Goal: Communication & Community: Answer question/provide support

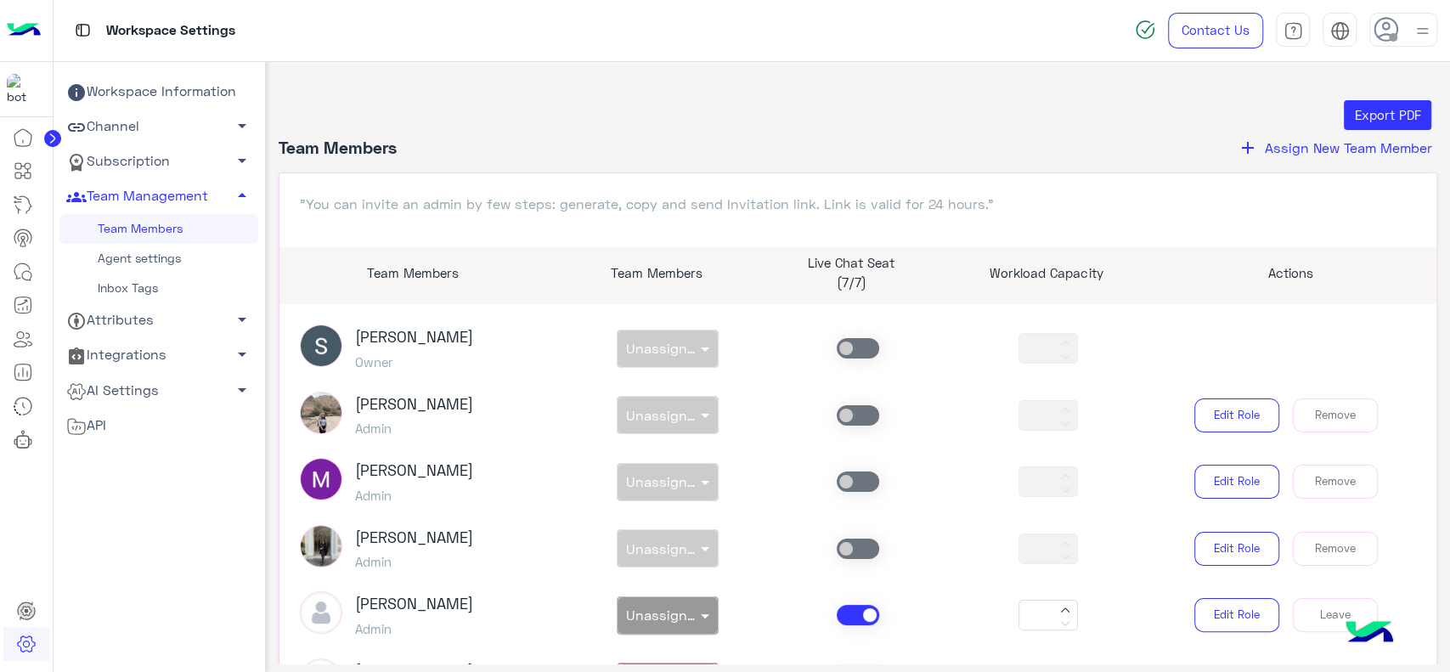
scroll to position [1196, 0]
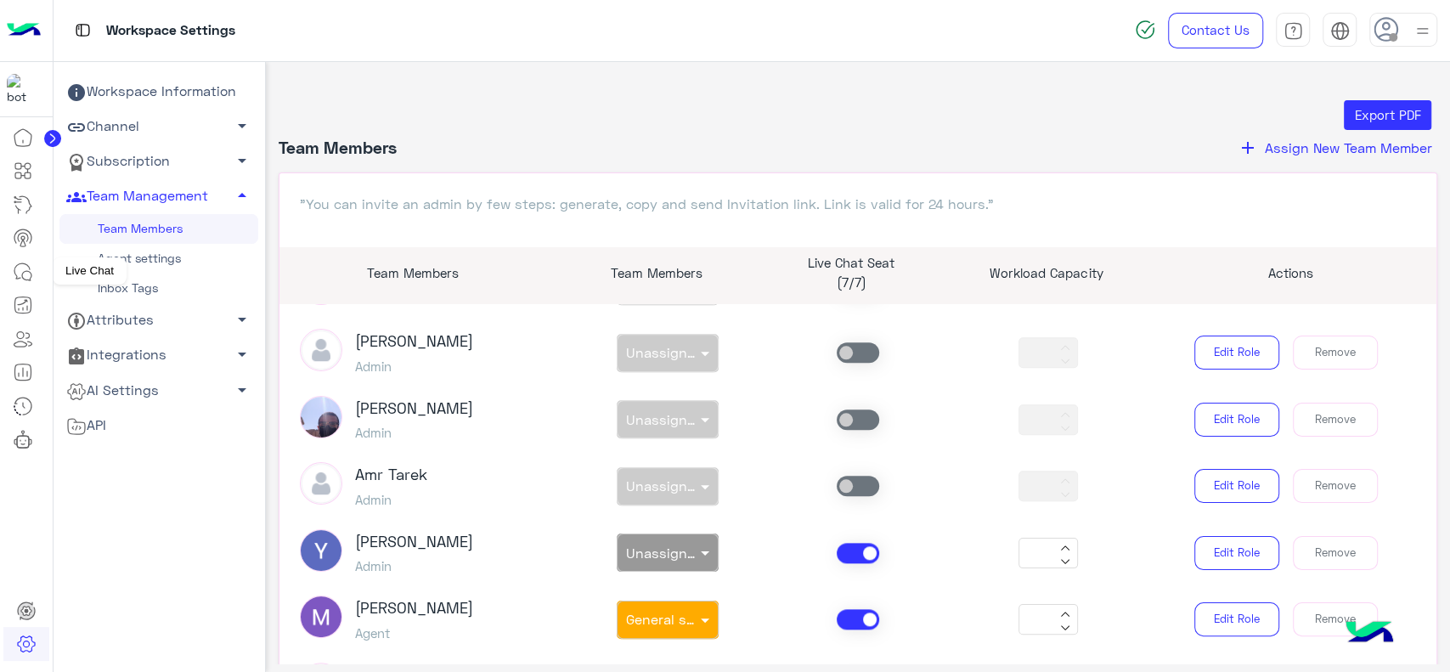
click at [22, 274] on icon at bounding box center [26, 275] width 9 height 9
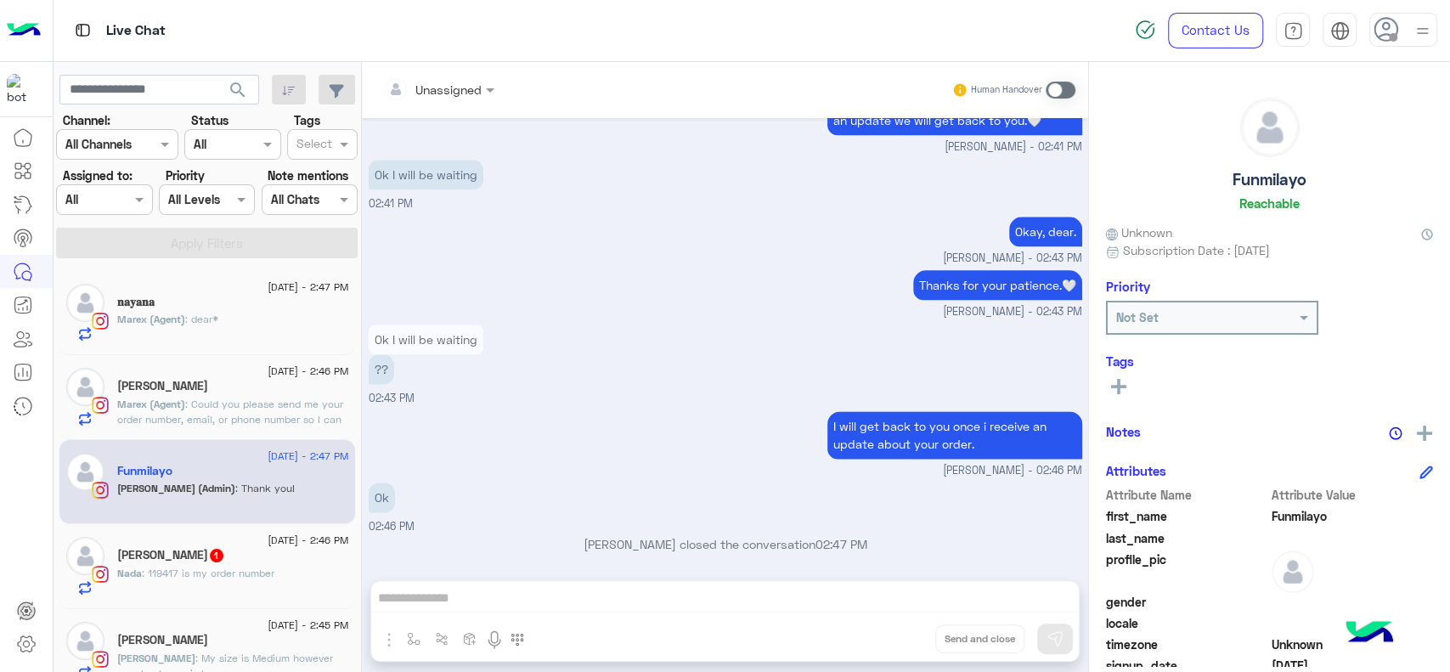
scroll to position [1445, 0]
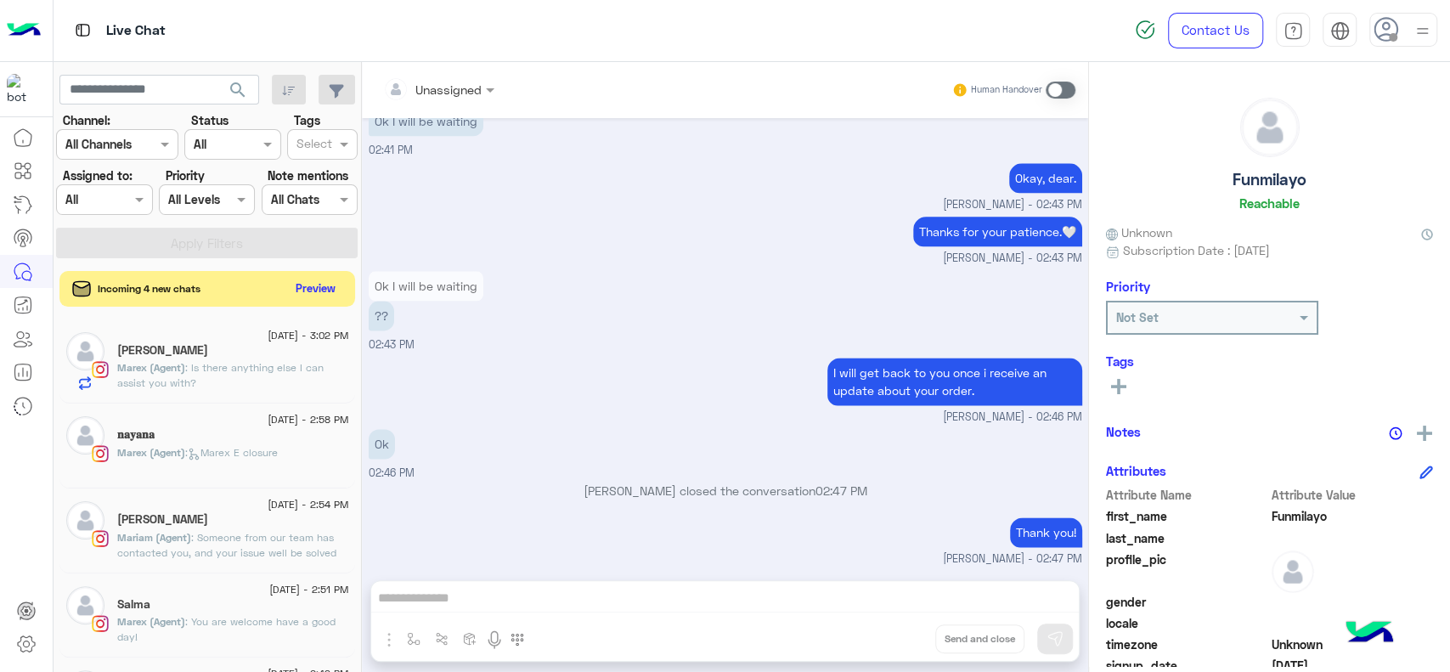
click at [300, 289] on button "Preview" at bounding box center [316, 288] width 53 height 23
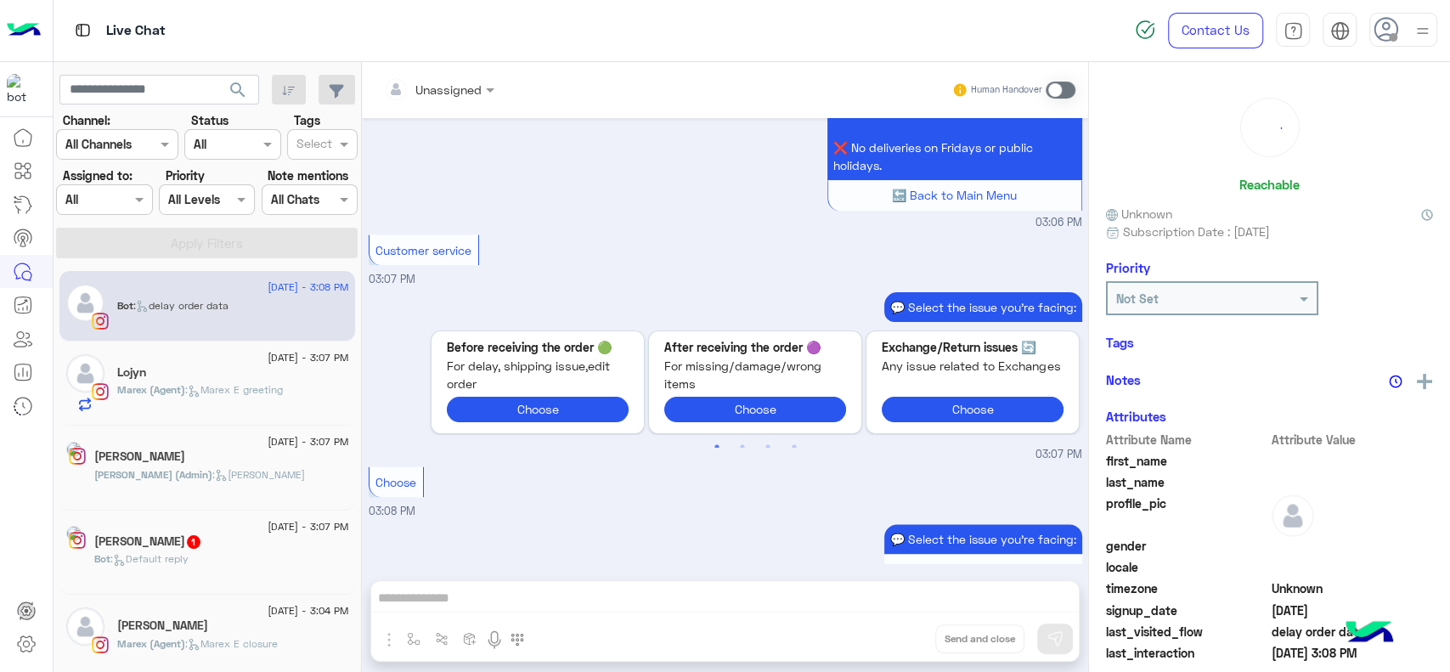
scroll to position [1951, 0]
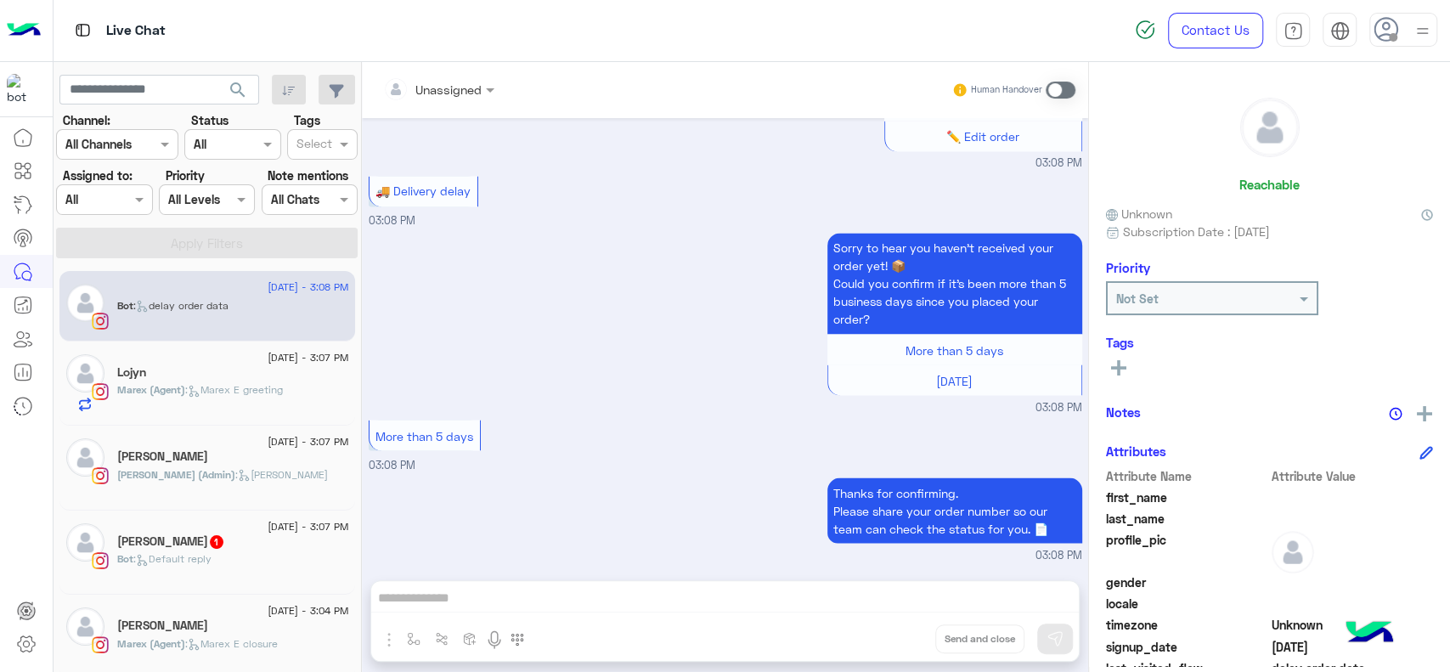
click at [240, 470] on span ": Jana close" at bounding box center [281, 474] width 93 height 13
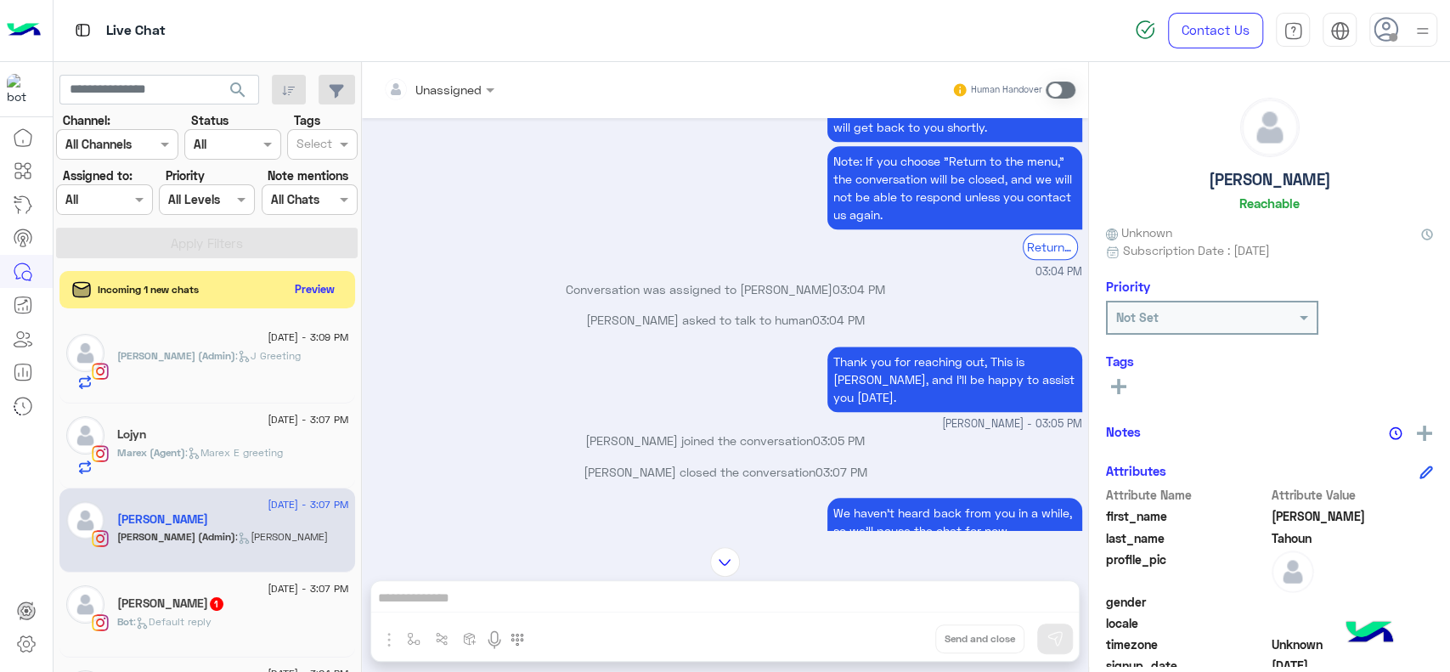
scroll to position [1237, 0]
click at [313, 294] on button "Preview" at bounding box center [316, 288] width 53 height 23
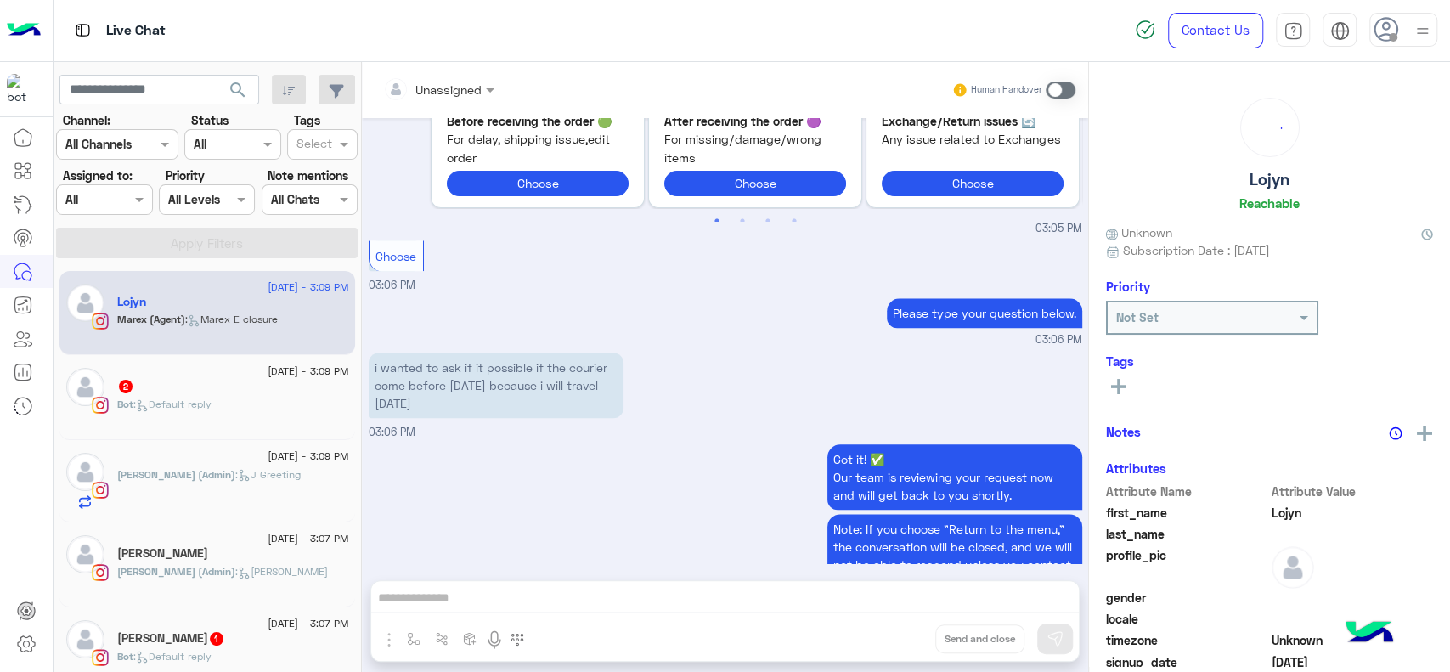
scroll to position [1814, 0]
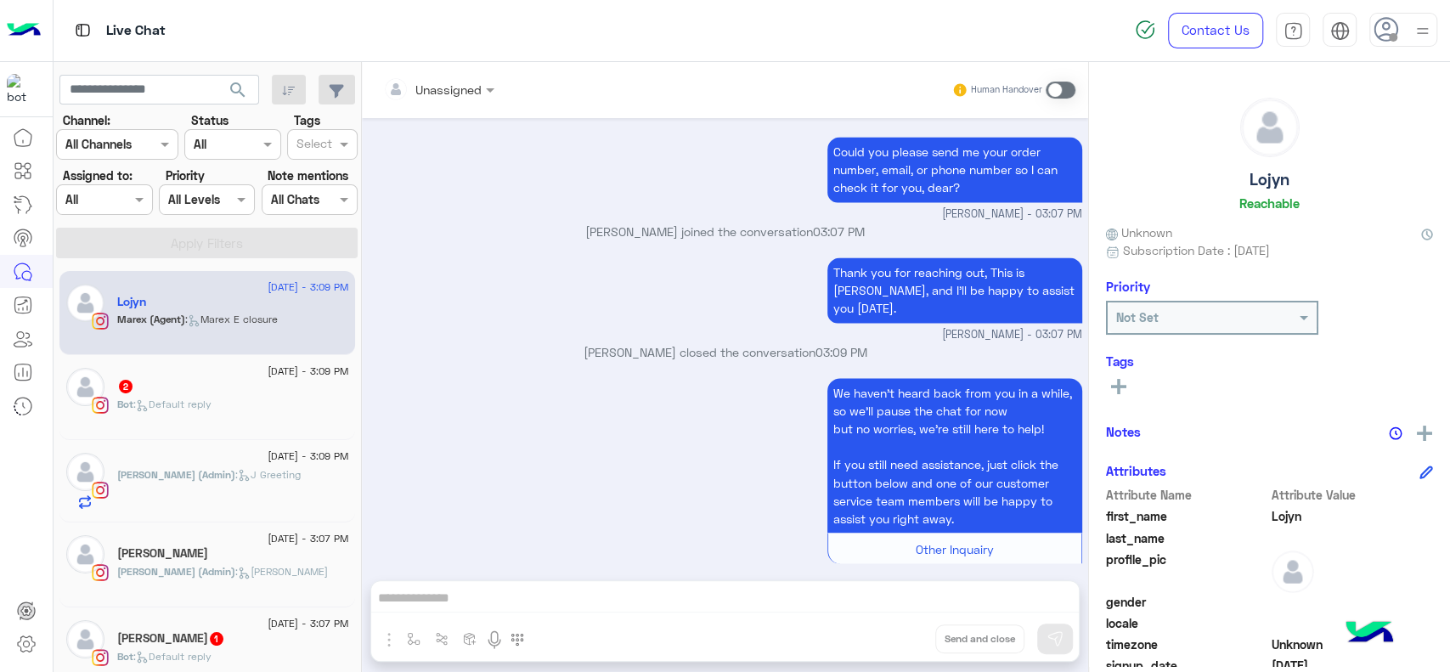
click at [267, 312] on p "Marex (Agent) : Marex E closure" at bounding box center [197, 319] width 161 height 15
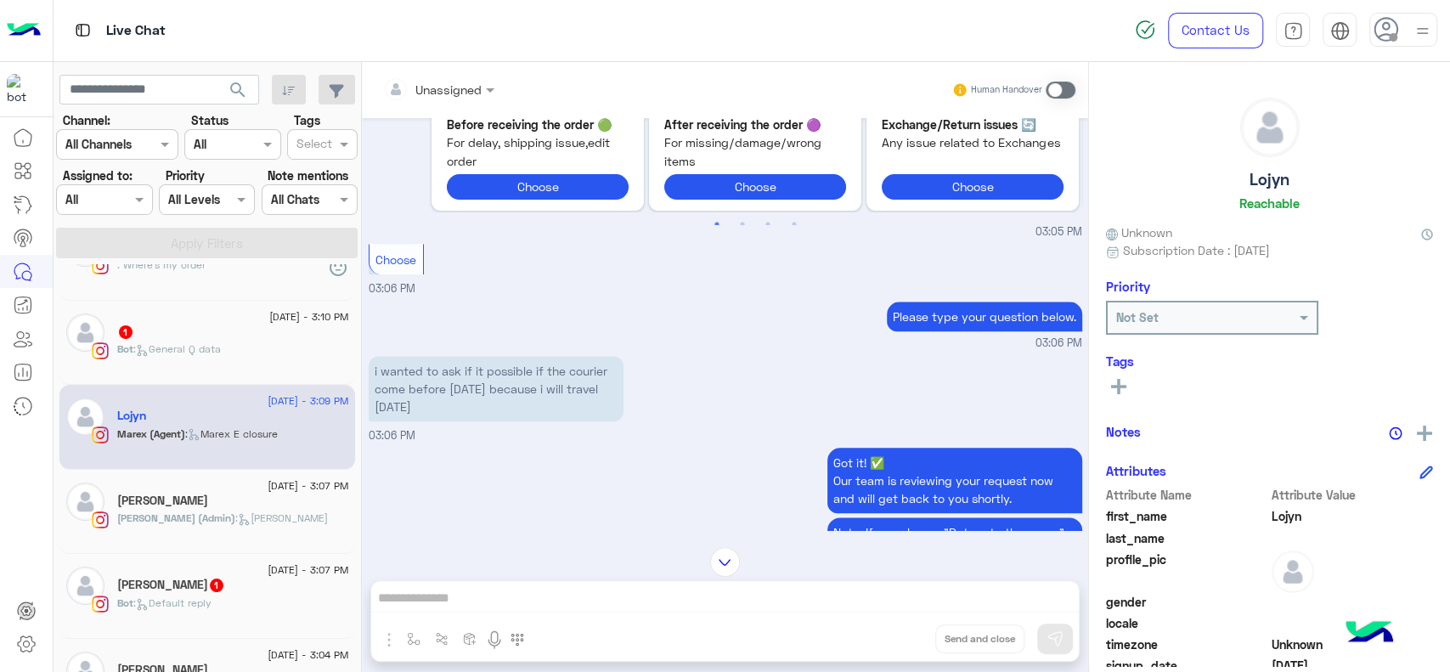
scroll to position [58, 0]
click at [245, 514] on span ": Jana close" at bounding box center [281, 515] width 93 height 13
click at [223, 499] on div "Karim Tahoun" at bounding box center [233, 500] width 232 height 18
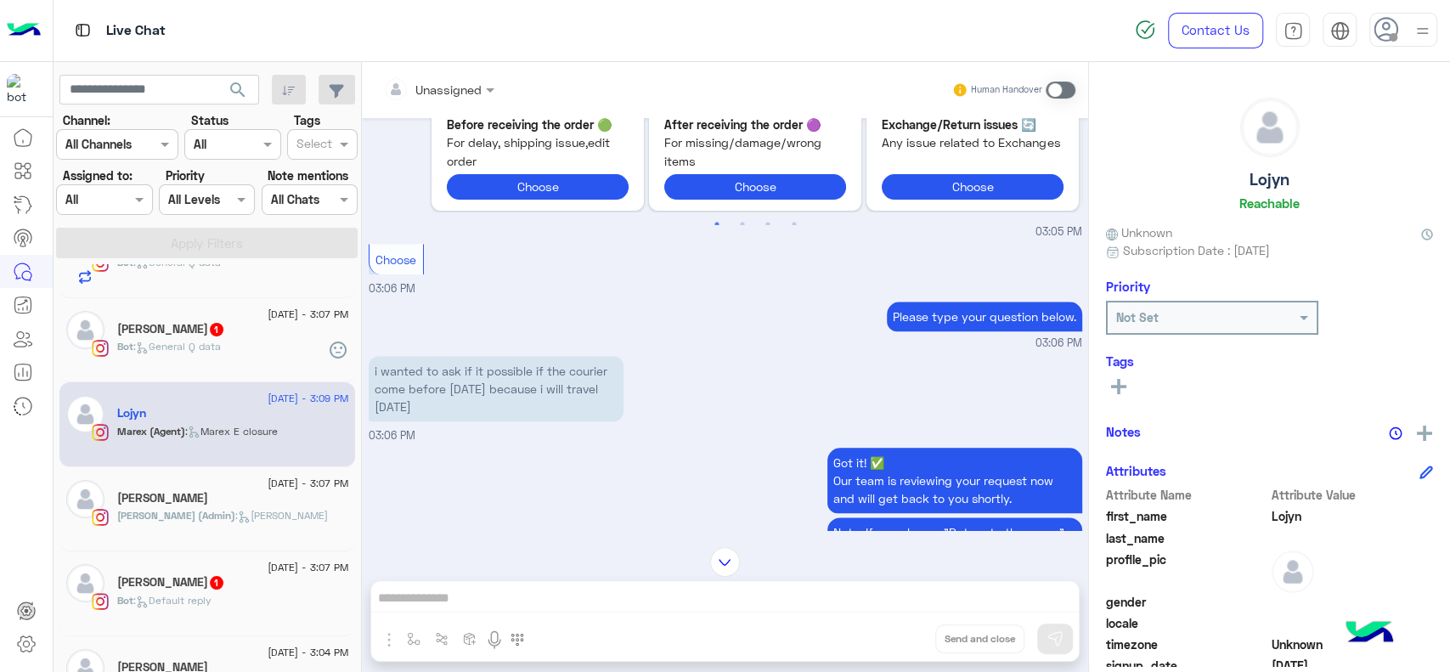
click at [223, 499] on div "Karim Tahoun" at bounding box center [233, 500] width 232 height 18
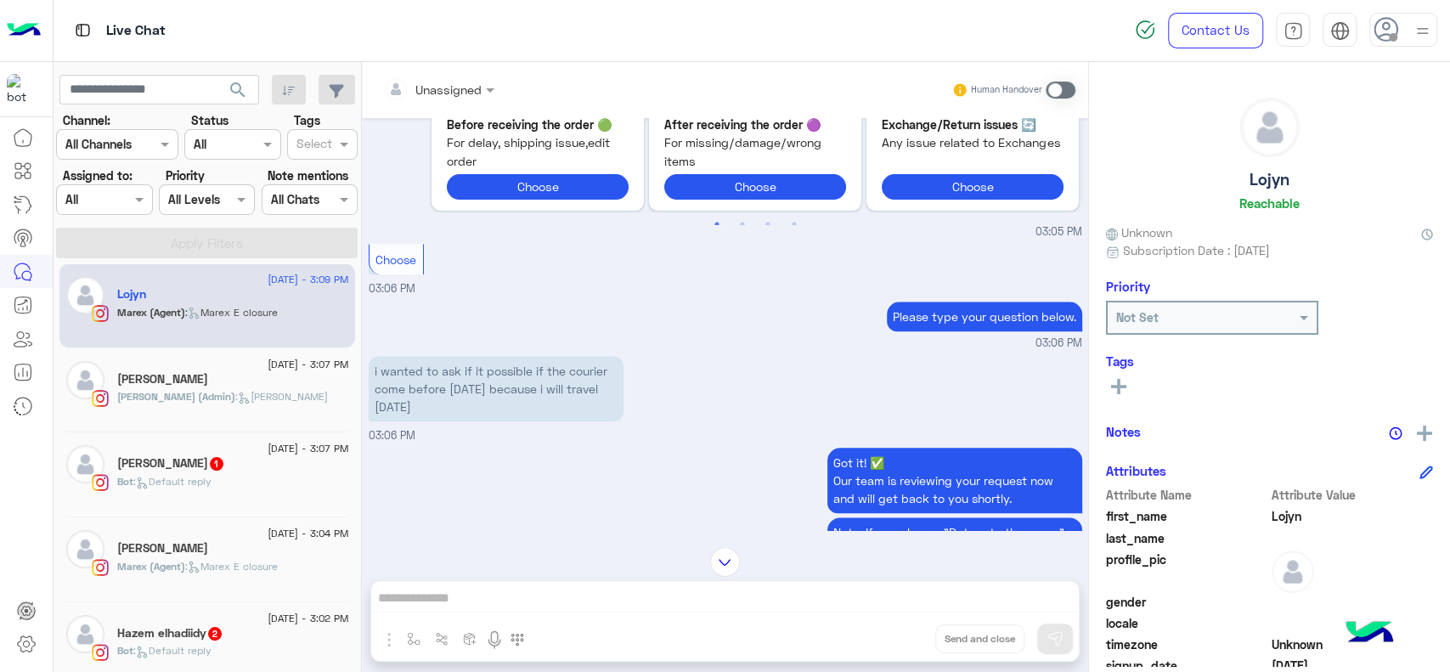
scroll to position [177, 0]
click at [217, 468] on div "Olivia Aziz 1" at bounding box center [233, 464] width 232 height 18
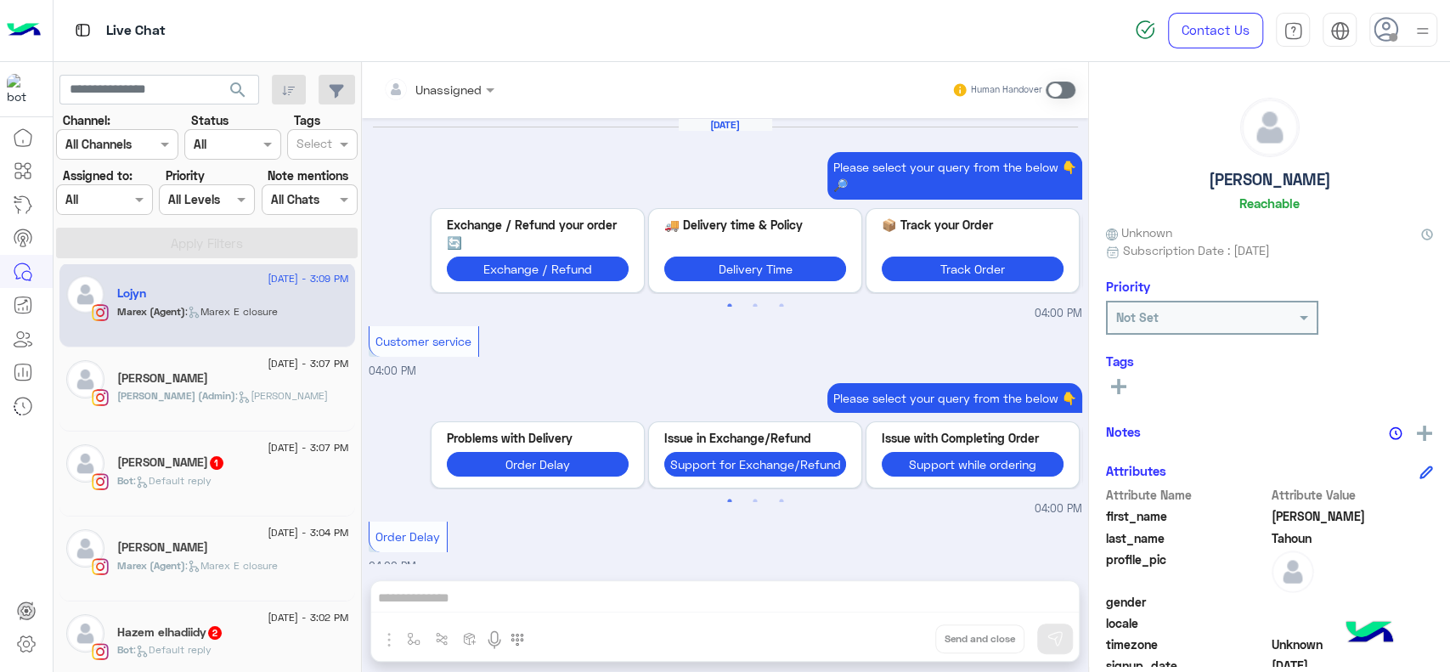
scroll to position [1374, 0]
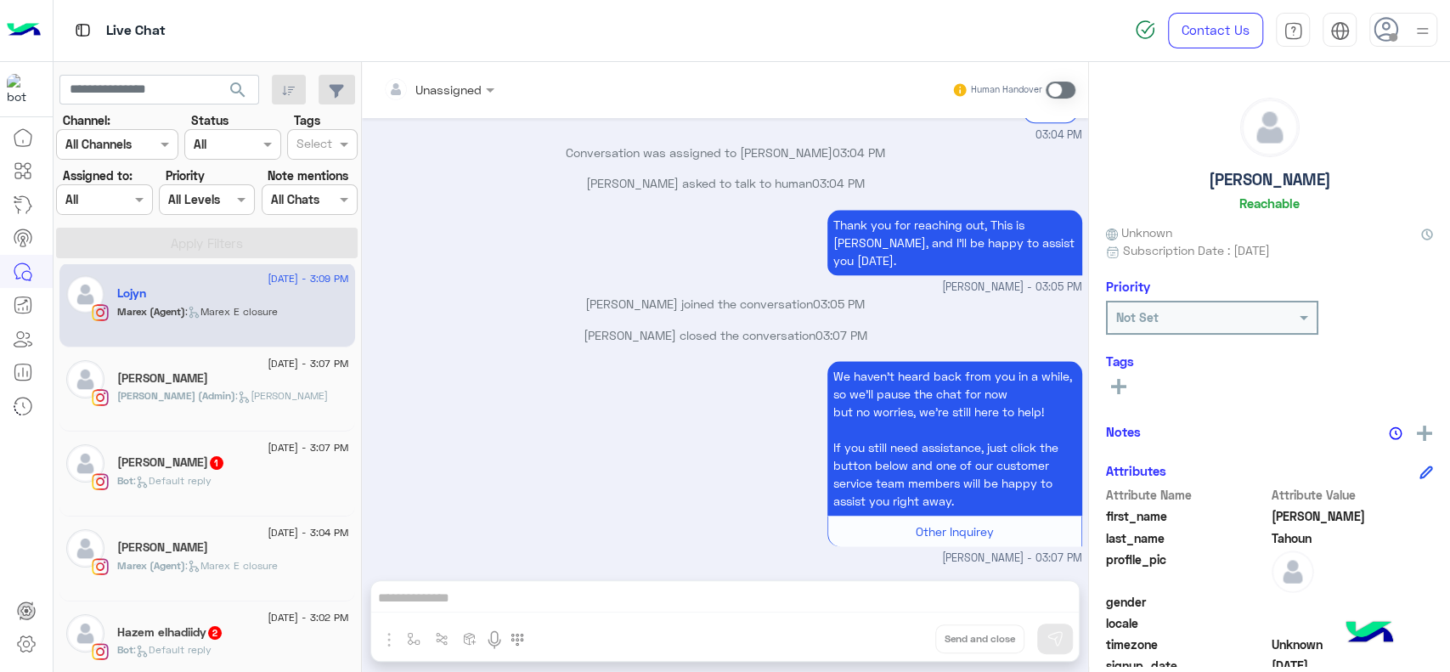
click at [216, 388] on p "Jana (Admin) : Jana close" at bounding box center [222, 395] width 211 height 15
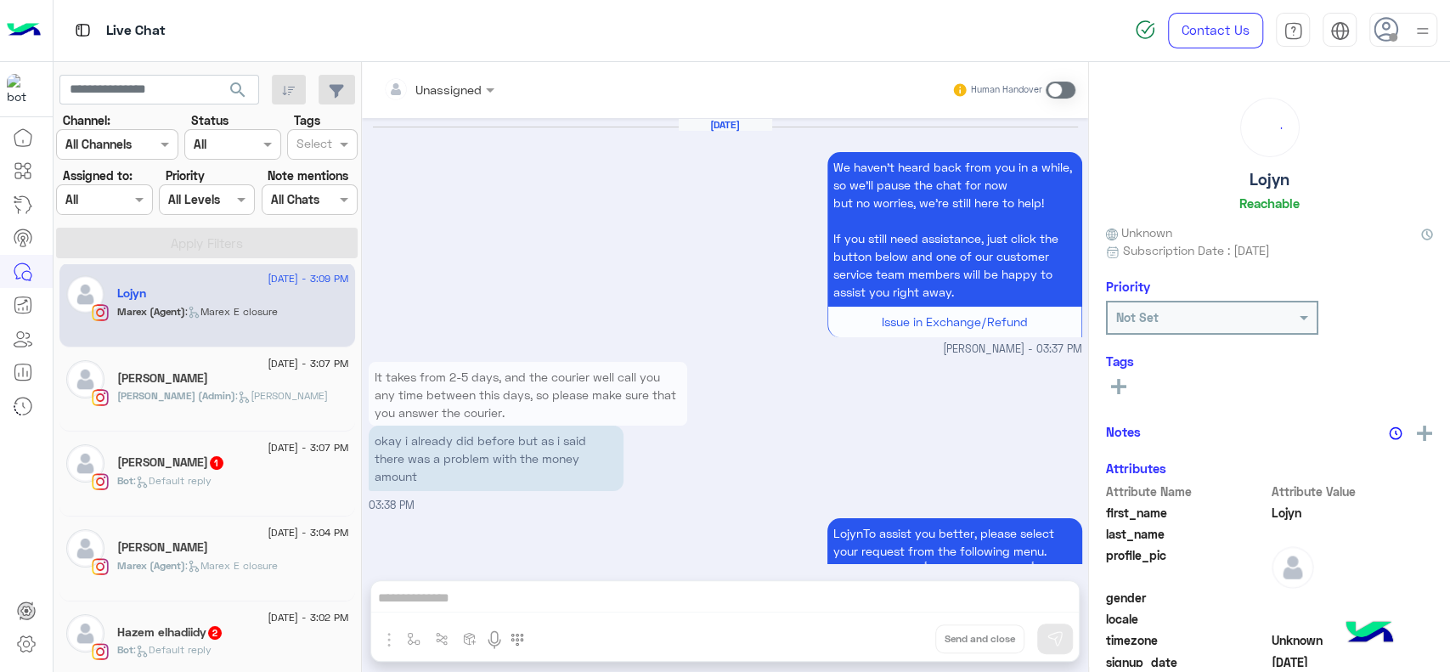
scroll to position [1814, 0]
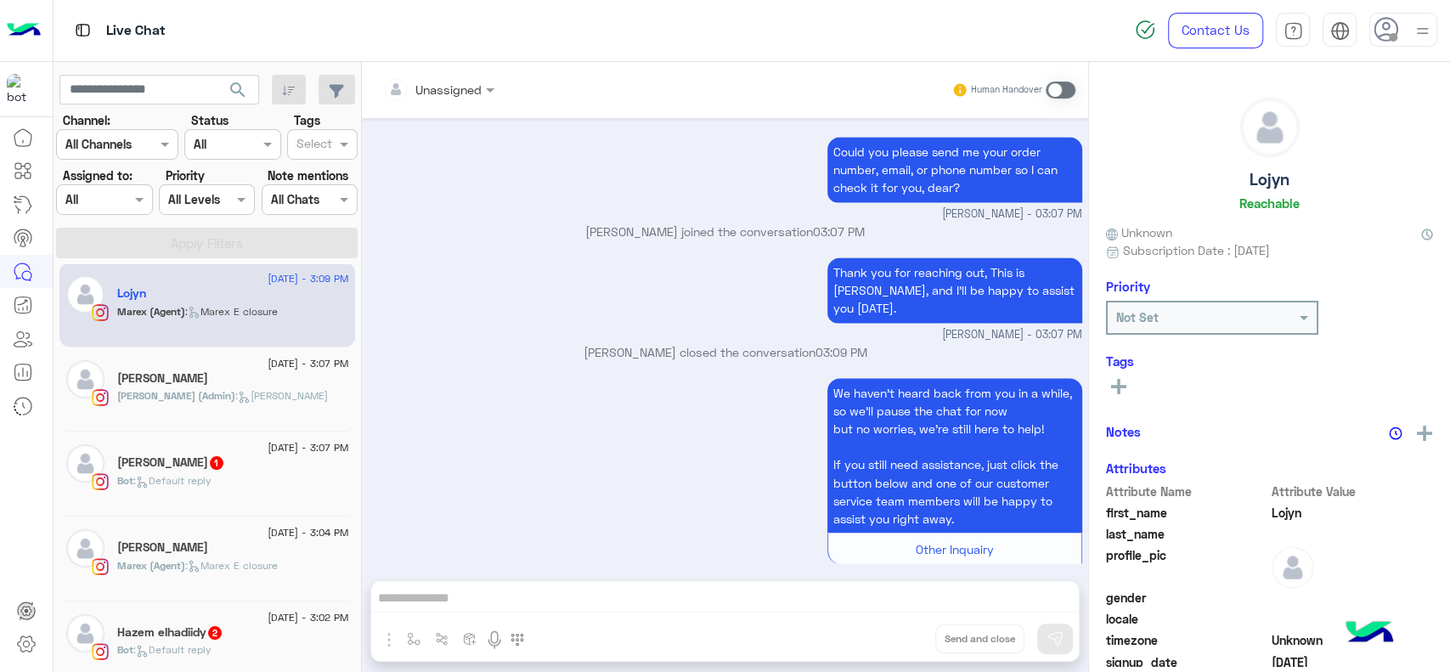
click at [216, 388] on p "Jana (Admin) : Jana close" at bounding box center [222, 395] width 211 height 15
click at [201, 408] on div "Jana (Admin) : Jana close" at bounding box center [233, 403] width 232 height 30
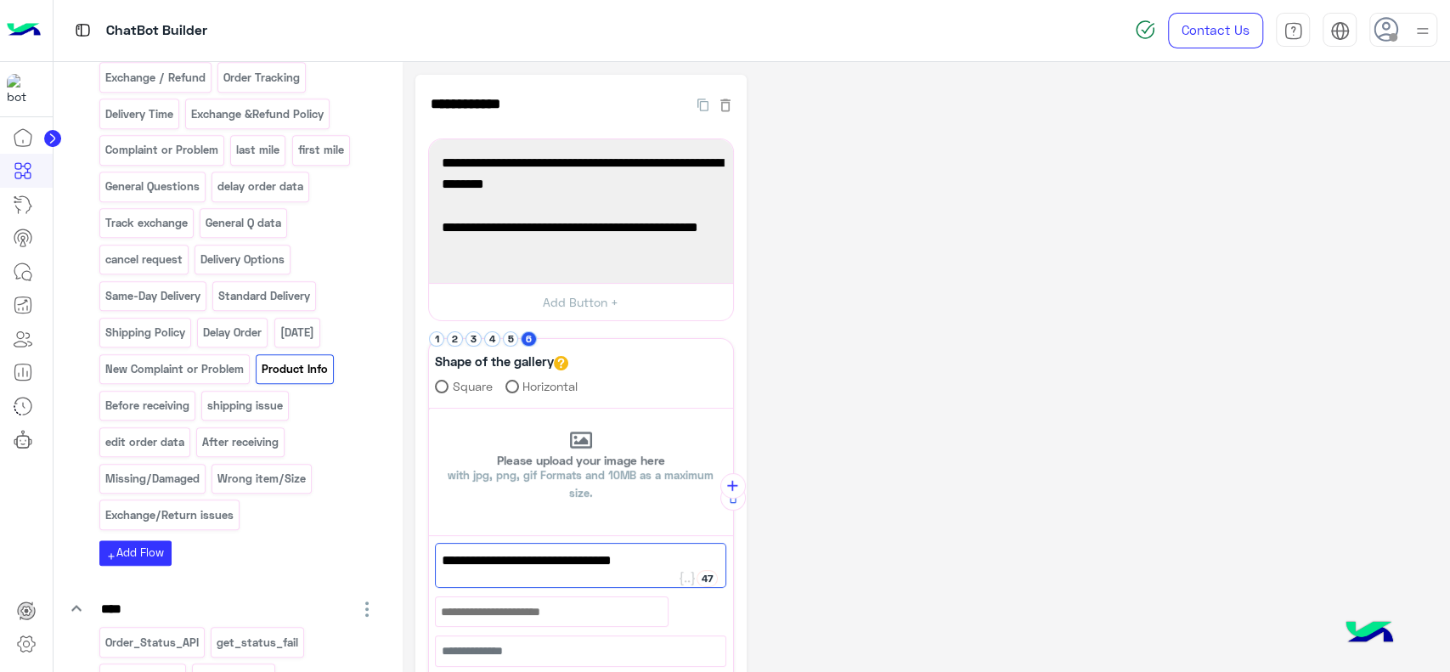
click at [29, 30] on img at bounding box center [24, 31] width 34 height 36
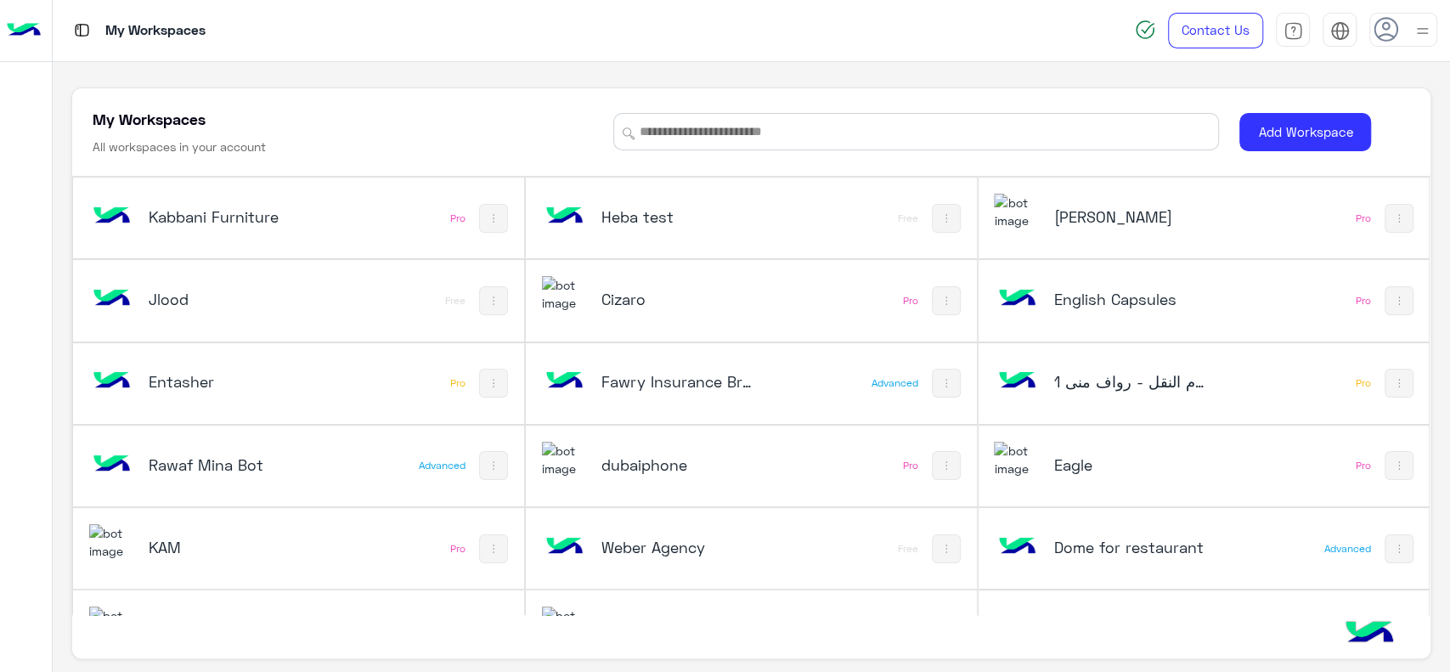
scroll to position [632, 0]
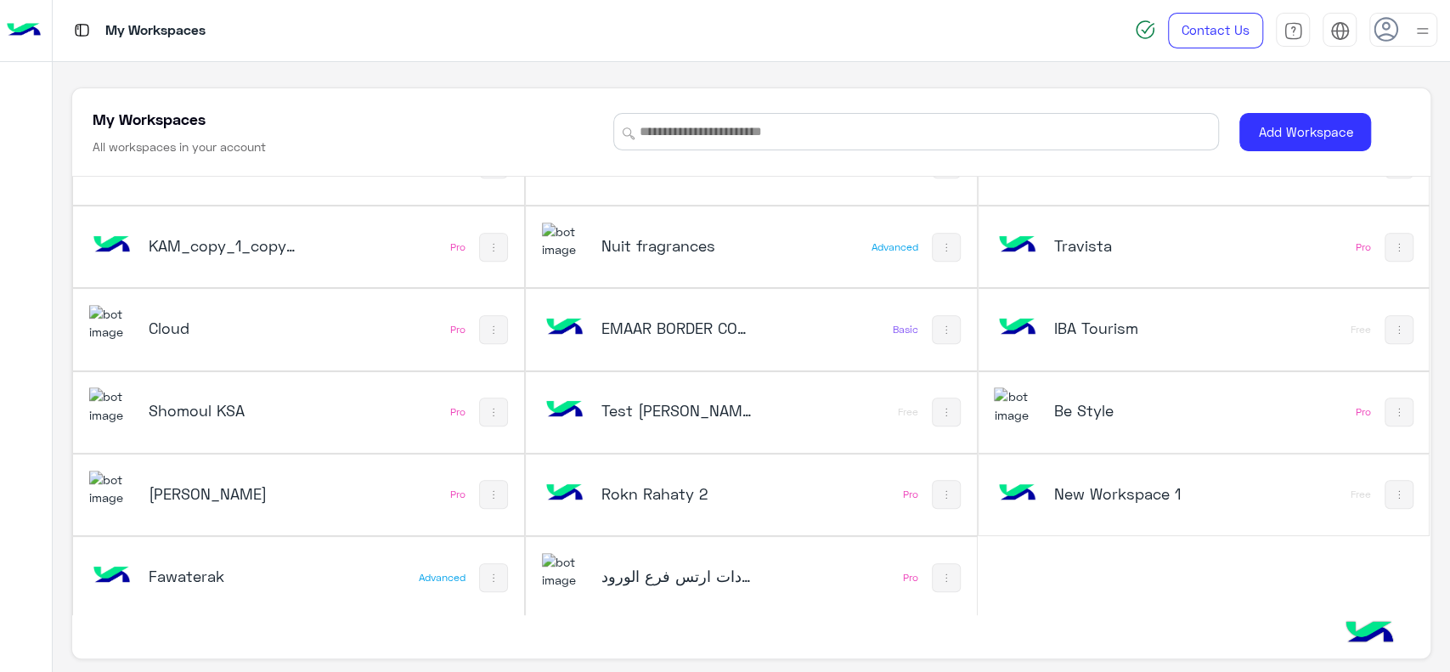
click at [725, 329] on h5 "EMAAR BORDER CONSULTING ENGINEER" at bounding box center [676, 328] width 151 height 20
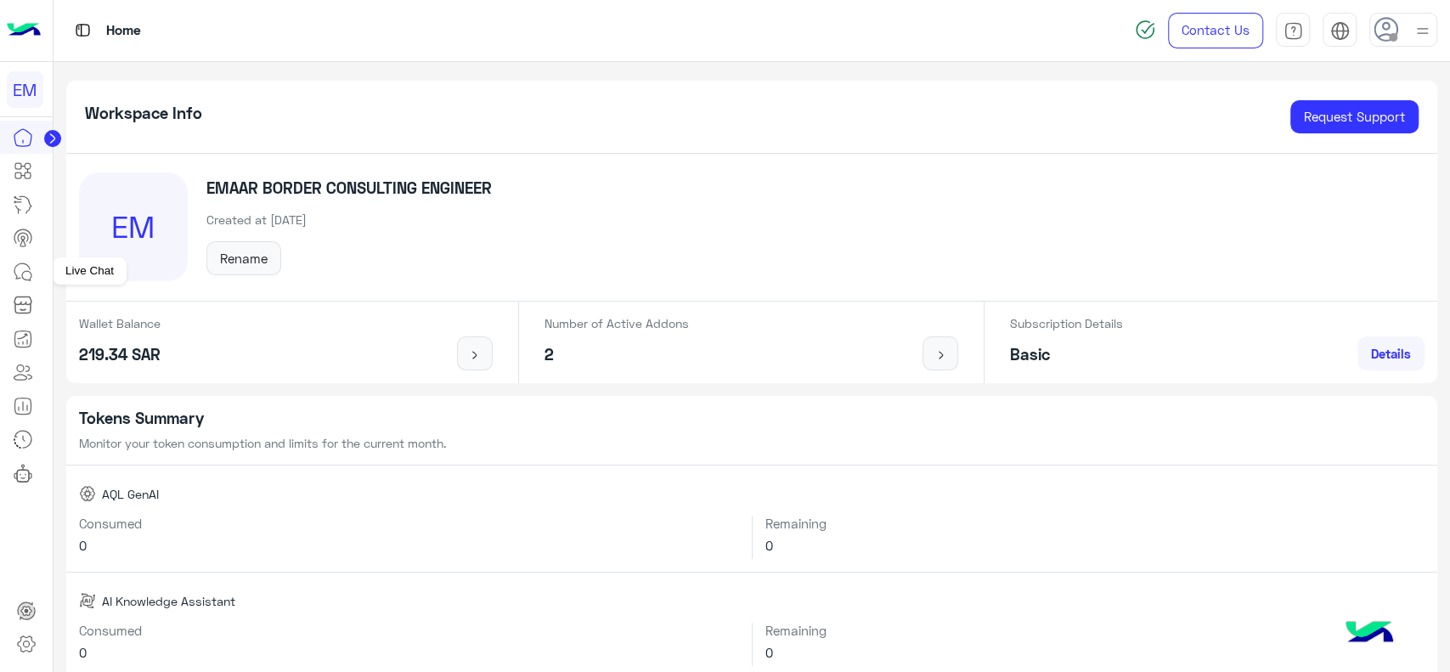
click at [25, 281] on icon at bounding box center [23, 272] width 20 height 20
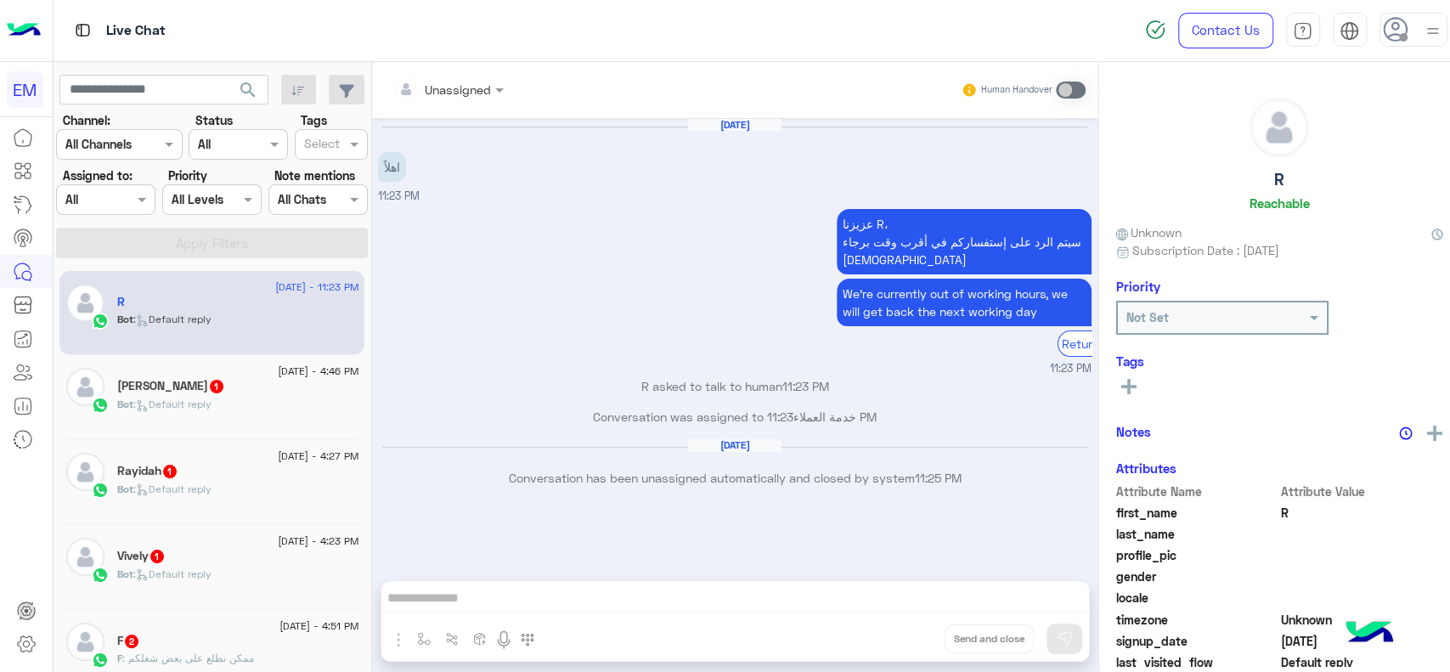
click at [229, 309] on div "R" at bounding box center [237, 304] width 241 height 18
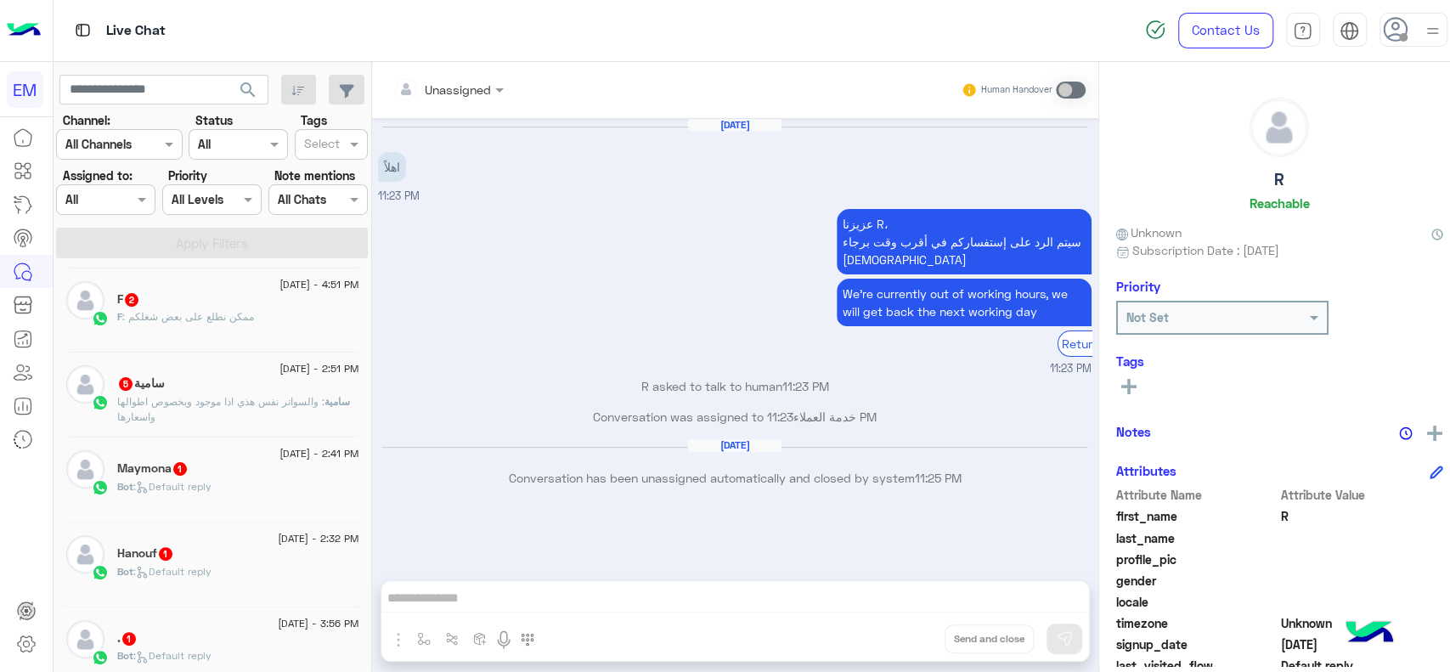
scroll to position [347, 0]
click at [292, 414] on p "سامية : والسواتر نفس هذي اذا موجود وبخصوص اطوالها واسعارها" at bounding box center [237, 403] width 241 height 31
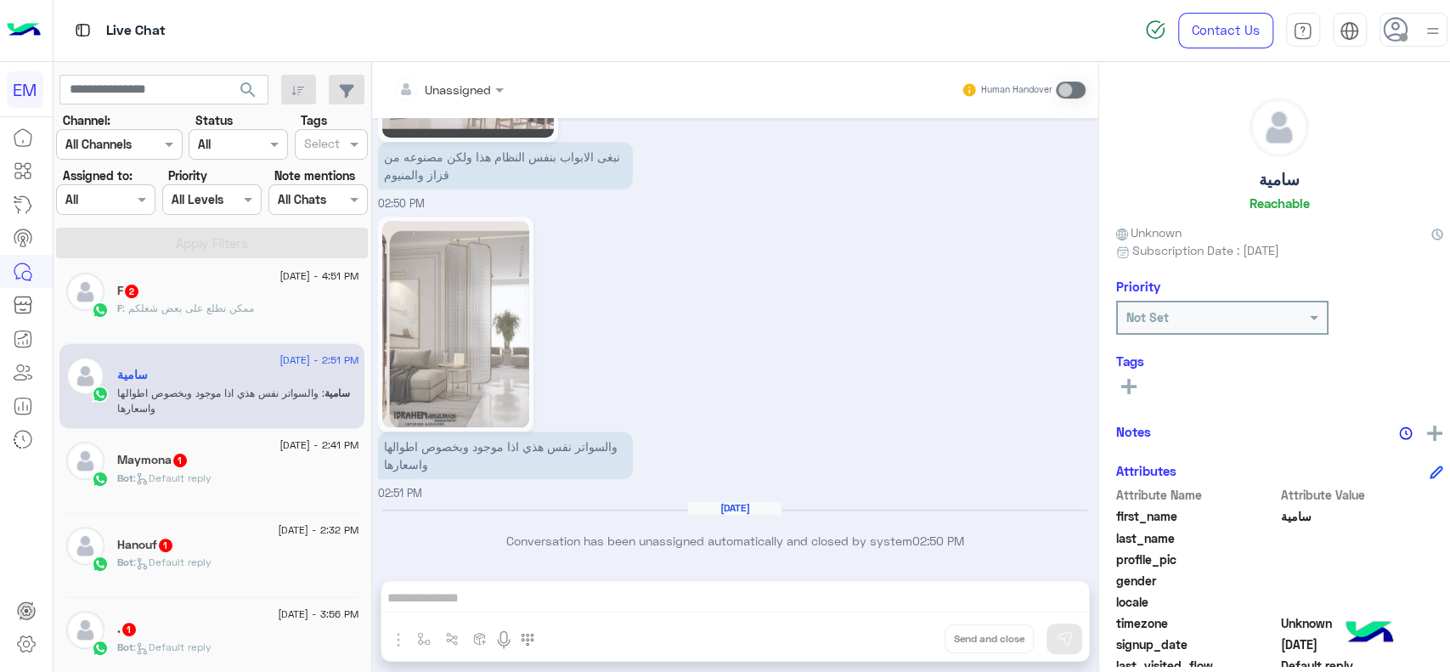
scroll to position [347, 0]
click at [319, 464] on div "Maymona 1" at bounding box center [237, 464] width 241 height 18
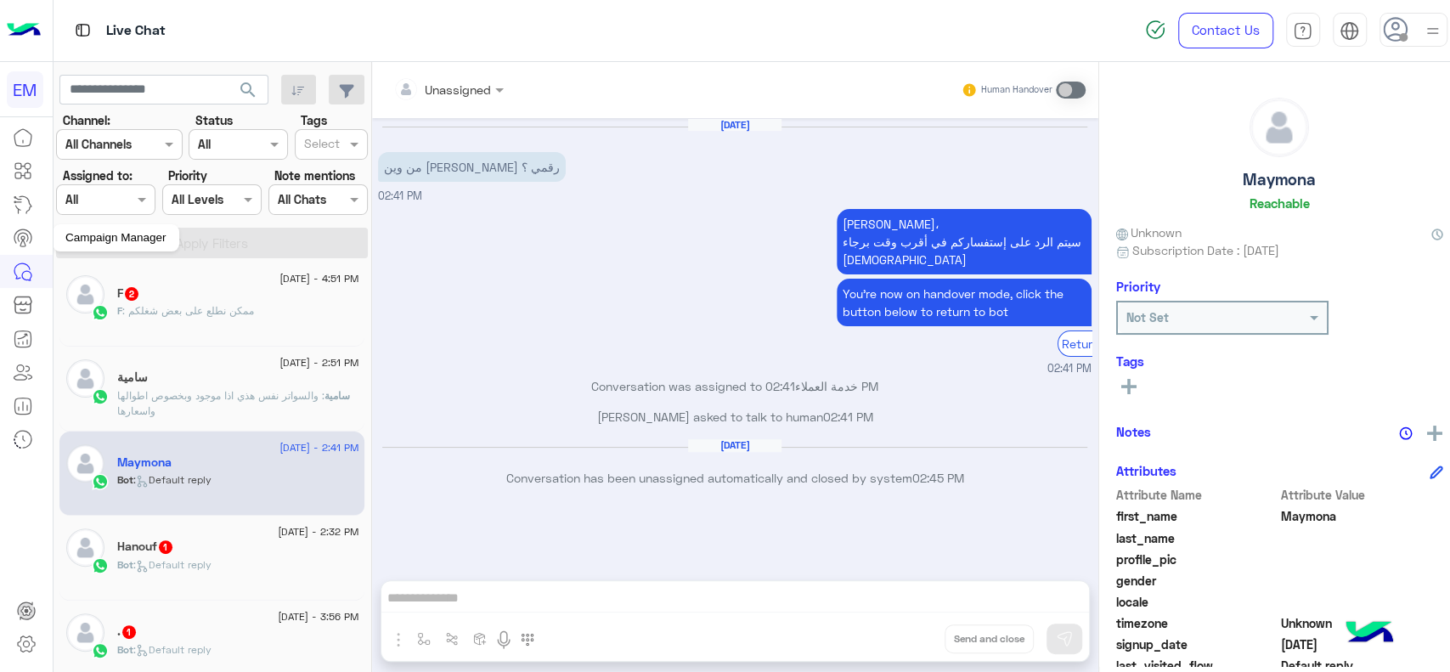
click at [25, 241] on icon at bounding box center [23, 238] width 20 height 20
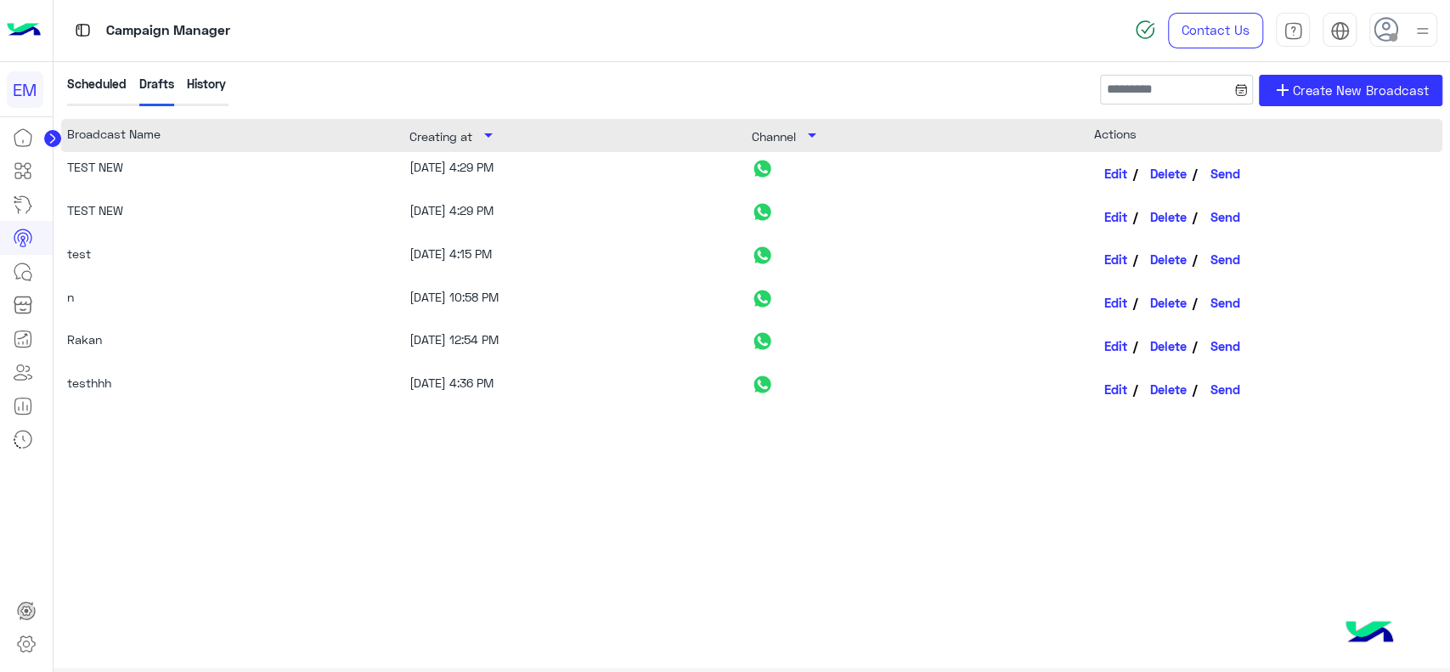
click at [197, 91] on div "History" at bounding box center [206, 90] width 39 height 31
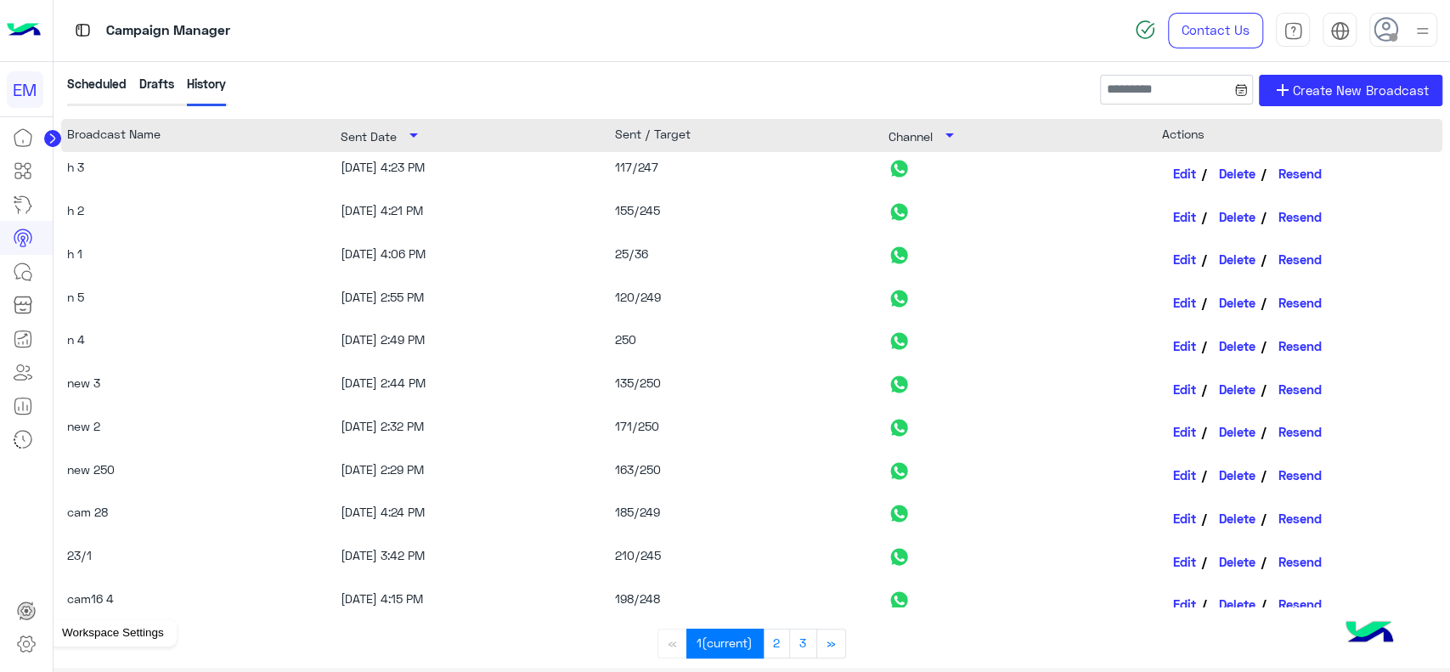
click at [25, 642] on icon at bounding box center [26, 644] width 20 height 20
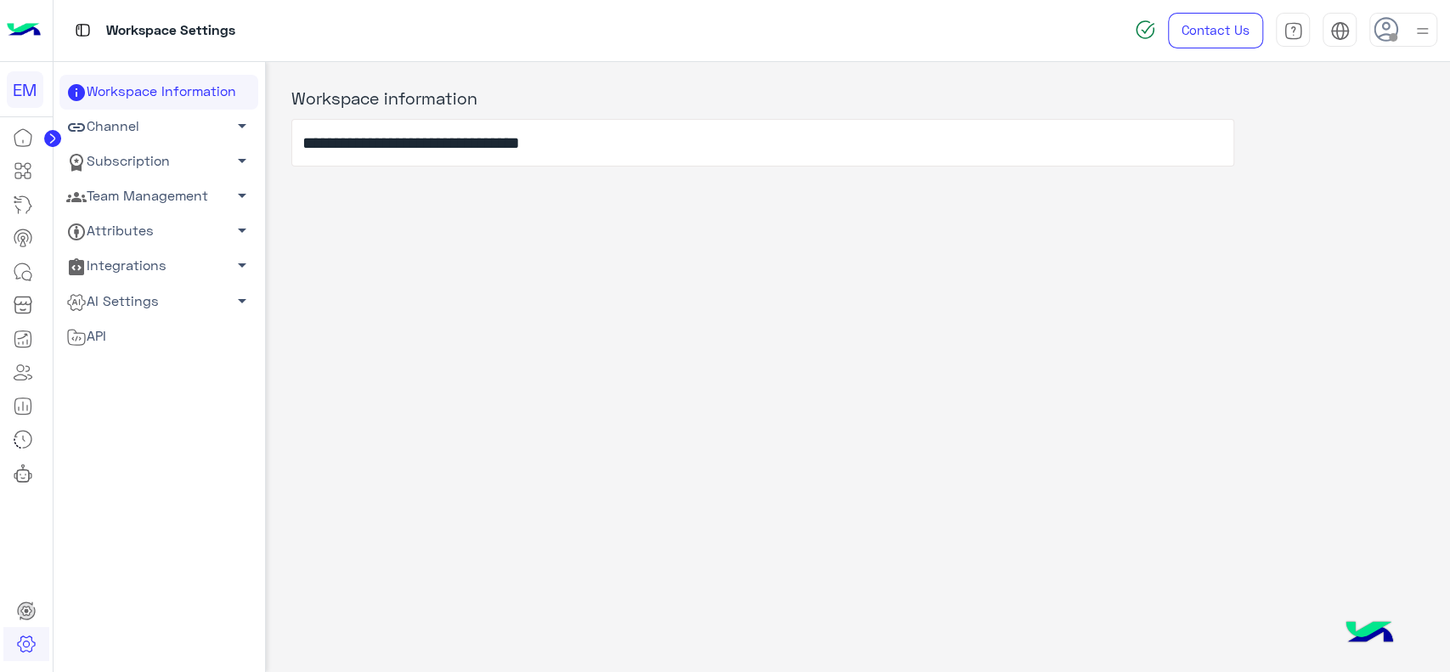
click at [214, 159] on link "Subscription arrow_drop_down" at bounding box center [158, 161] width 199 height 35
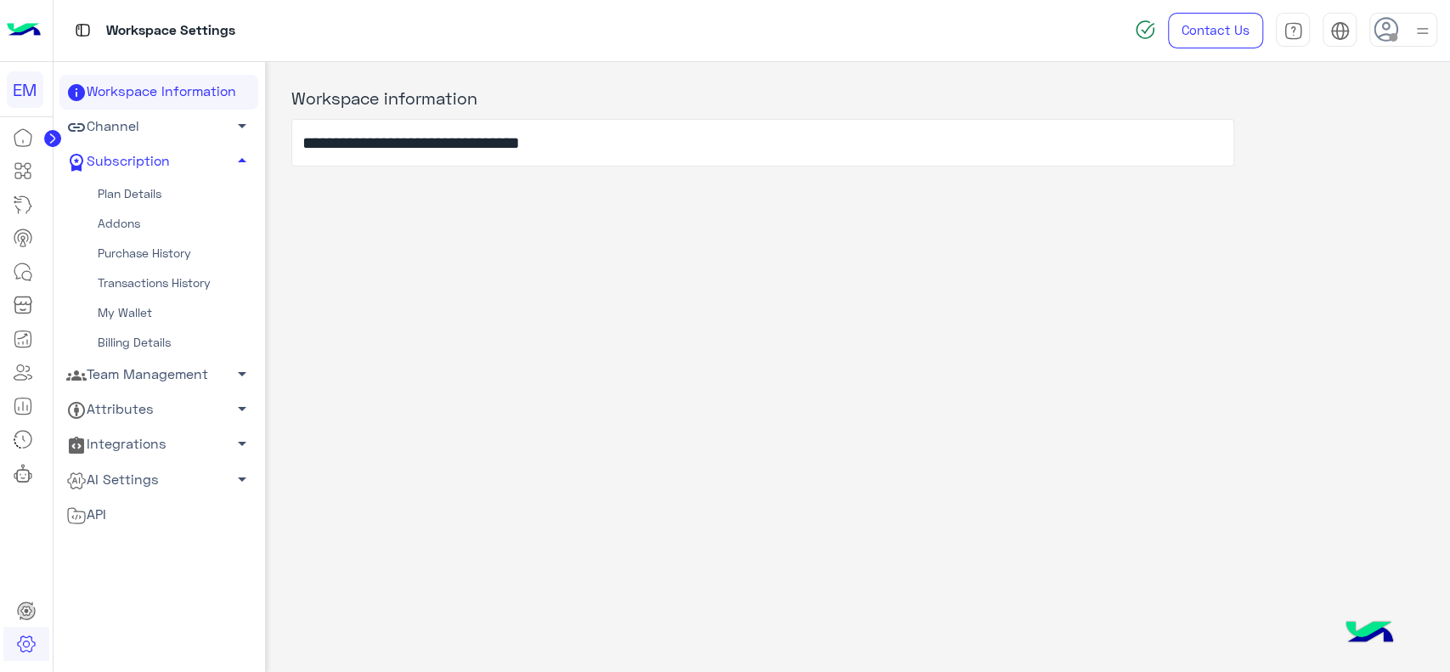
click at [161, 195] on link "Plan Details" at bounding box center [158, 194] width 199 height 30
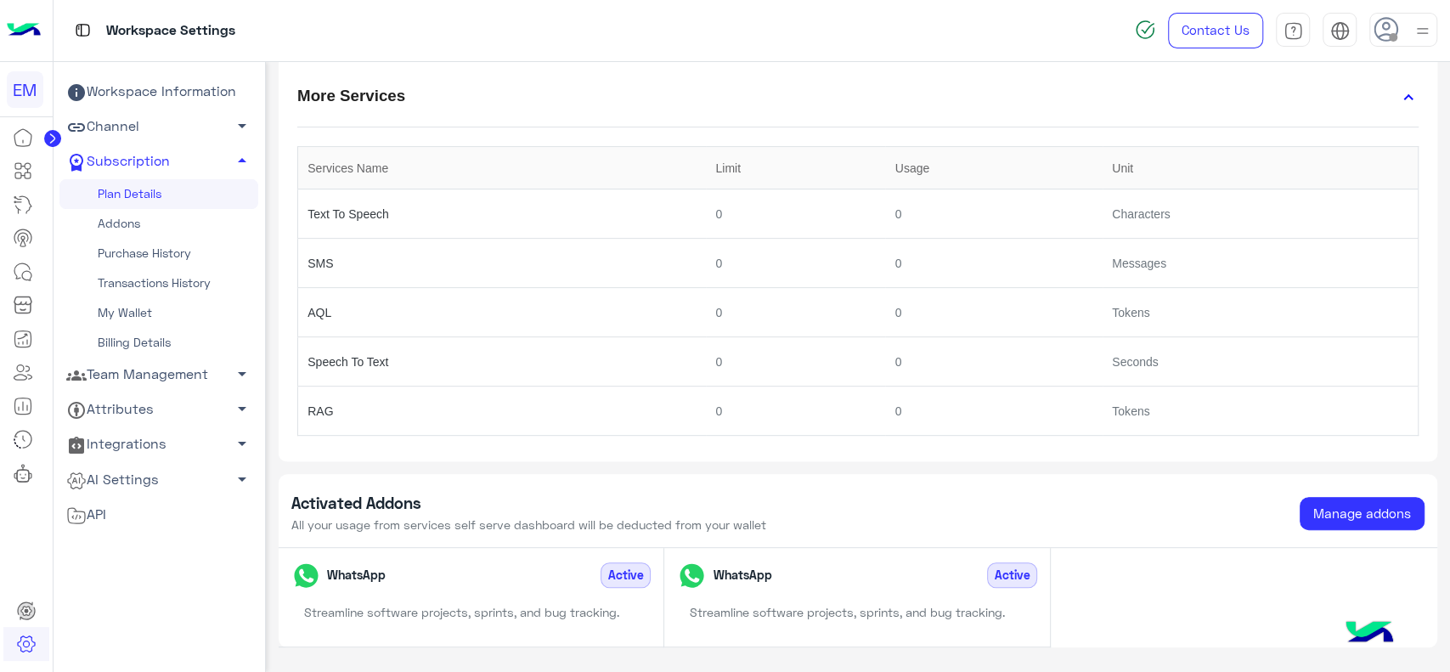
scroll to position [437, 0]
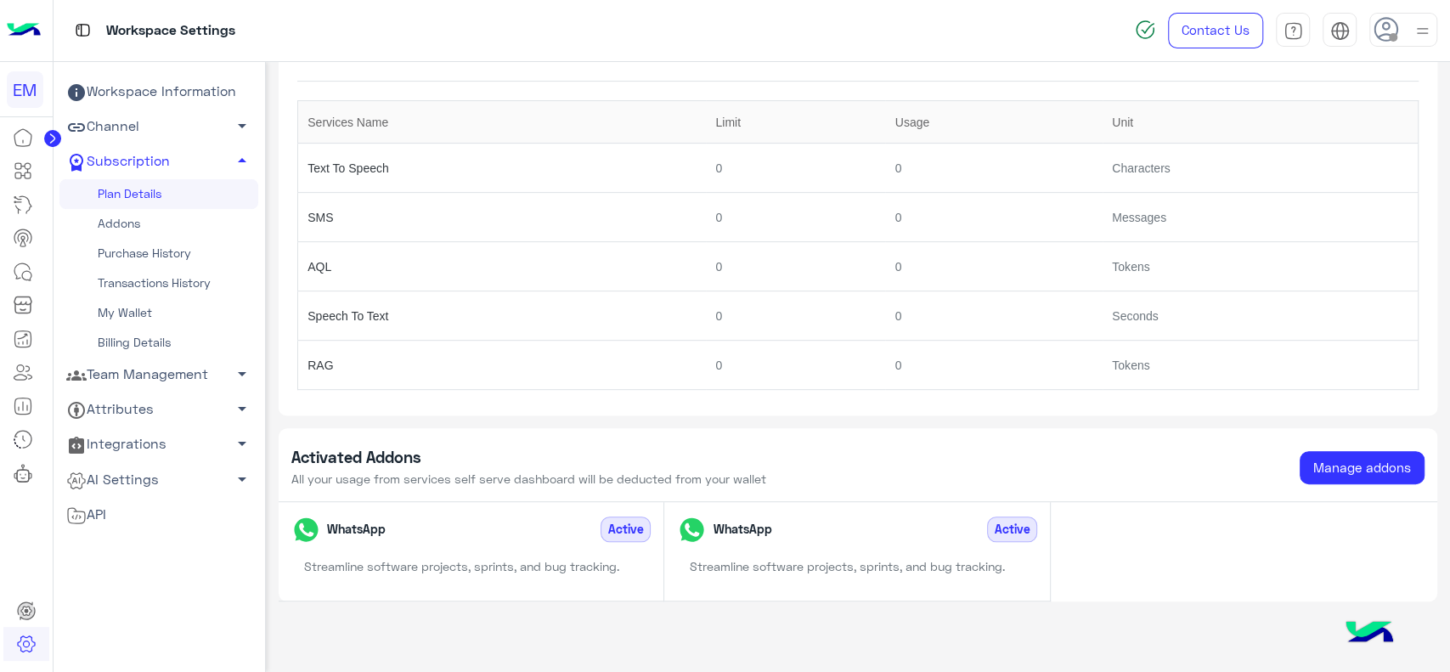
click at [165, 310] on link "My Wallet" at bounding box center [158, 313] width 199 height 30
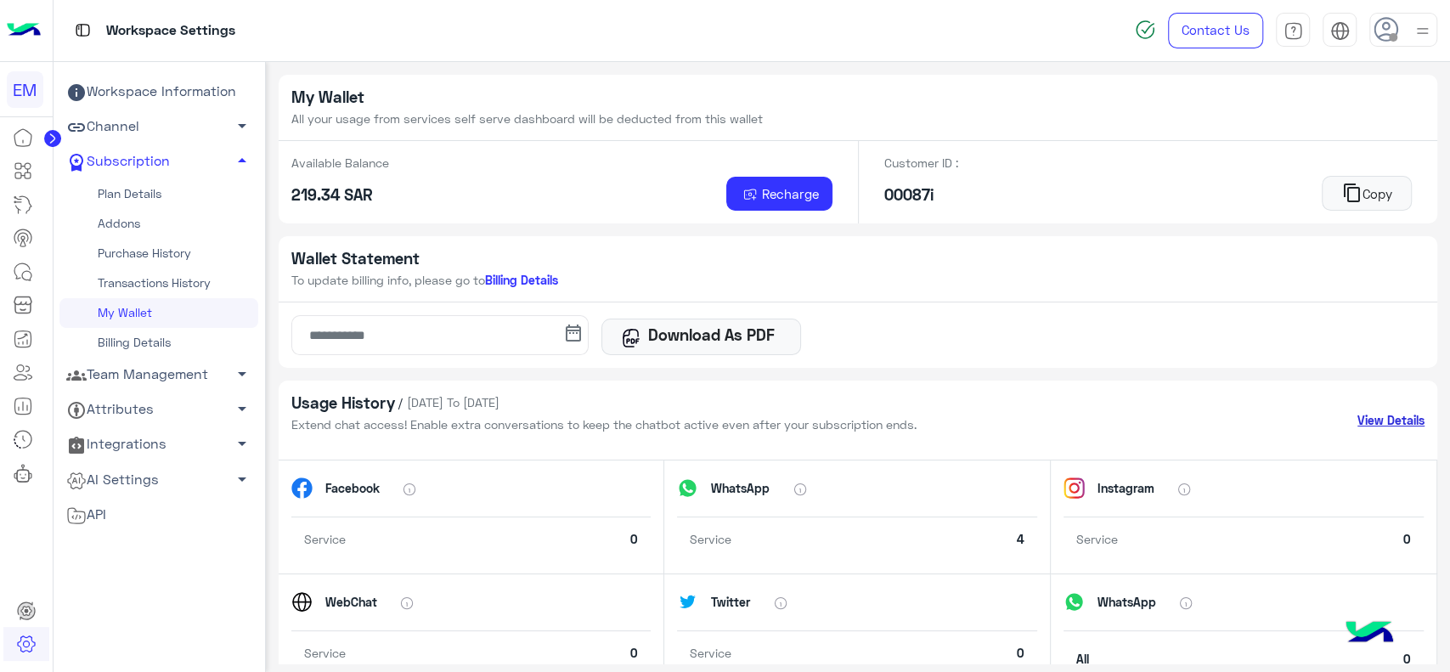
click at [1379, 419] on link "View Details" at bounding box center [1390, 420] width 67 height 18
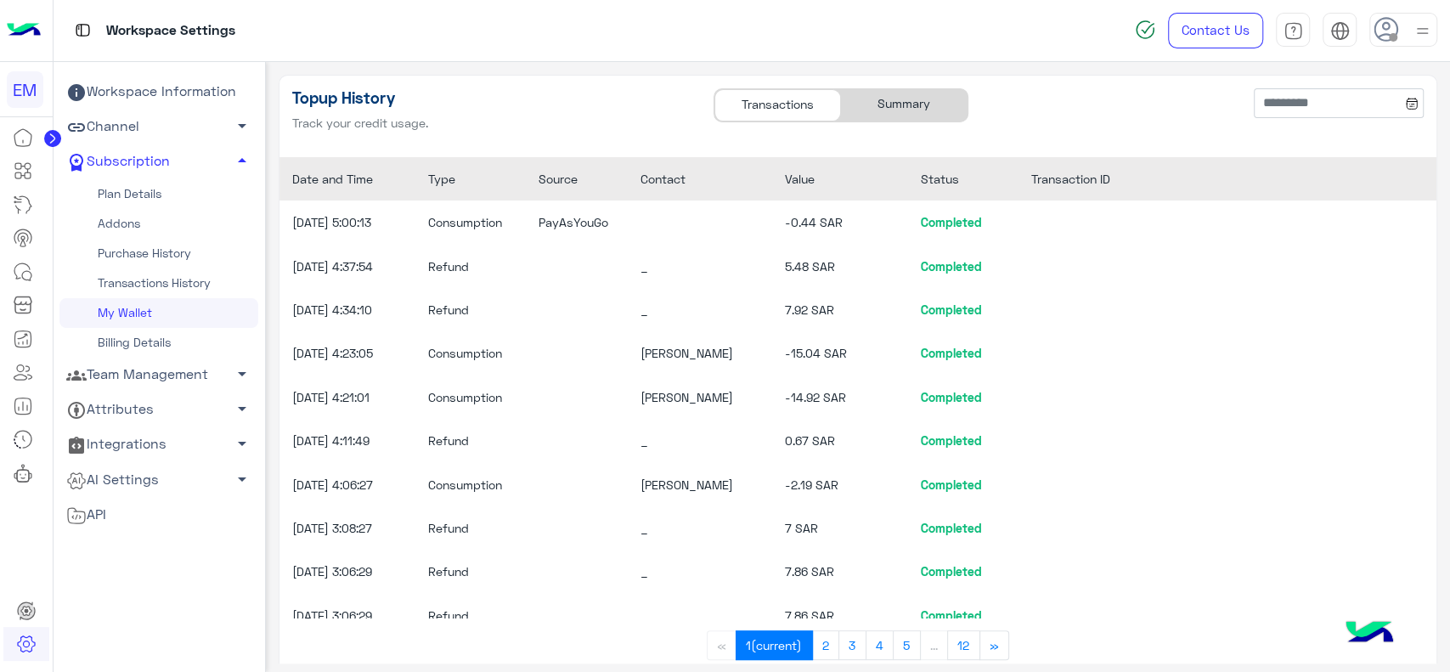
click at [878, 113] on div "Summary" at bounding box center [904, 105] width 127 height 32
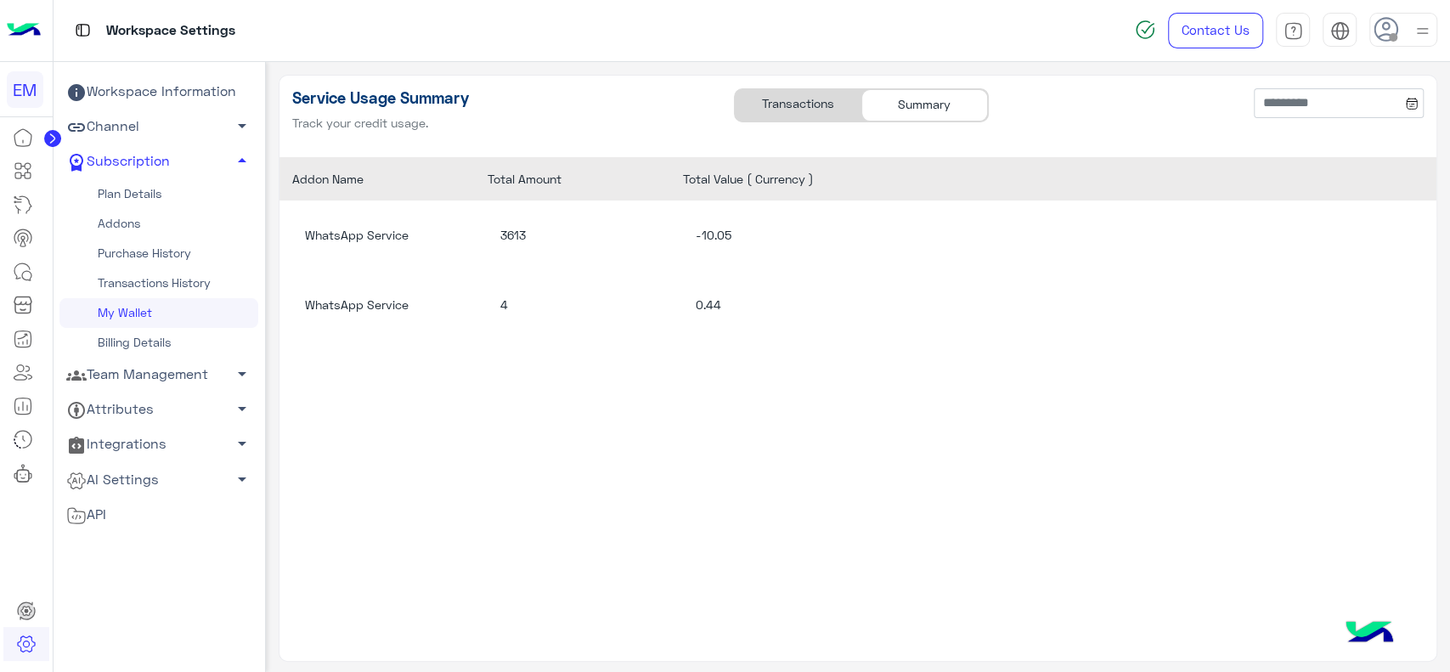
click at [34, 36] on img at bounding box center [24, 31] width 34 height 36
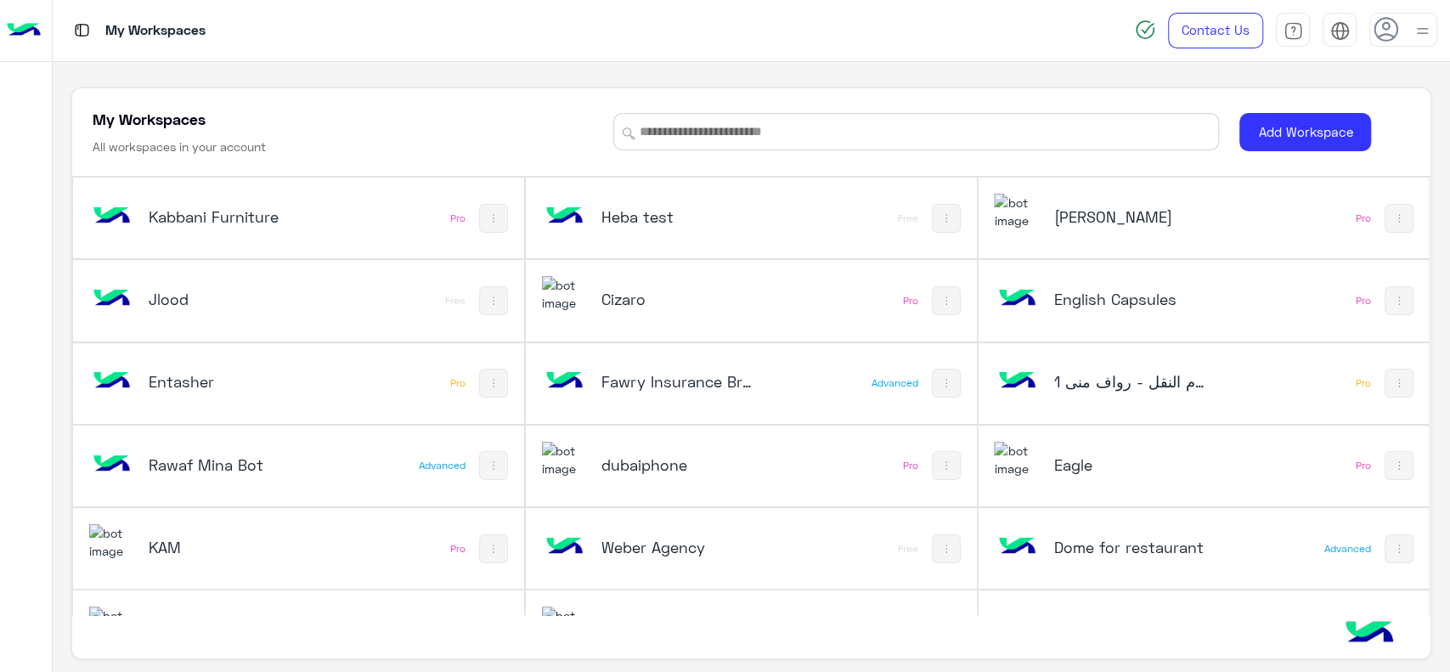
scroll to position [632, 0]
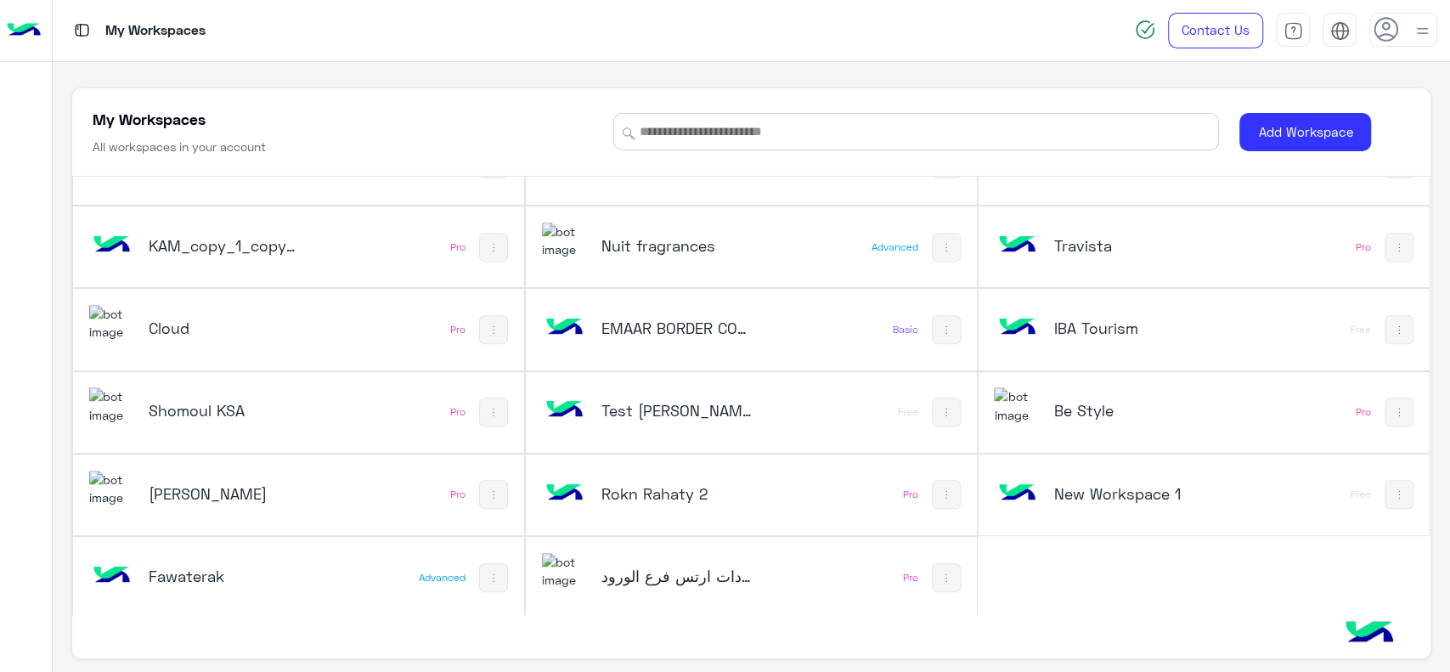
click at [237, 337] on div "Cloud" at bounding box center [224, 330] width 151 height 24
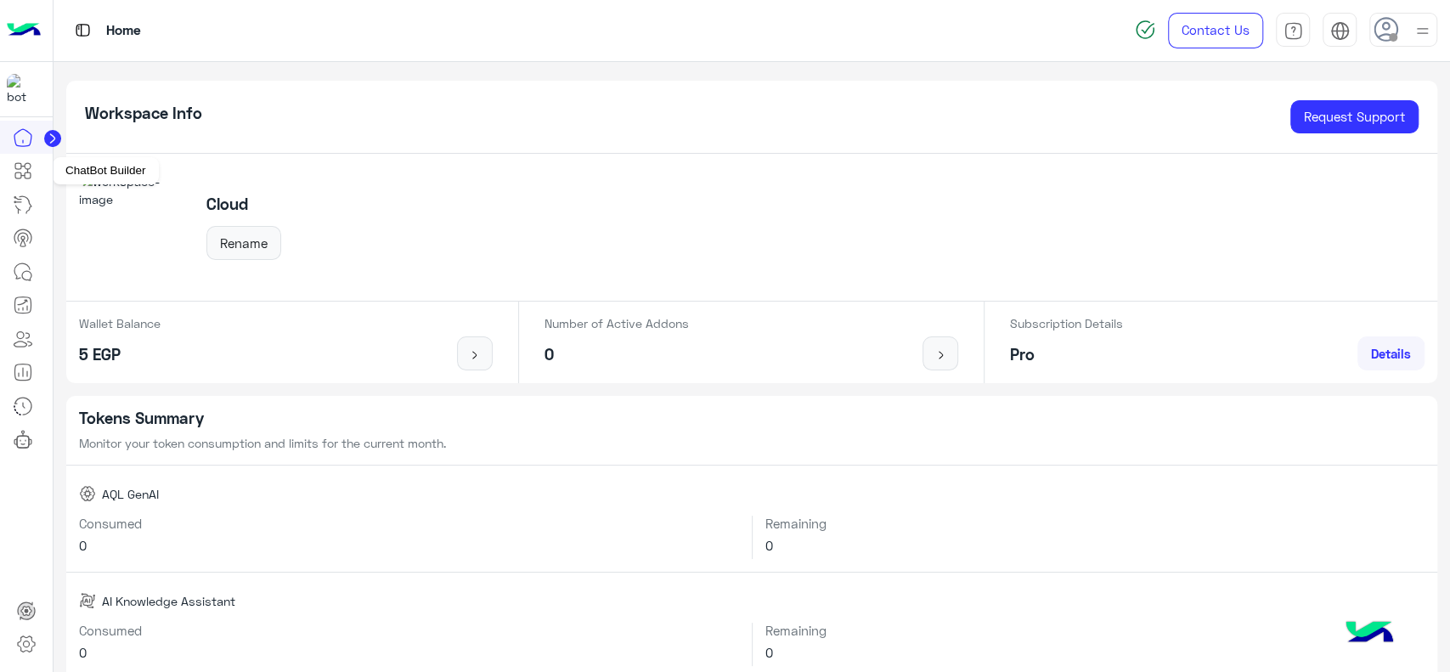
click at [14, 182] on link at bounding box center [23, 171] width 46 height 34
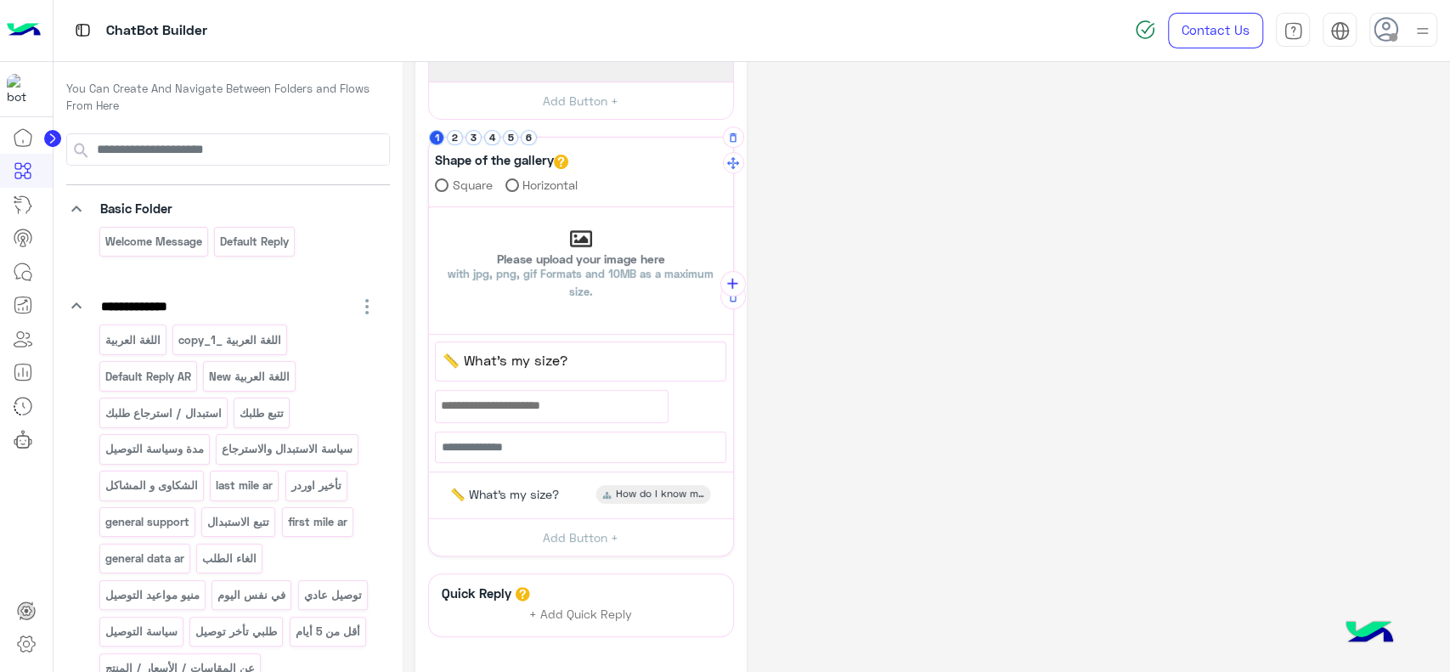
scroll to position [207, 0]
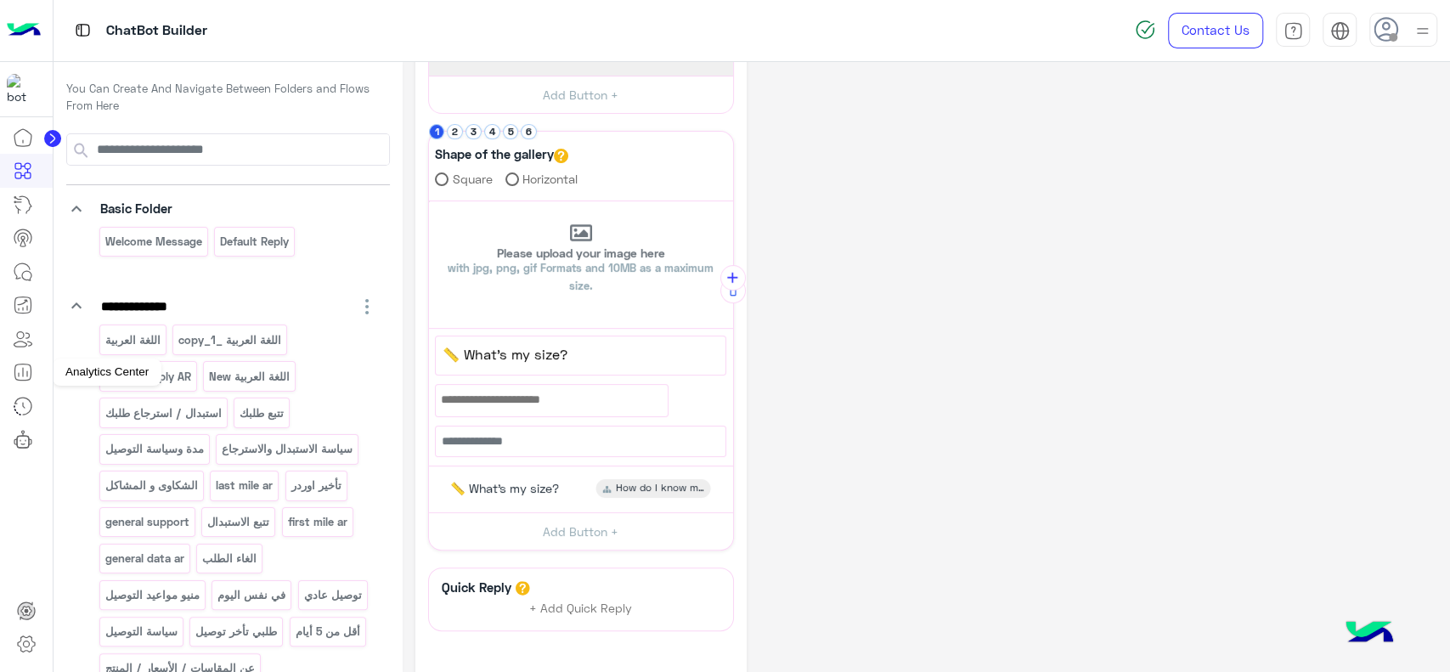
click at [33, 370] on link at bounding box center [23, 372] width 46 height 34
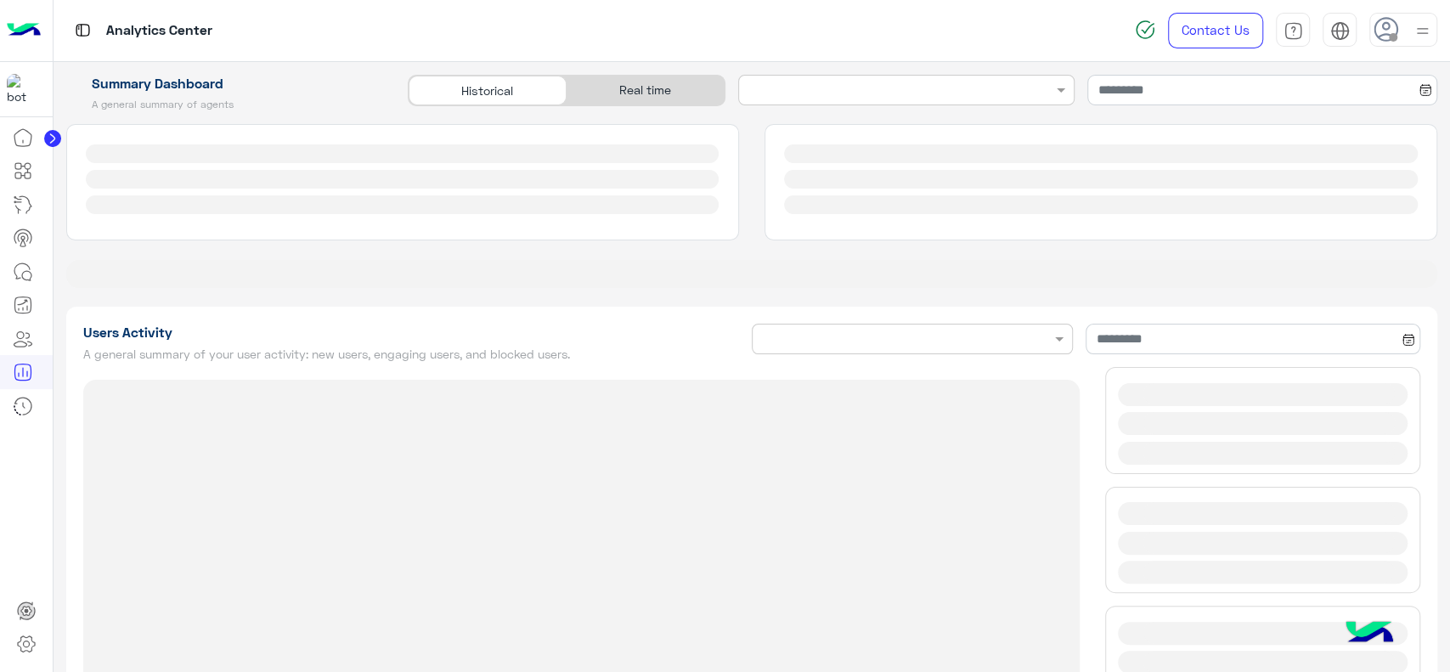
type input "**********"
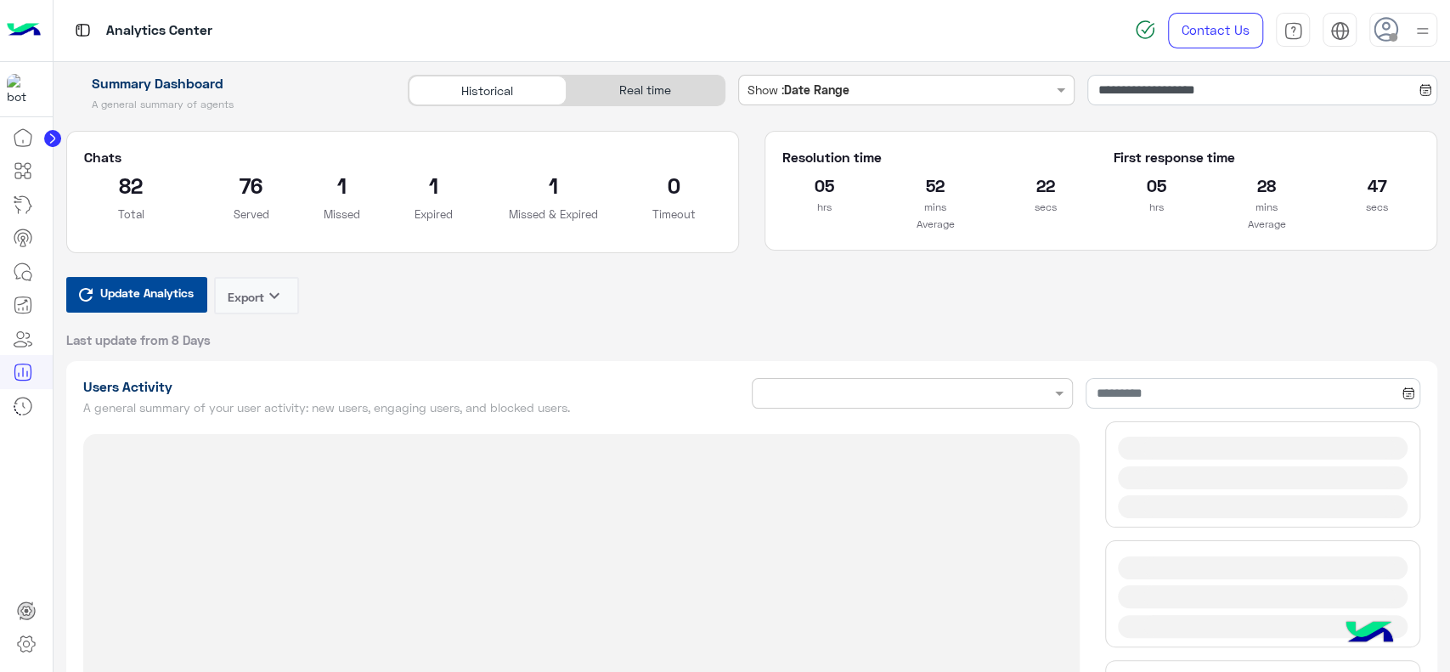
type input "**********"
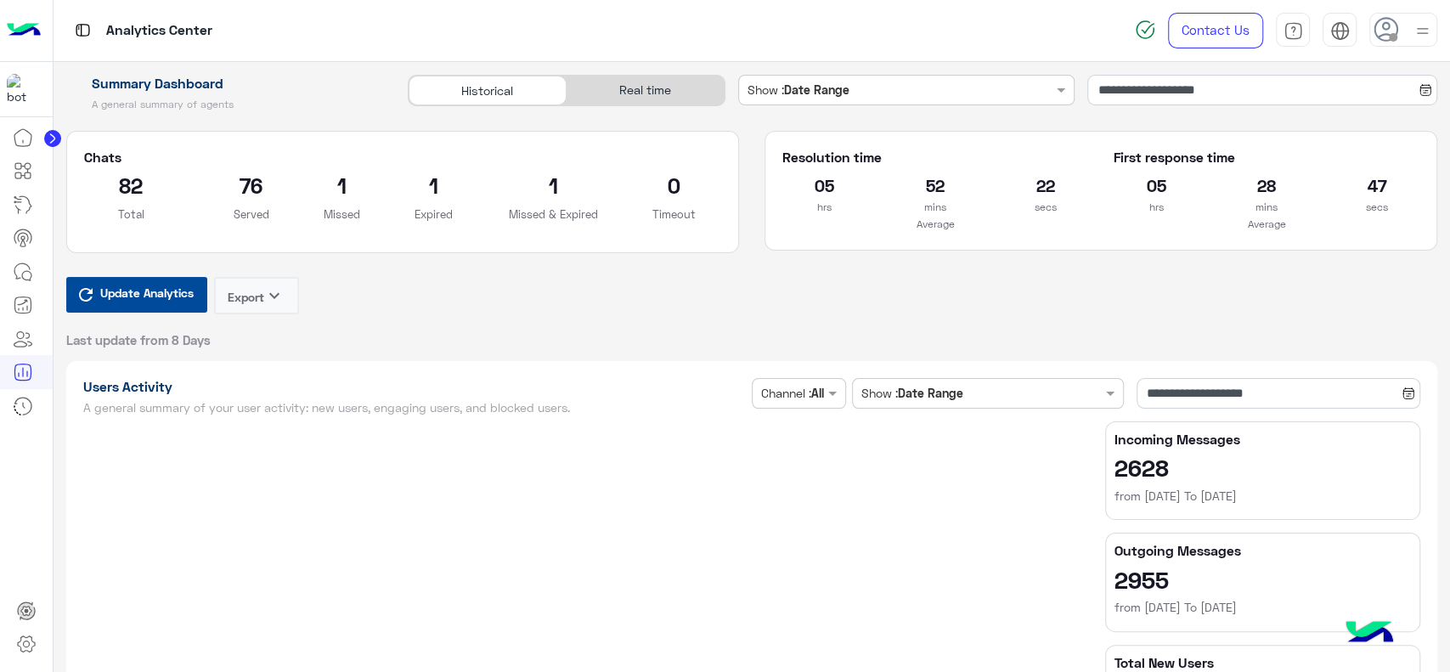
type input "**********"
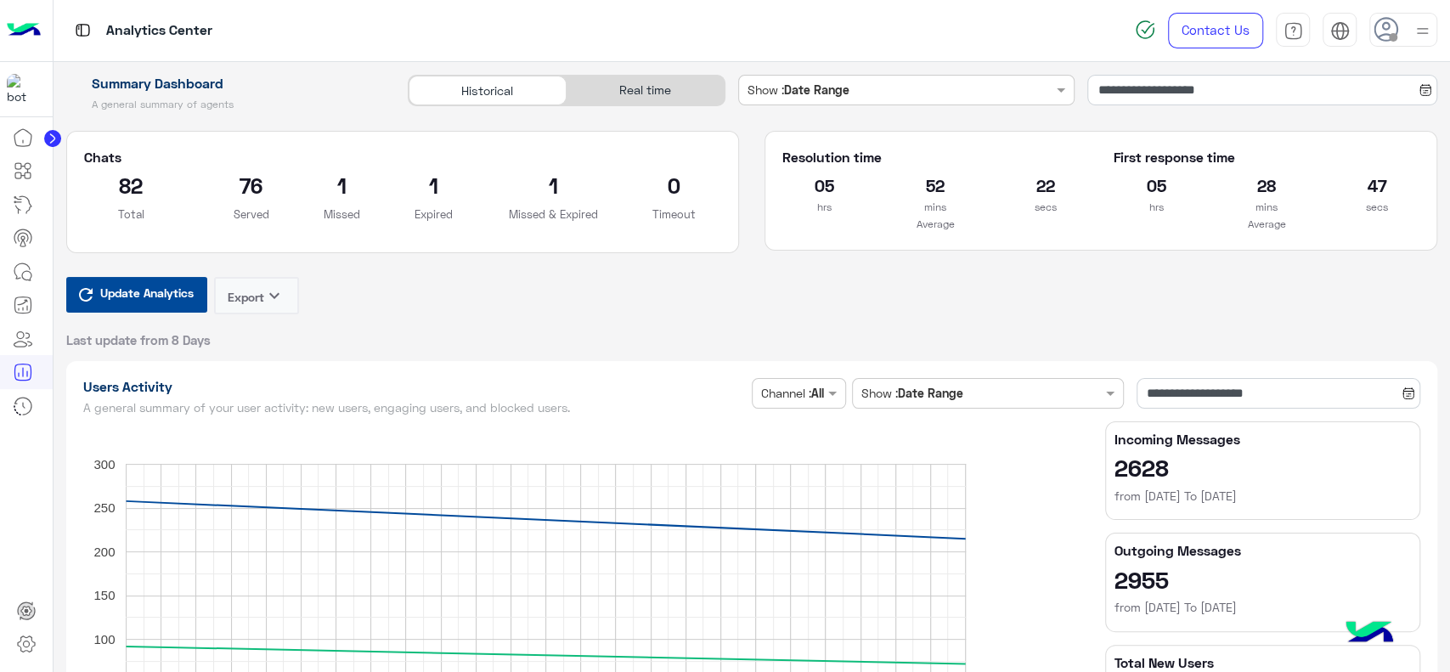
type input "**********"
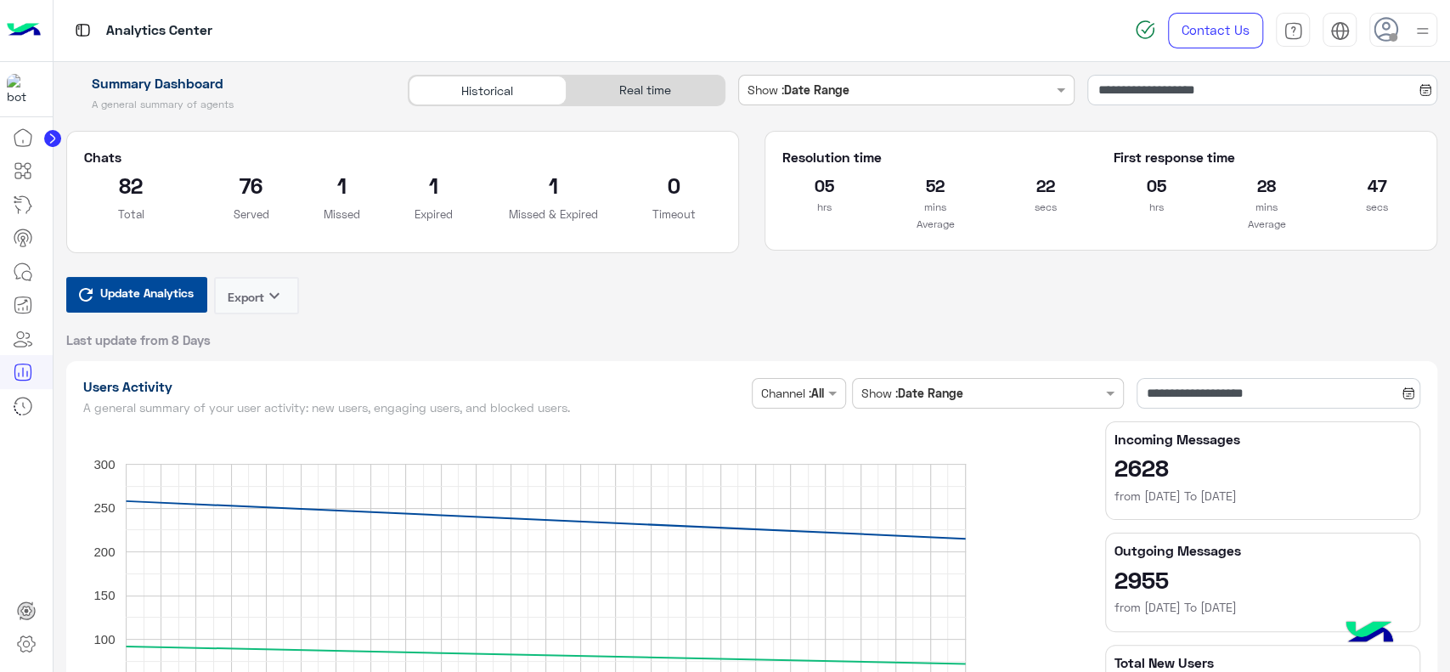
type input "**********"
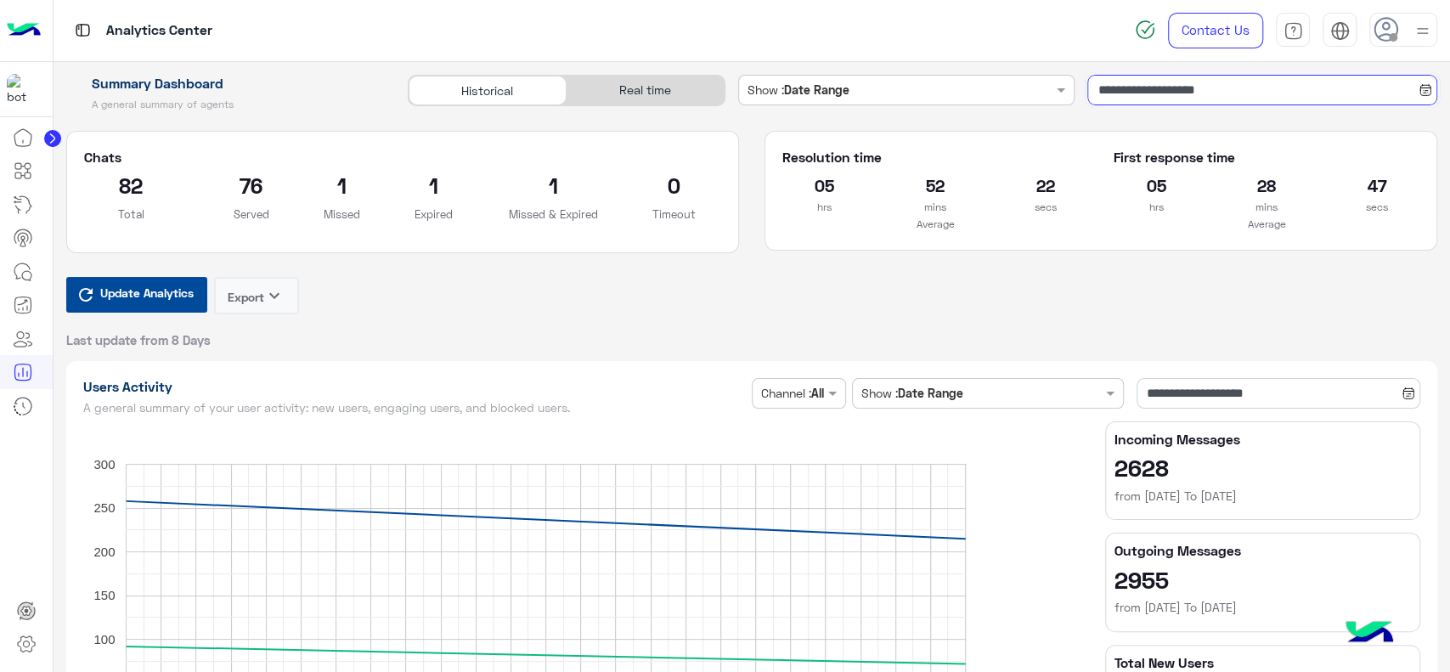
click at [1129, 92] on input "**********" at bounding box center [1262, 90] width 350 height 31
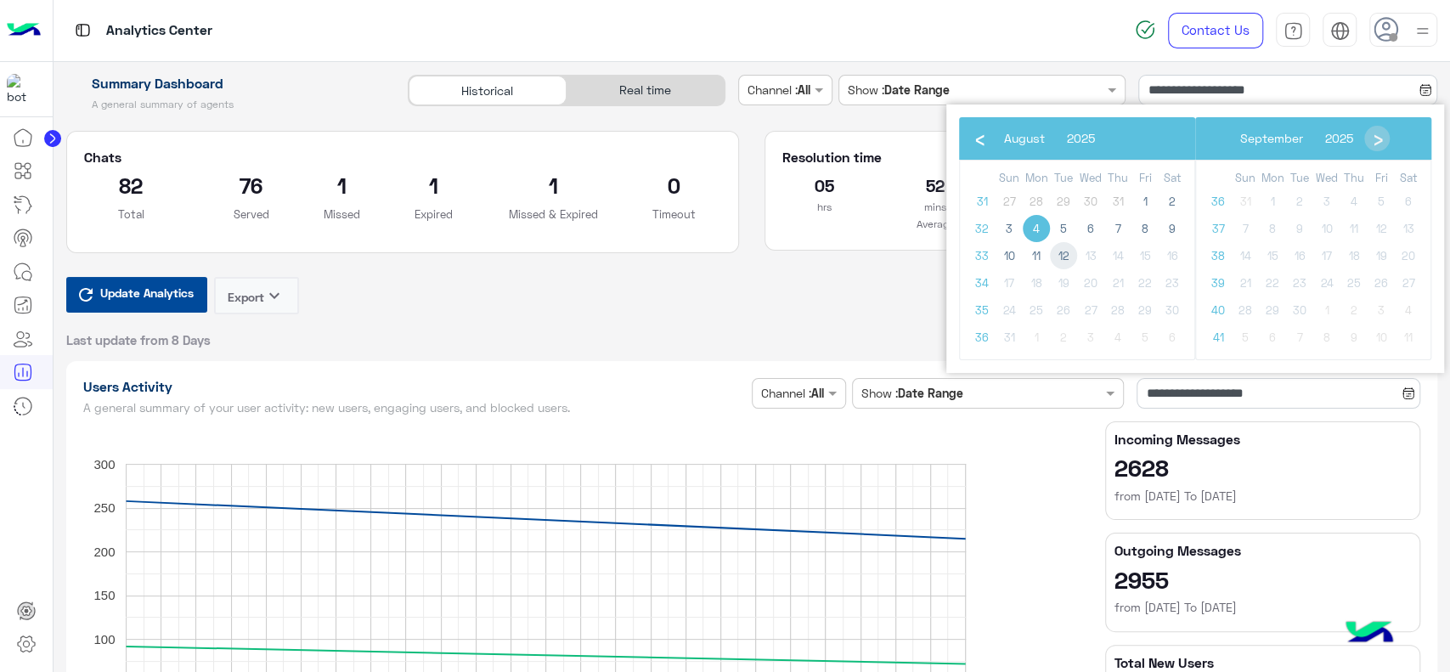
click at [1065, 259] on span "12" at bounding box center [1063, 255] width 27 height 27
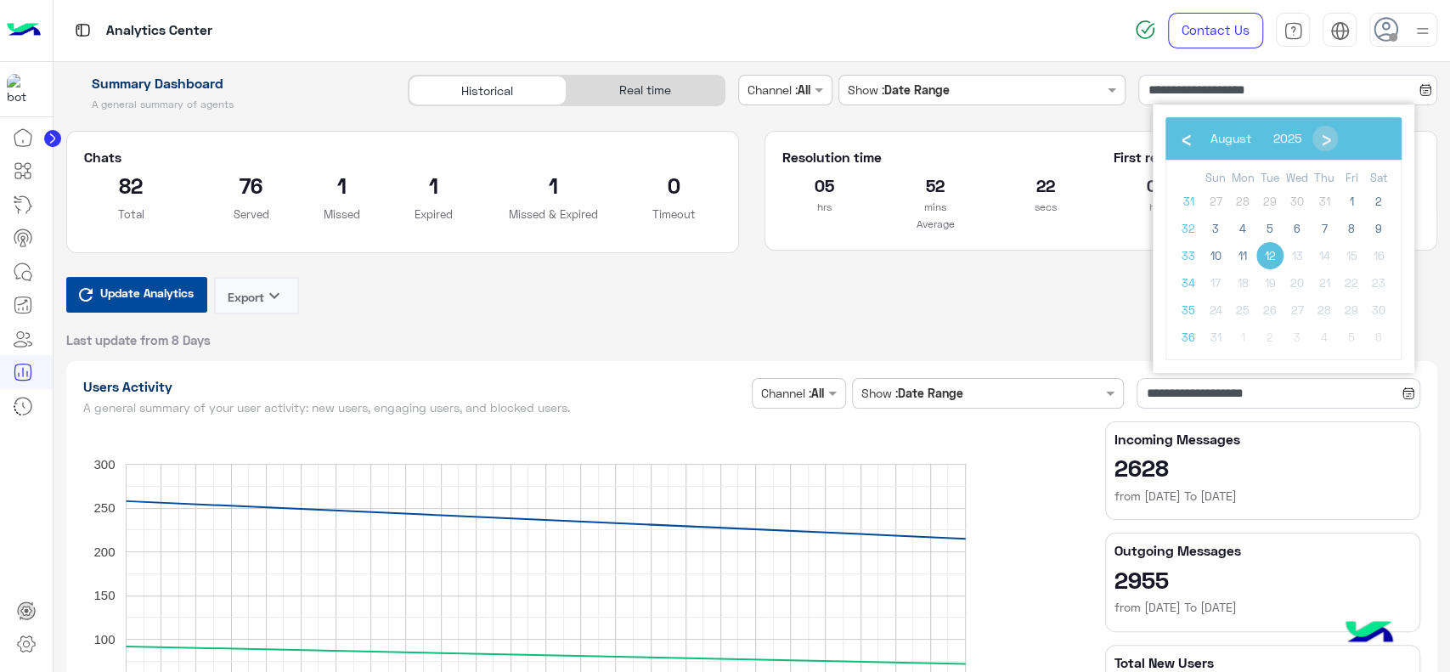
click at [1264, 255] on span "12" at bounding box center [1269, 255] width 27 height 27
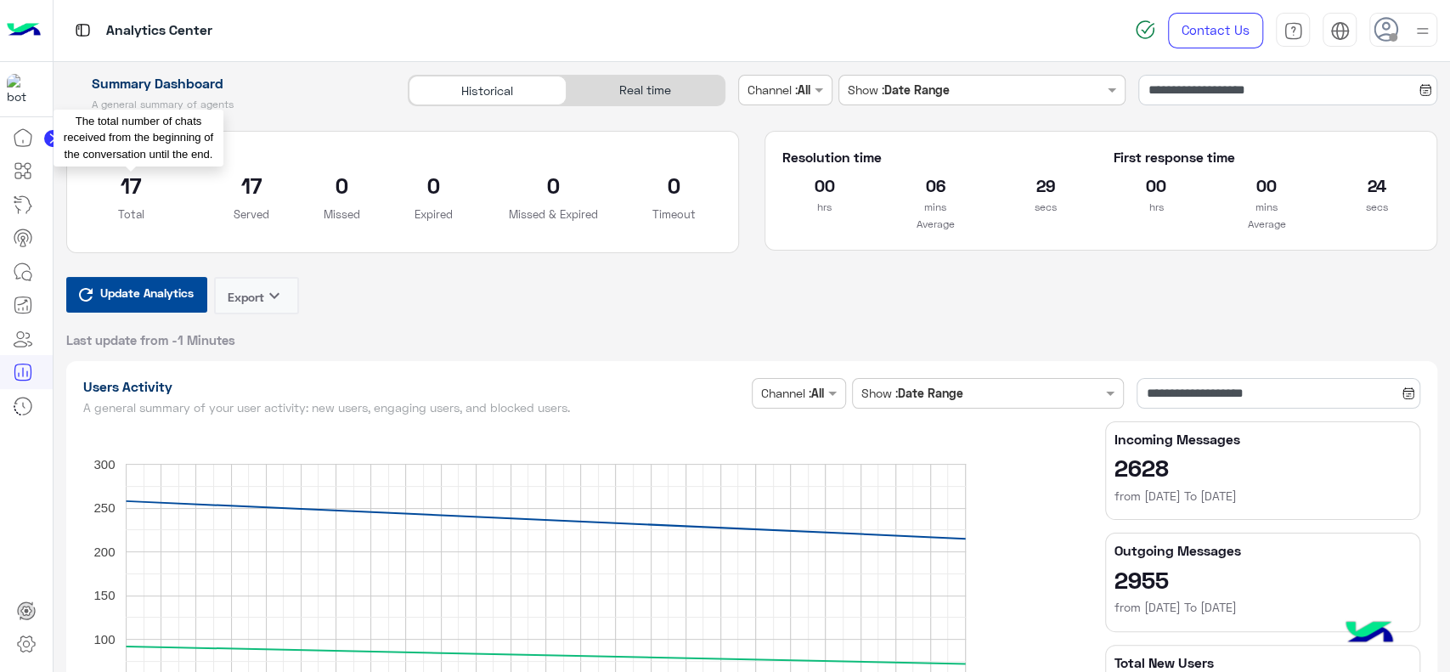
click at [157, 208] on p "Total" at bounding box center [131, 214] width 94 height 17
click at [1195, 85] on input "**********" at bounding box center [1287, 90] width 299 height 31
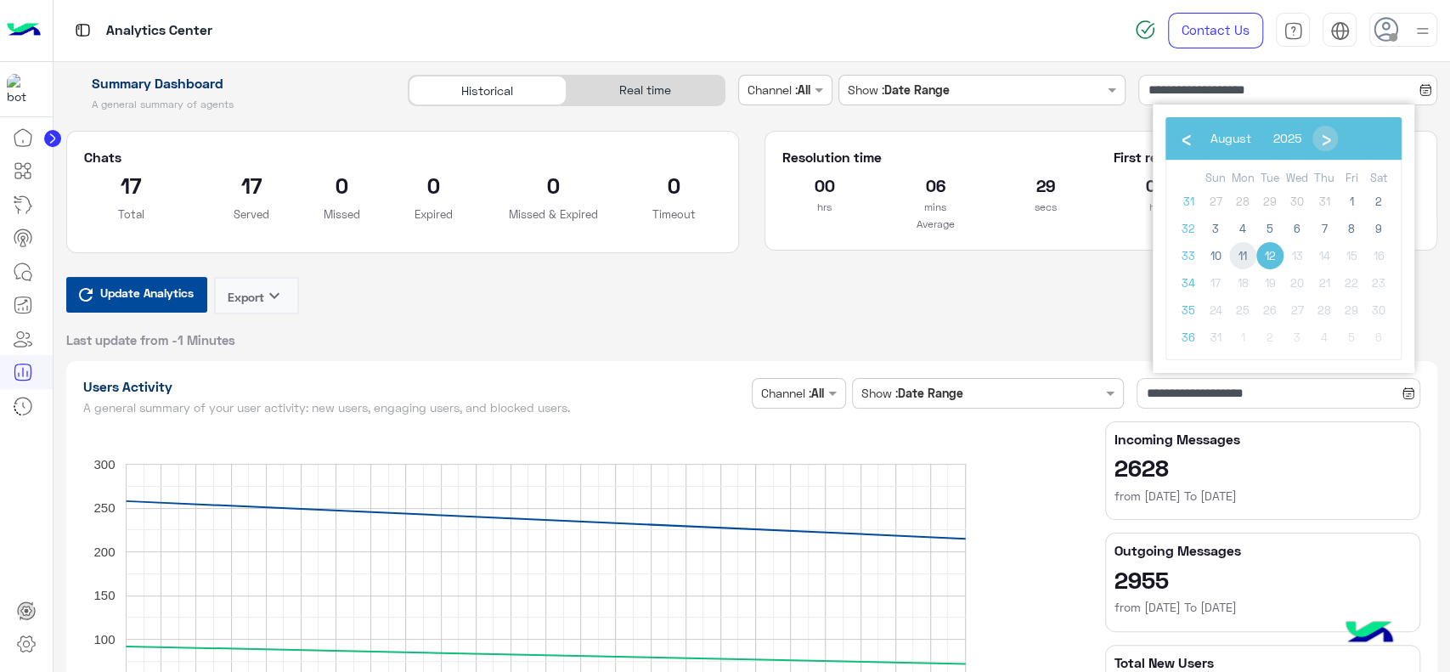
click at [1242, 250] on span "11" at bounding box center [1242, 255] width 27 height 27
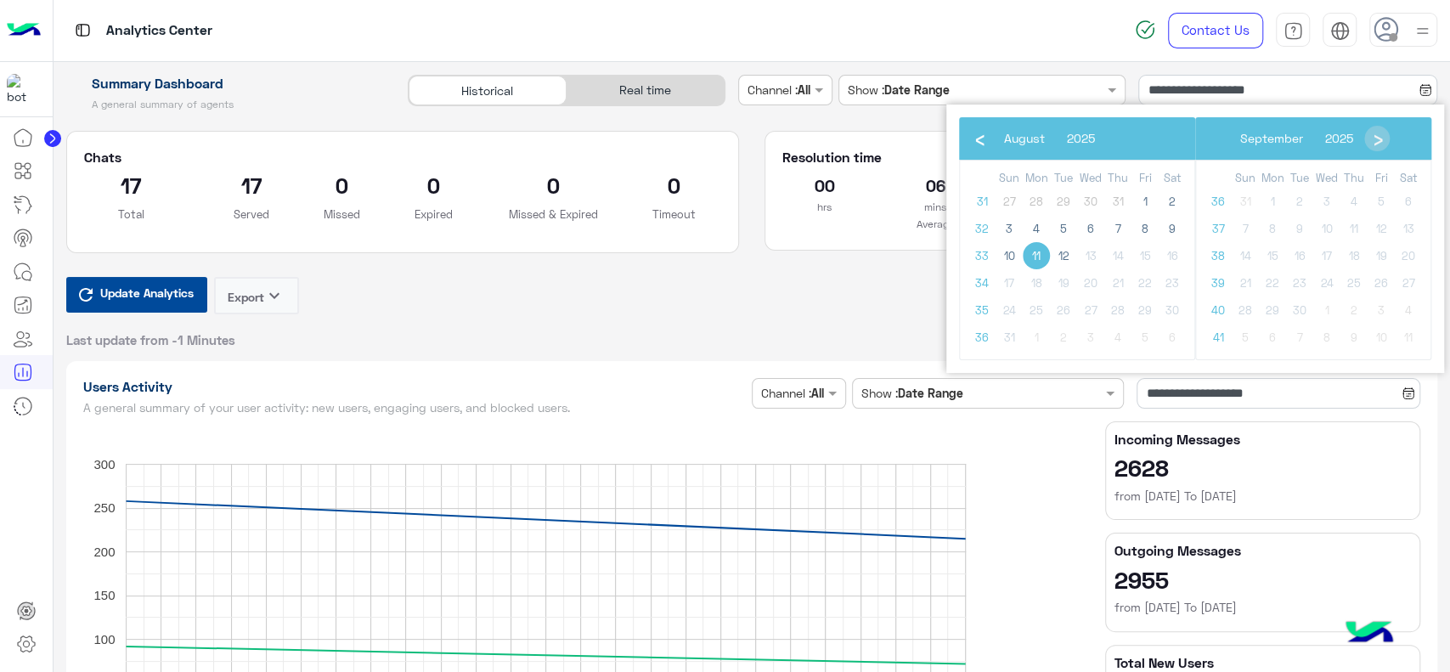
click at [1040, 254] on span "11" at bounding box center [1036, 255] width 27 height 27
type input "**********"
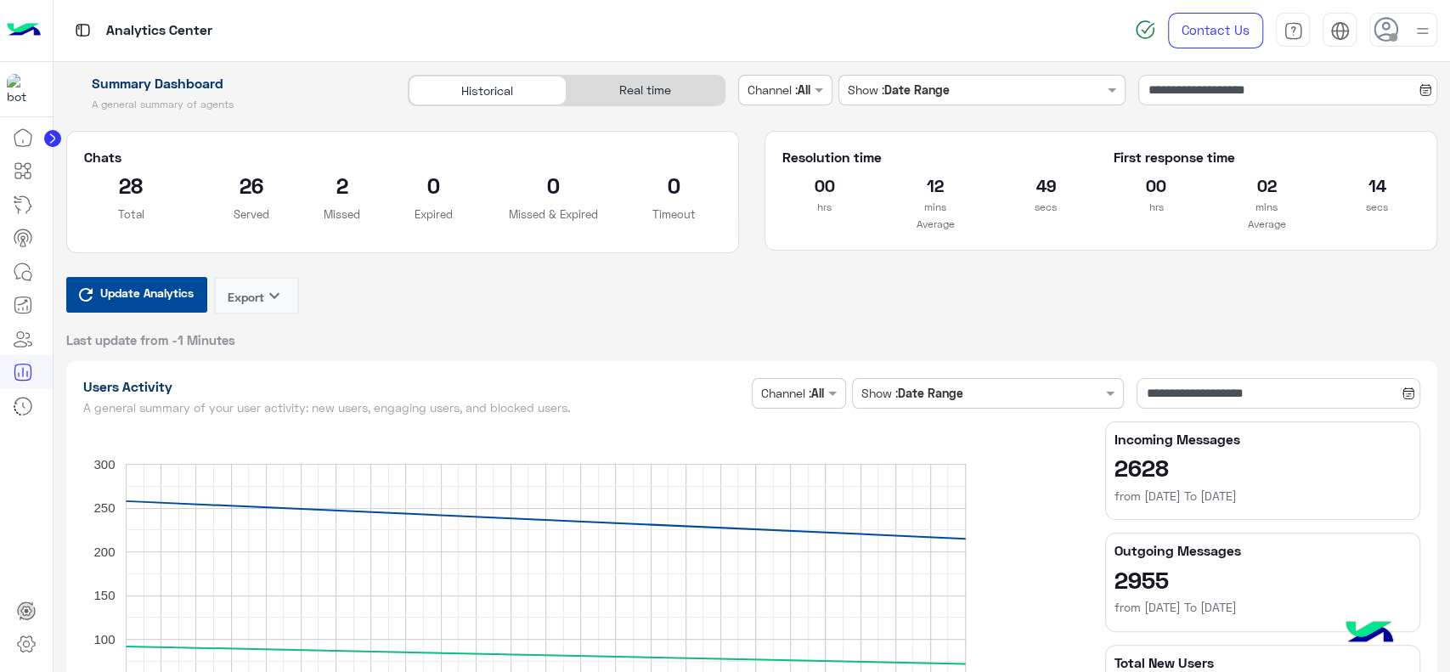
click at [9, 522] on div at bounding box center [26, 397] width 53 height 553
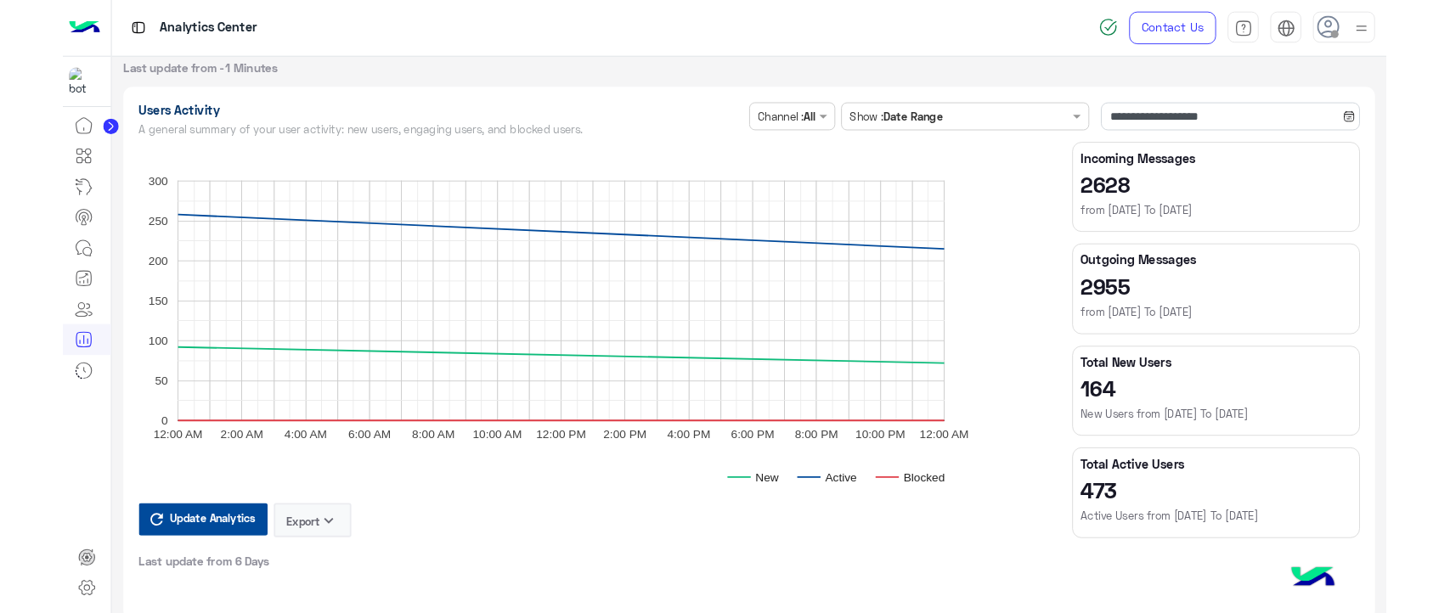
scroll to position [214, 0]
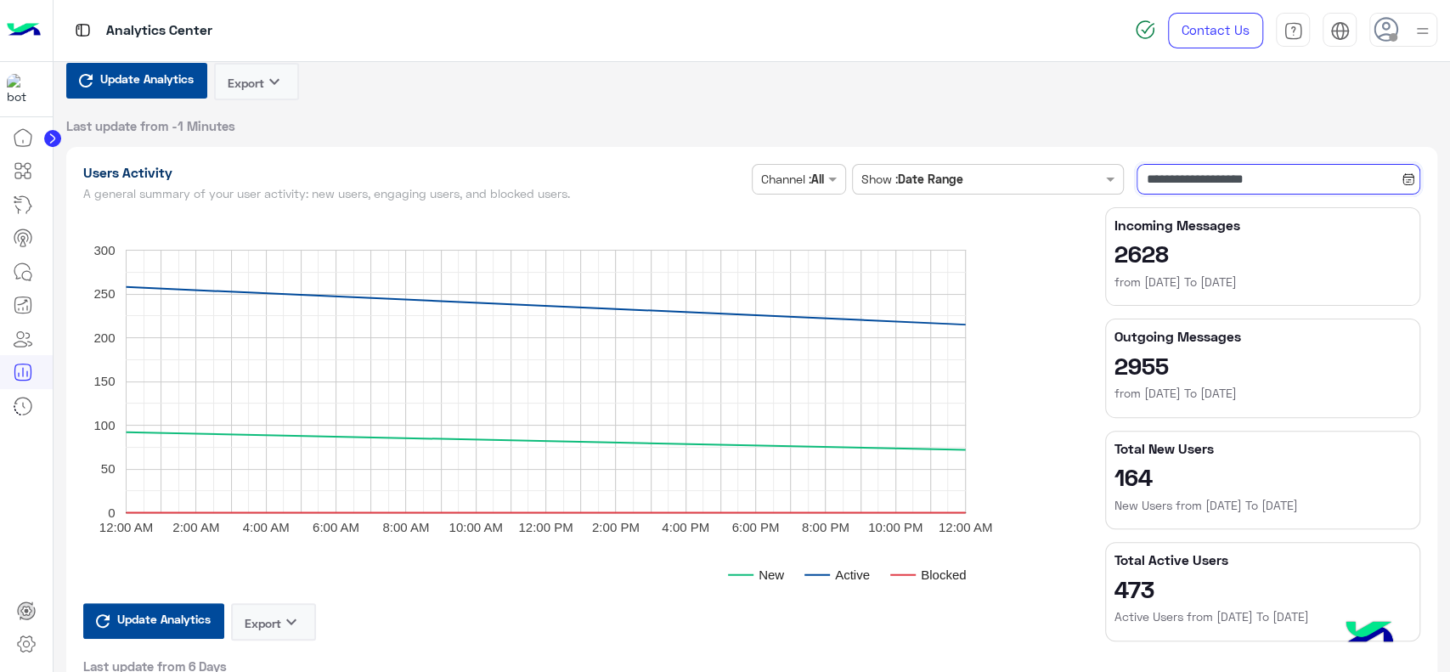
click at [1258, 179] on input "**********" at bounding box center [1278, 179] width 284 height 31
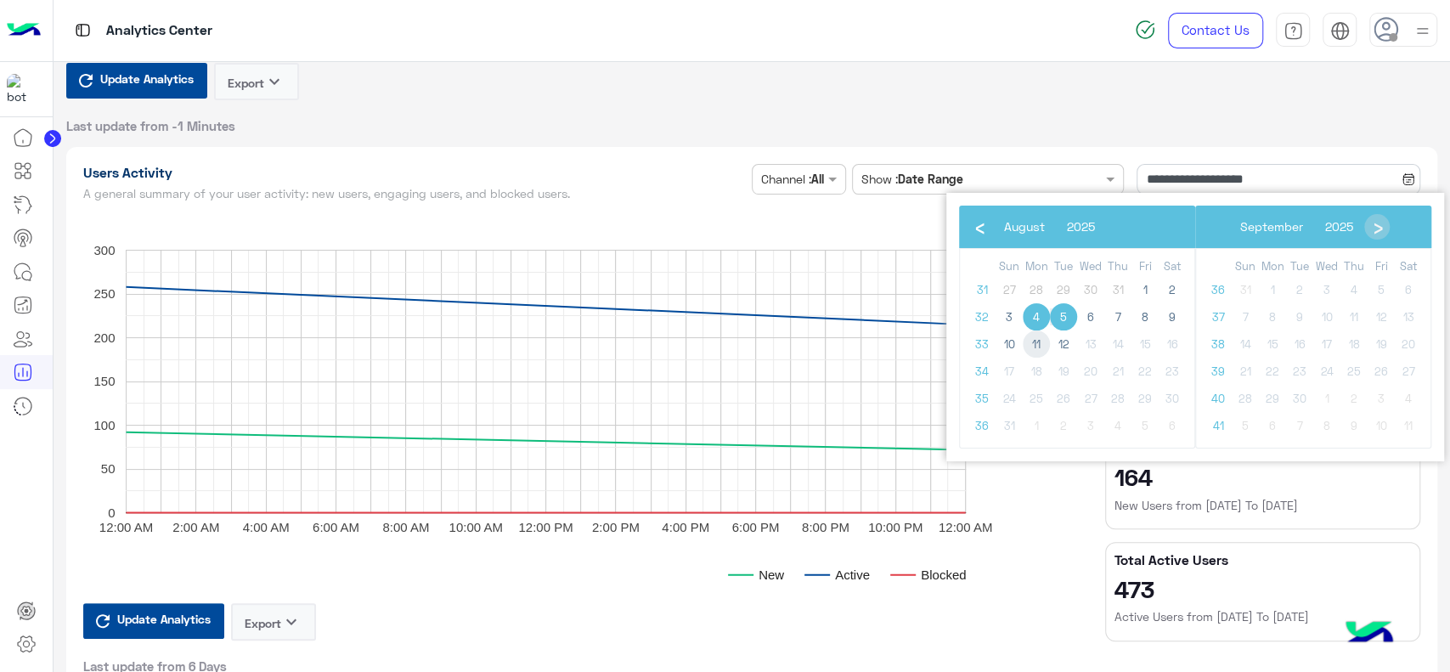
click at [1028, 340] on span "11" at bounding box center [1036, 343] width 27 height 27
type input "**********"
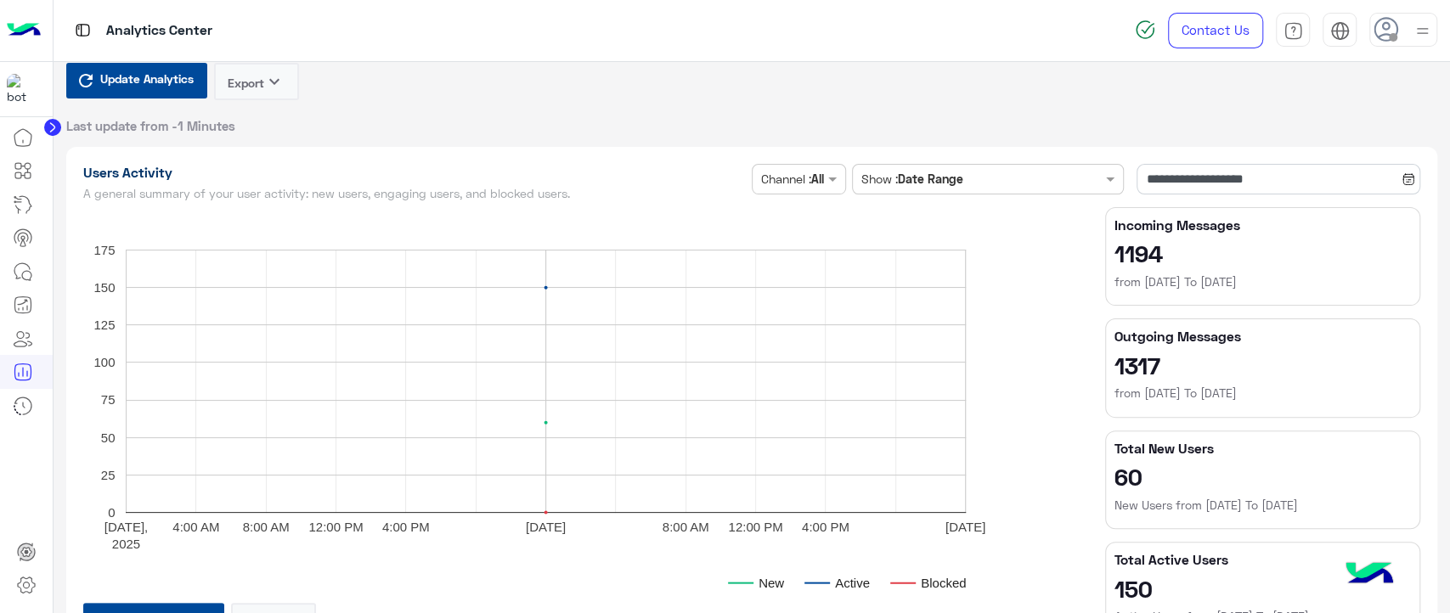
scroll to position [0, 0]
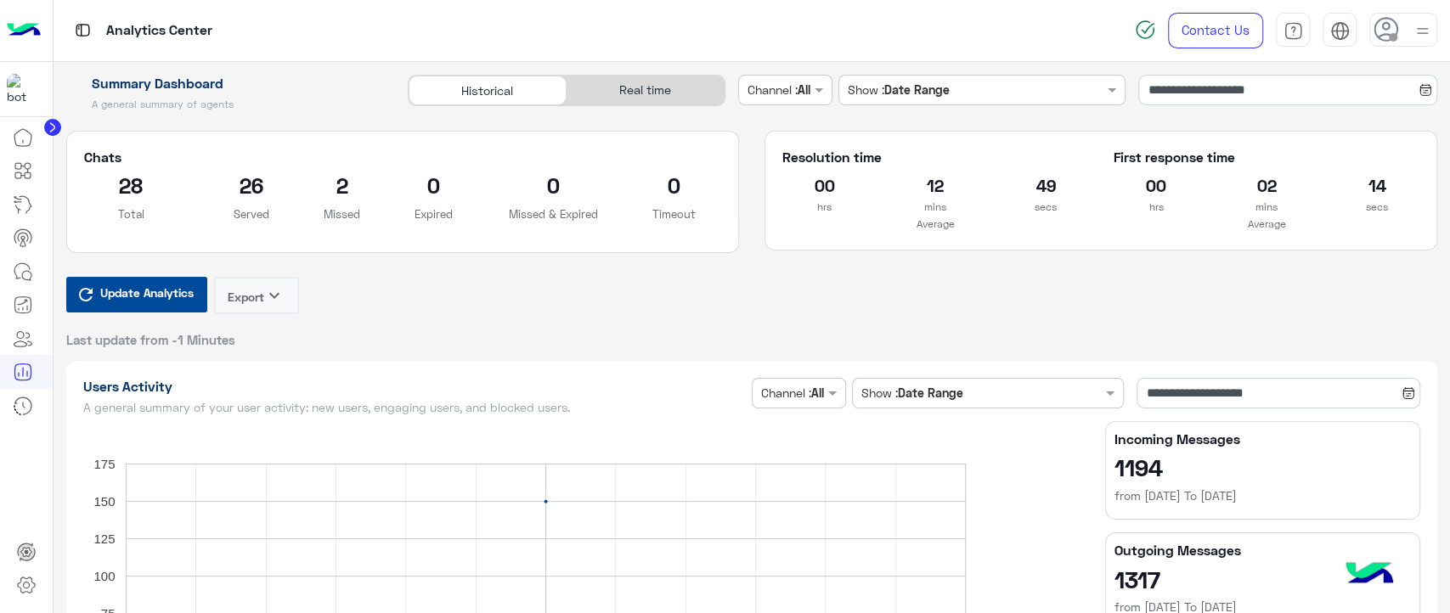
click at [818, 311] on div "Update Analytics Export keyboard_arrow_down Last update from -1 Minutes" at bounding box center [752, 312] width 1372 height 71
click at [1189, 95] on input "**********" at bounding box center [1287, 90] width 299 height 31
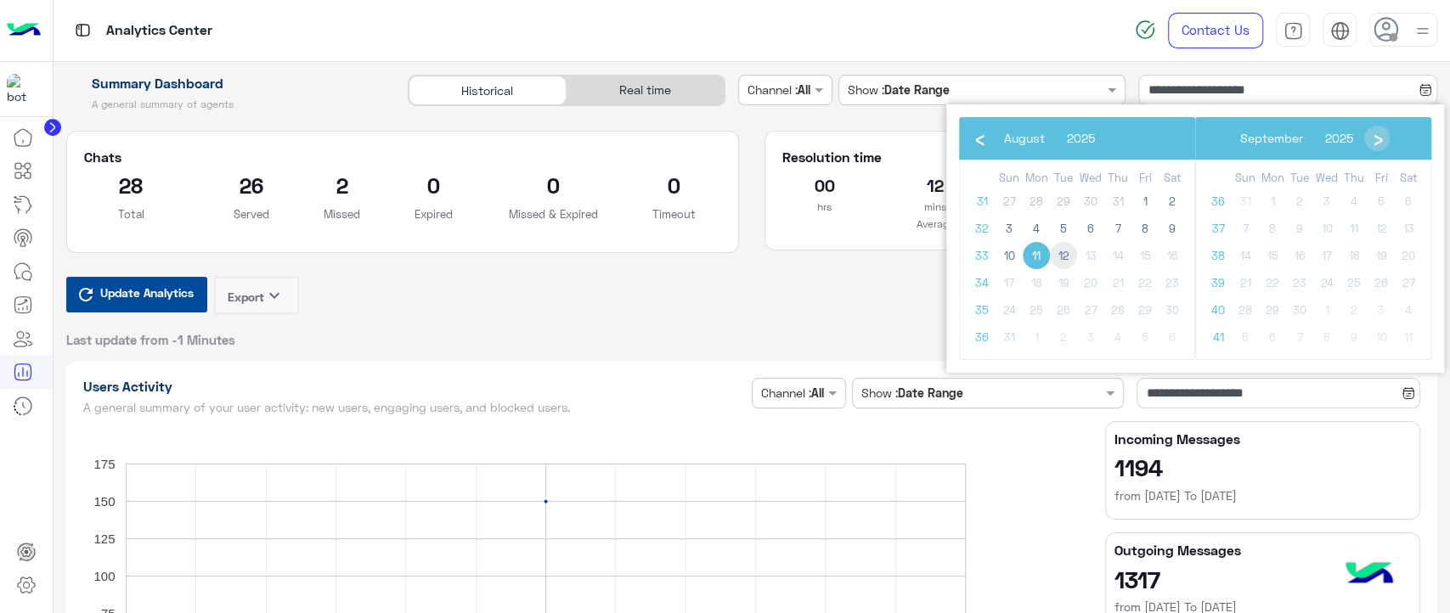
click at [1073, 251] on span "12" at bounding box center [1063, 255] width 27 height 27
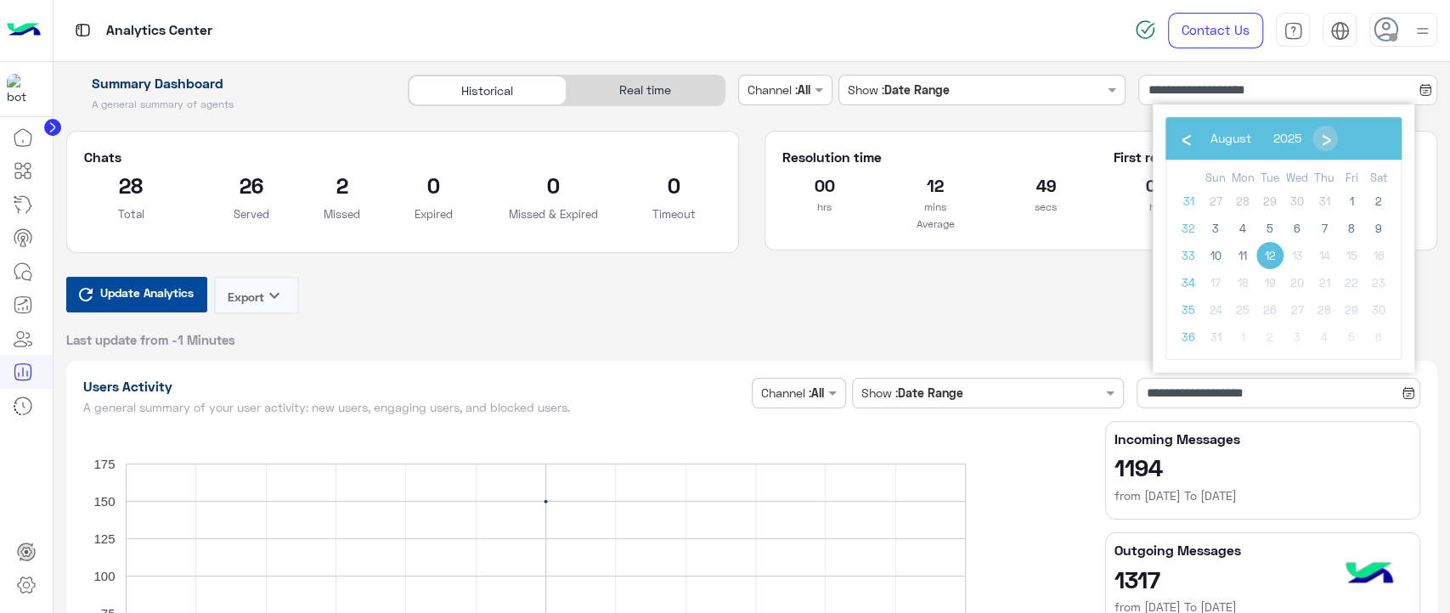
click at [1271, 251] on span "12" at bounding box center [1269, 255] width 27 height 27
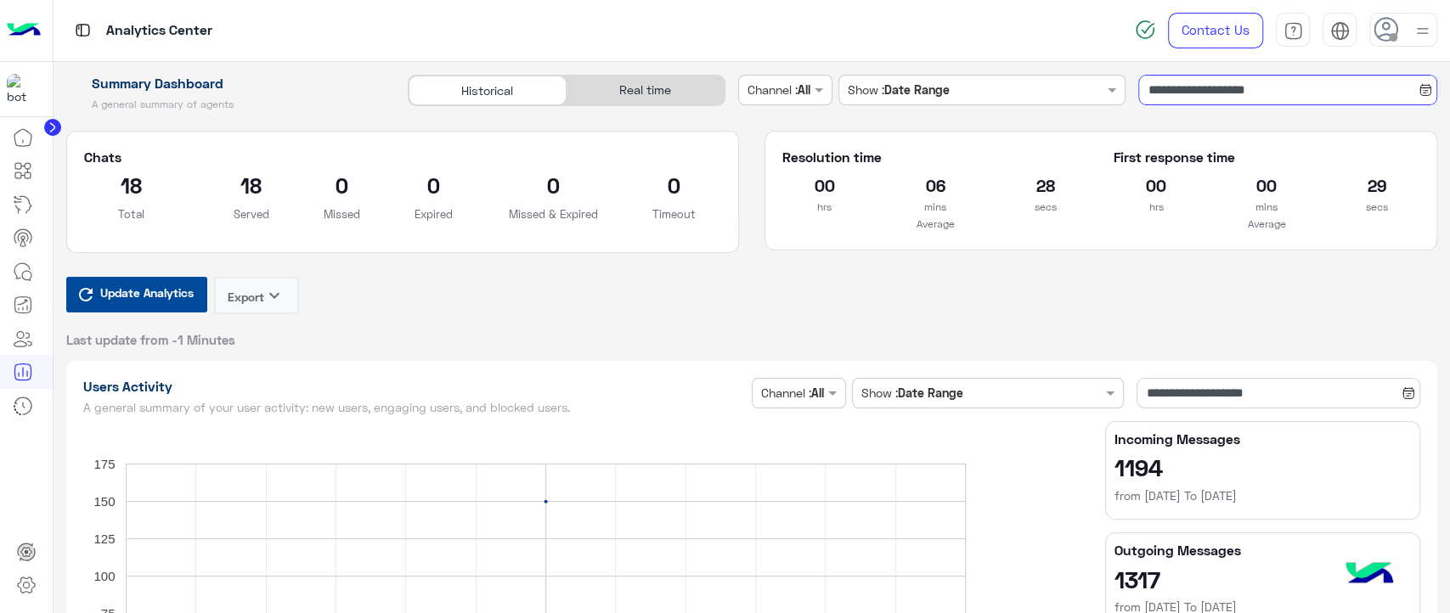
click at [1197, 104] on input "**********" at bounding box center [1287, 90] width 299 height 31
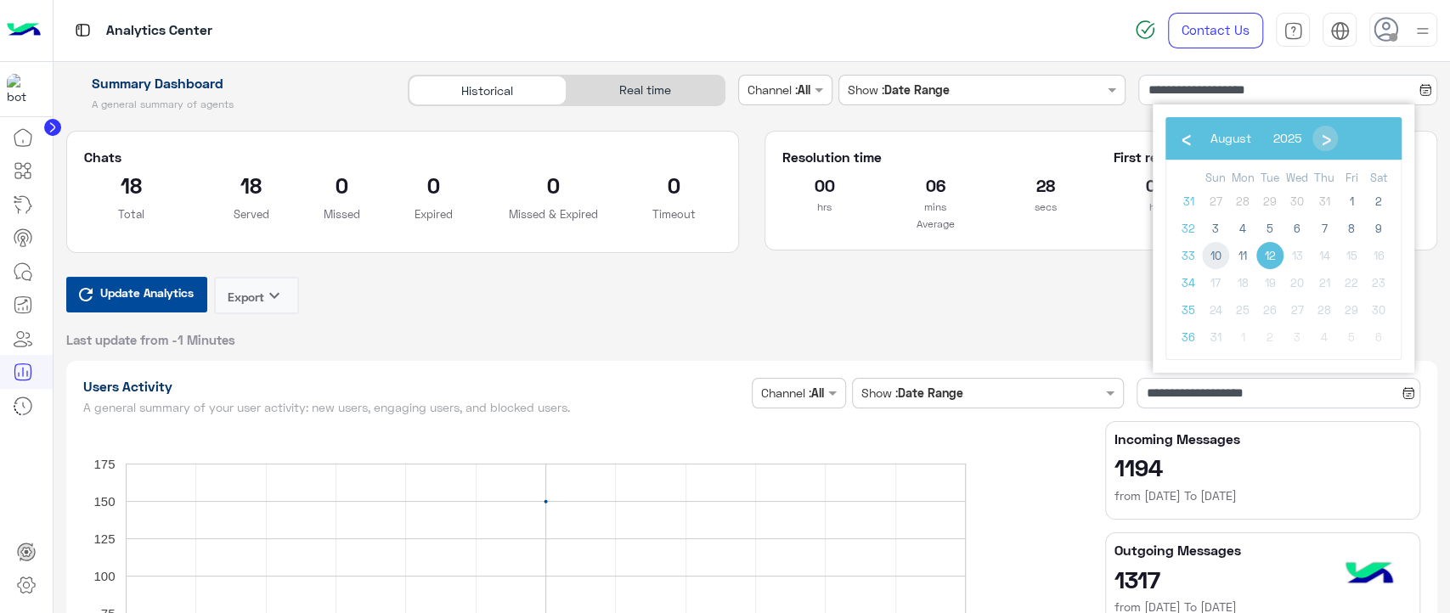
click at [1216, 251] on span "10" at bounding box center [1215, 255] width 27 height 27
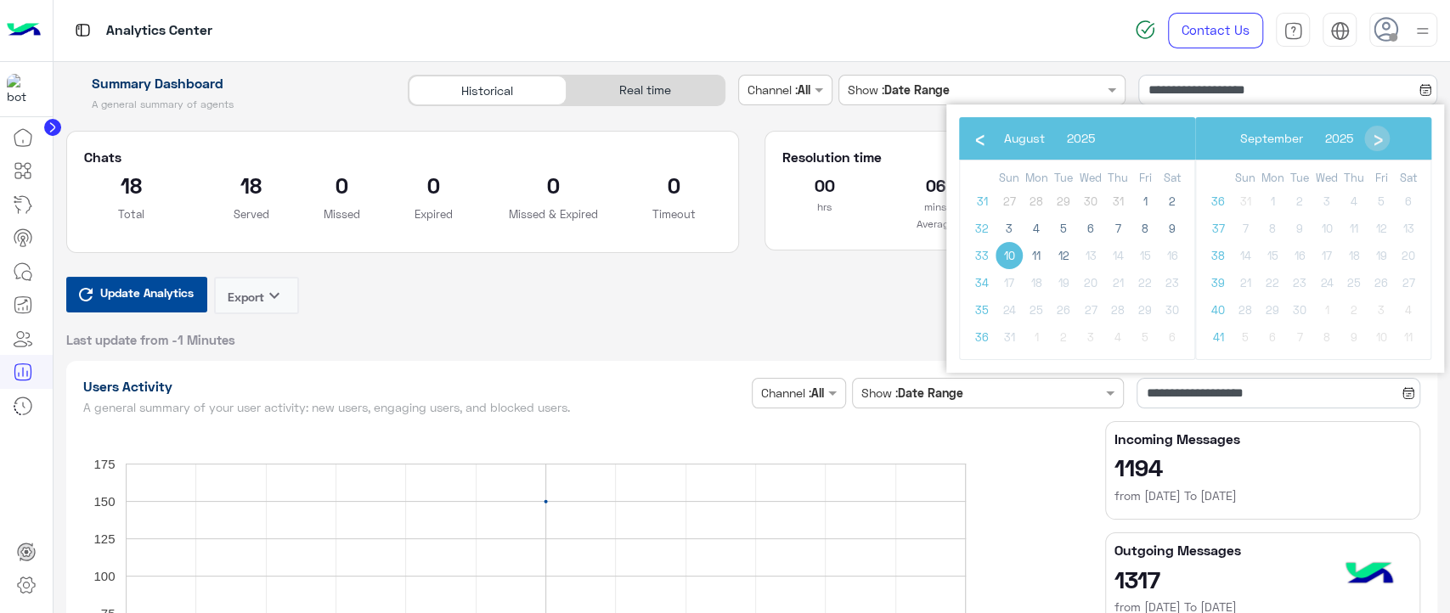
click at [1011, 251] on span "10" at bounding box center [1008, 255] width 27 height 27
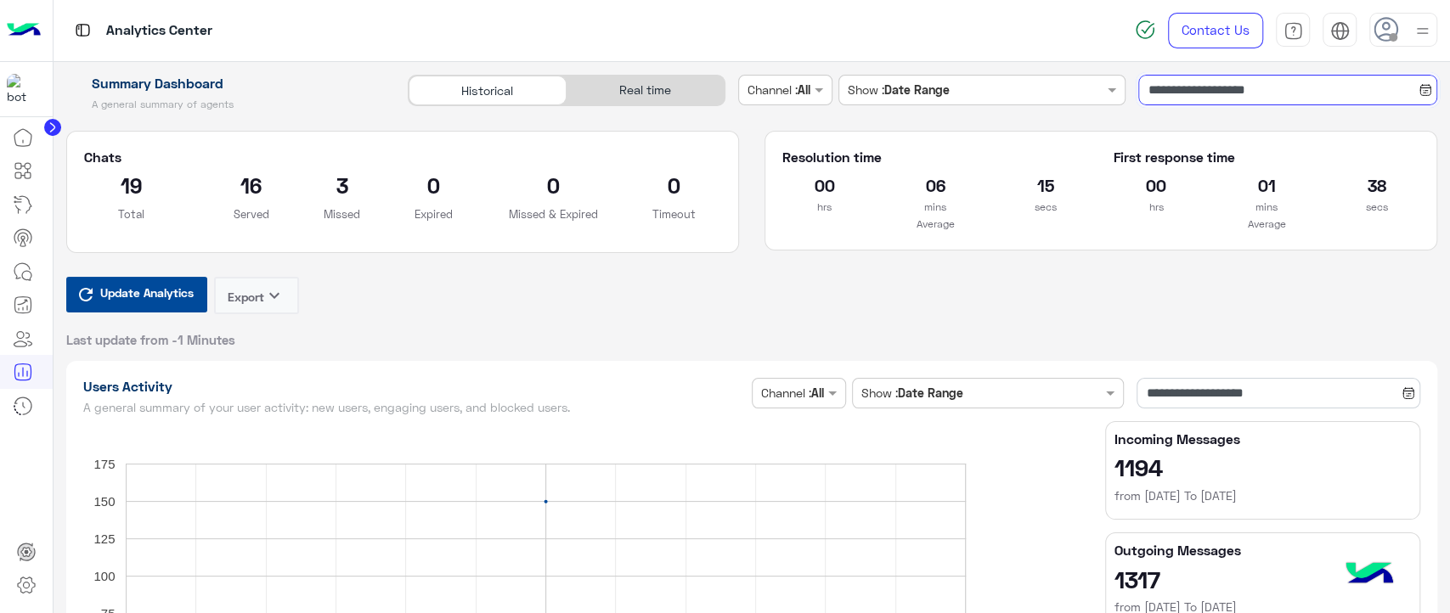
click at [1176, 92] on input "**********" at bounding box center [1287, 90] width 299 height 31
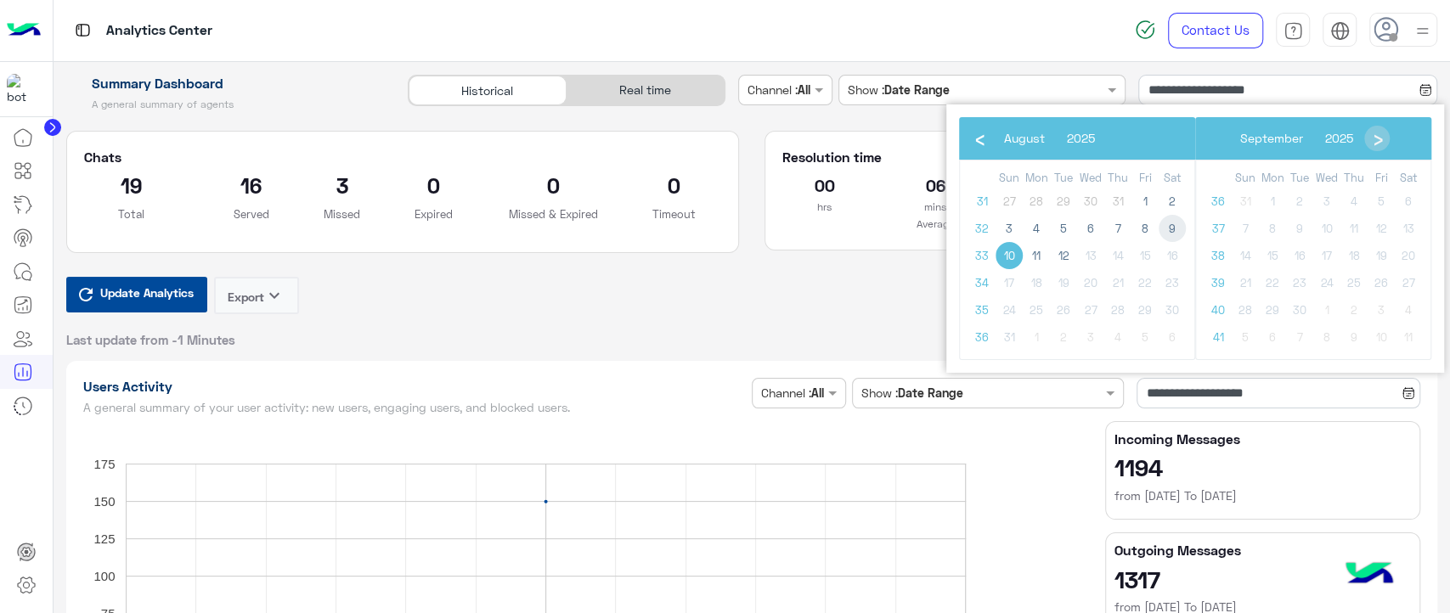
click at [1169, 230] on span "9" at bounding box center [1171, 228] width 27 height 27
type input "**********"
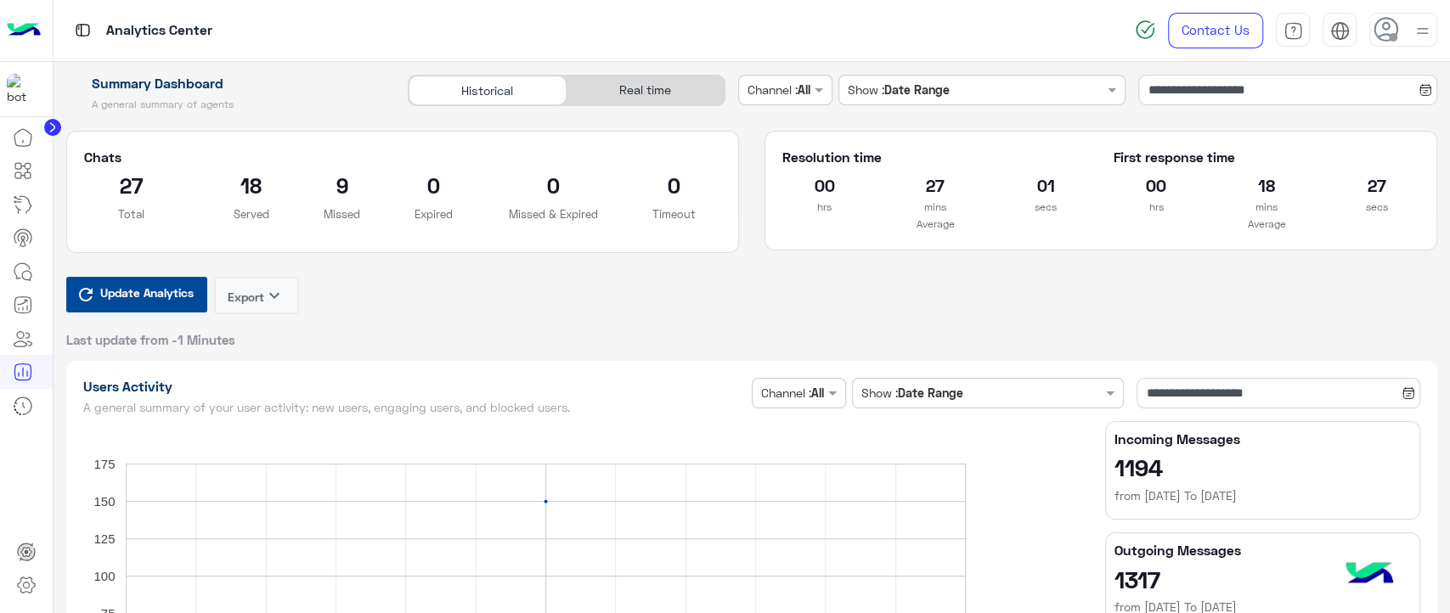
click at [972, 294] on div "Update Analytics Export keyboard_arrow_down Last update from -1 Minutes" at bounding box center [752, 312] width 1372 height 71
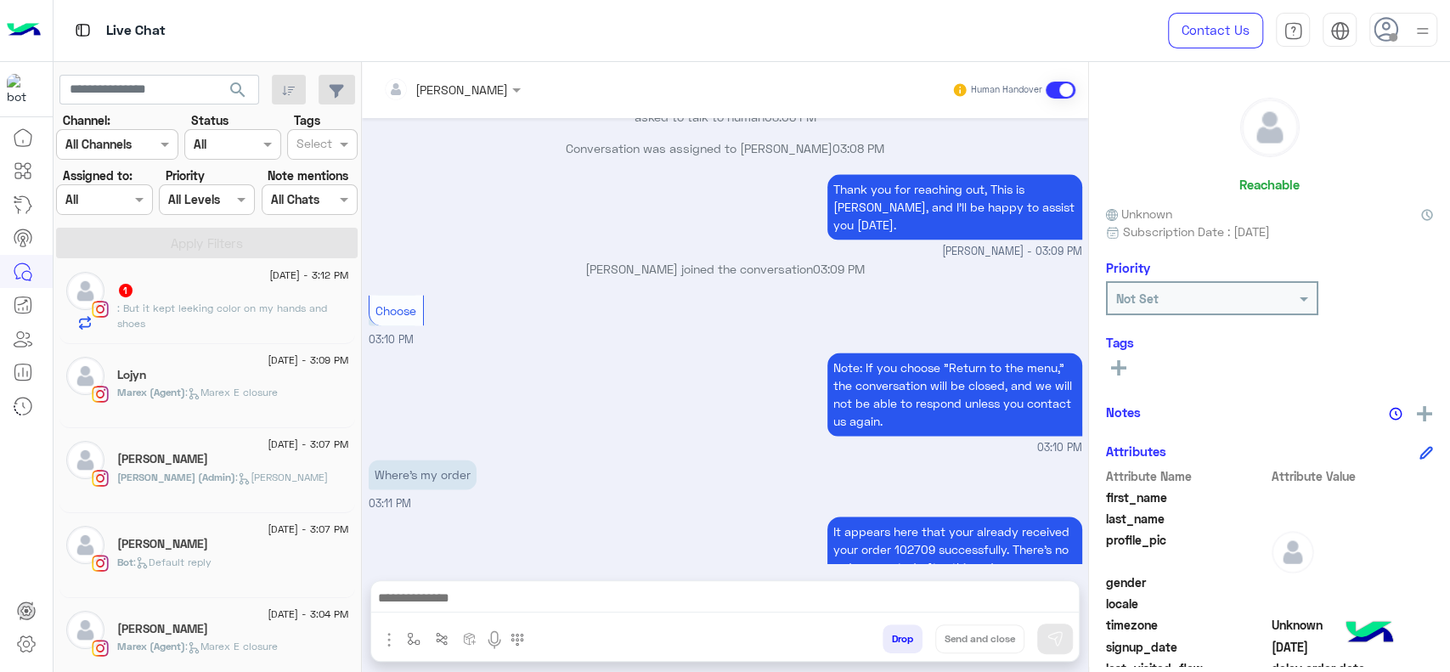
scroll to position [95, 0]
click at [175, 476] on span "Jana (Admin)" at bounding box center [176, 476] width 118 height 13
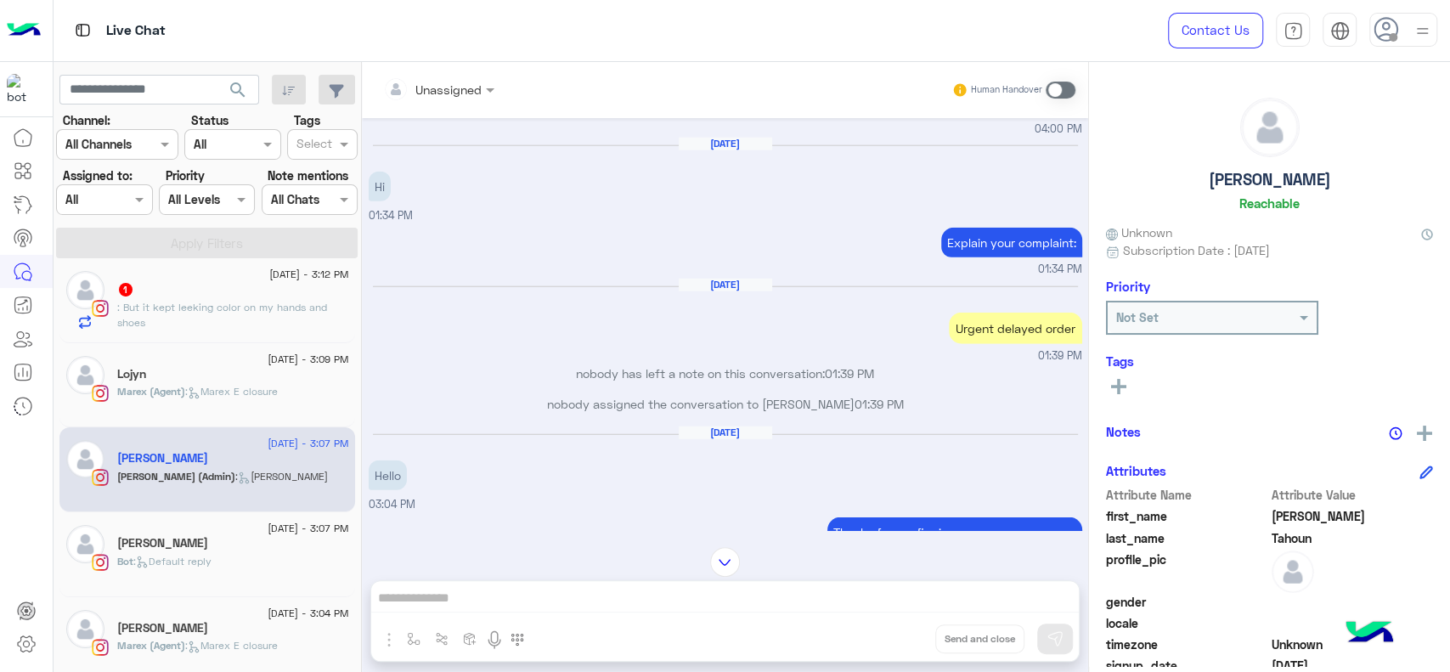
scroll to position [2944, 0]
click at [537, 341] on div "Jul 15, 2025 Urgent delayed order 01:39 PM" at bounding box center [725, 319] width 713 height 86
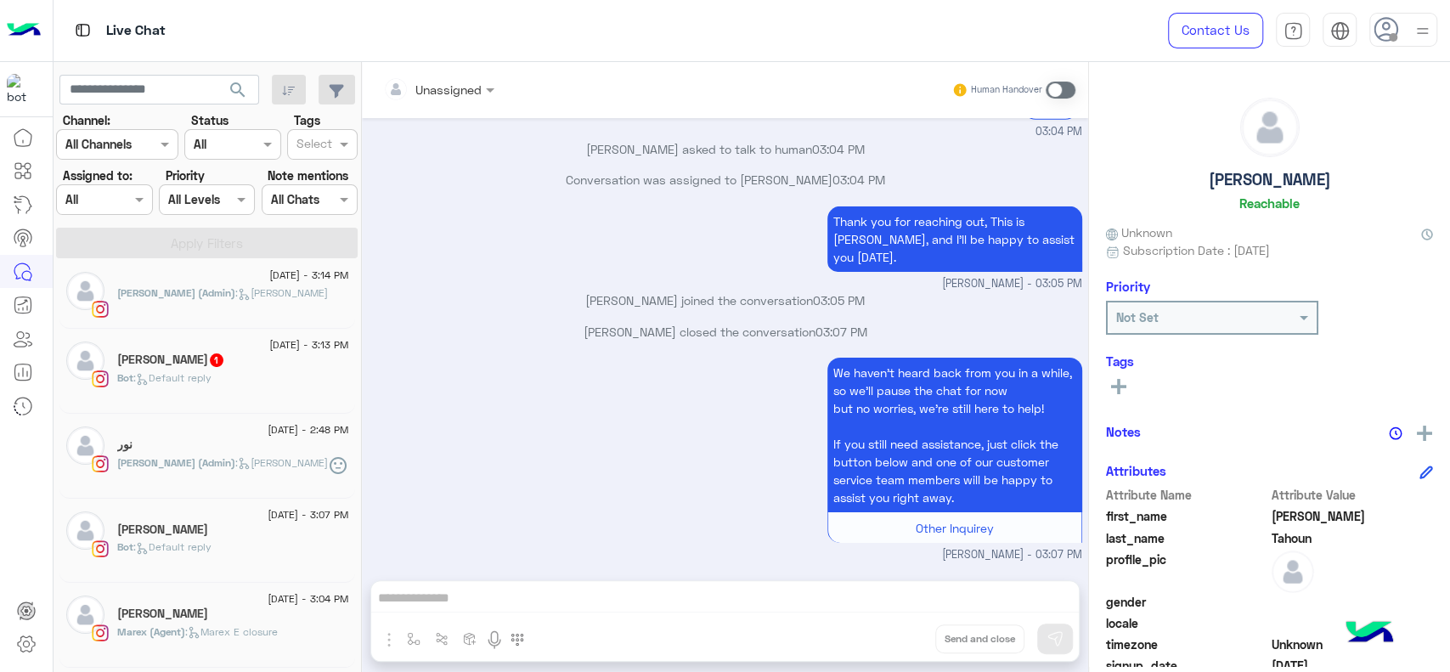
scroll to position [0, 0]
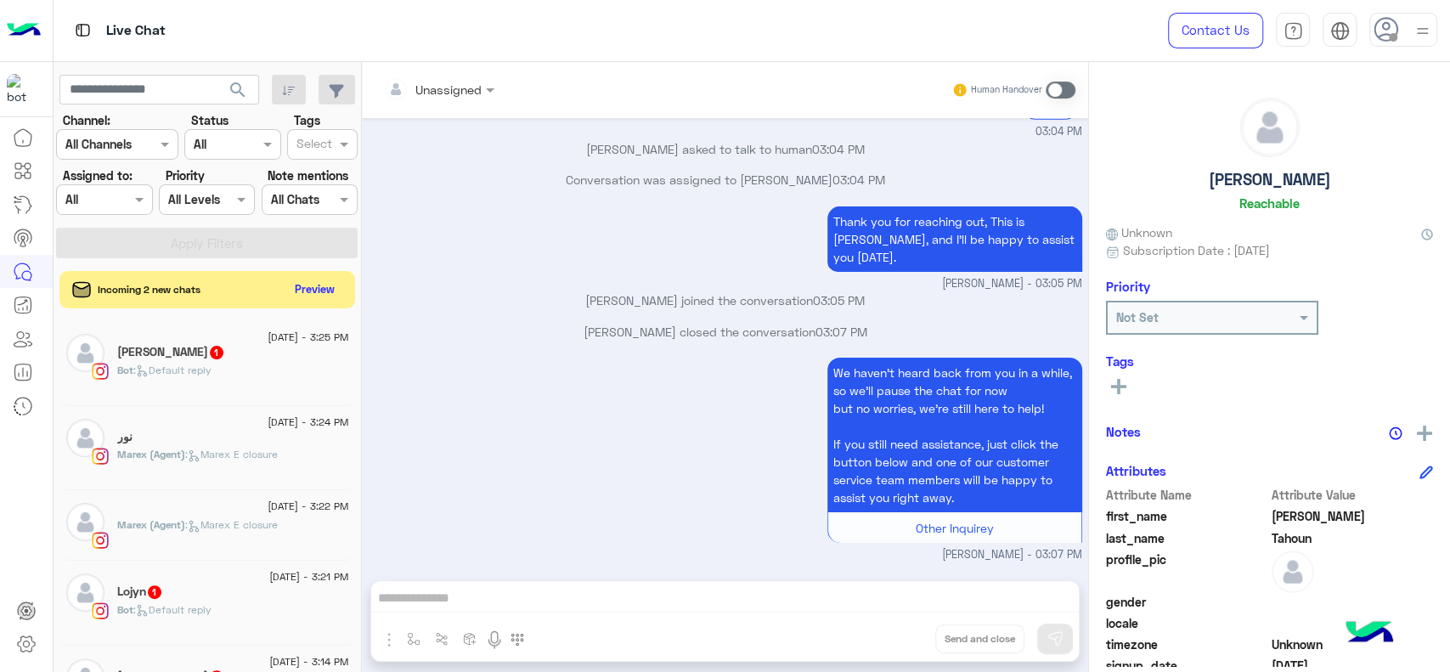
click at [1405, 36] on div at bounding box center [1403, 30] width 68 height 34
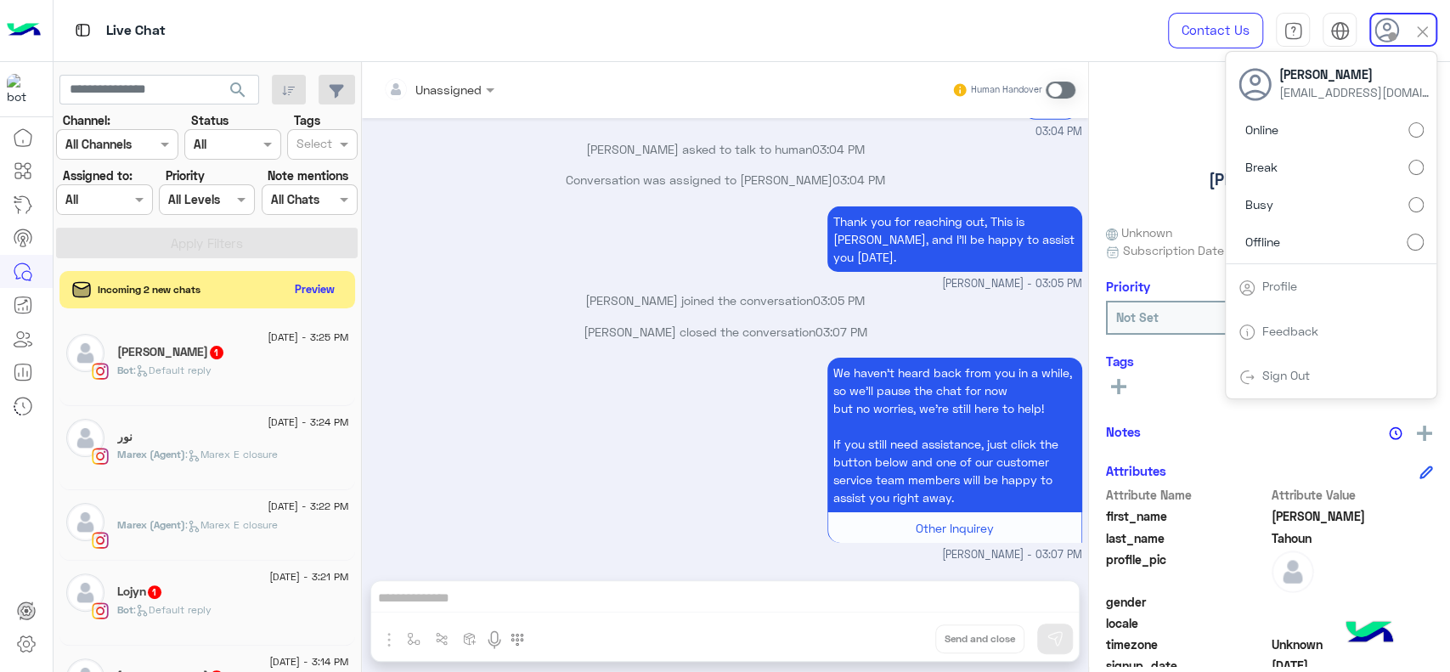
click at [662, 291] on p "Jana Aboelseoud joined the conversation 03:05 PM" at bounding box center [725, 300] width 713 height 18
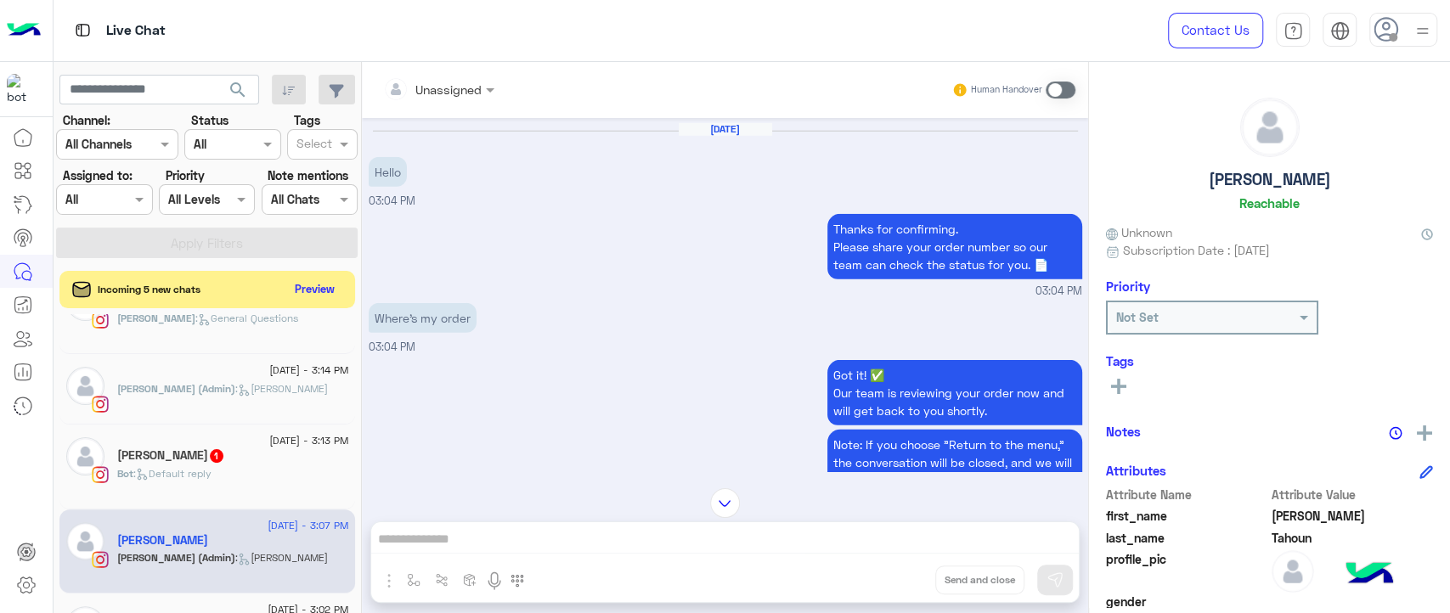
scroll to position [3248, 0]
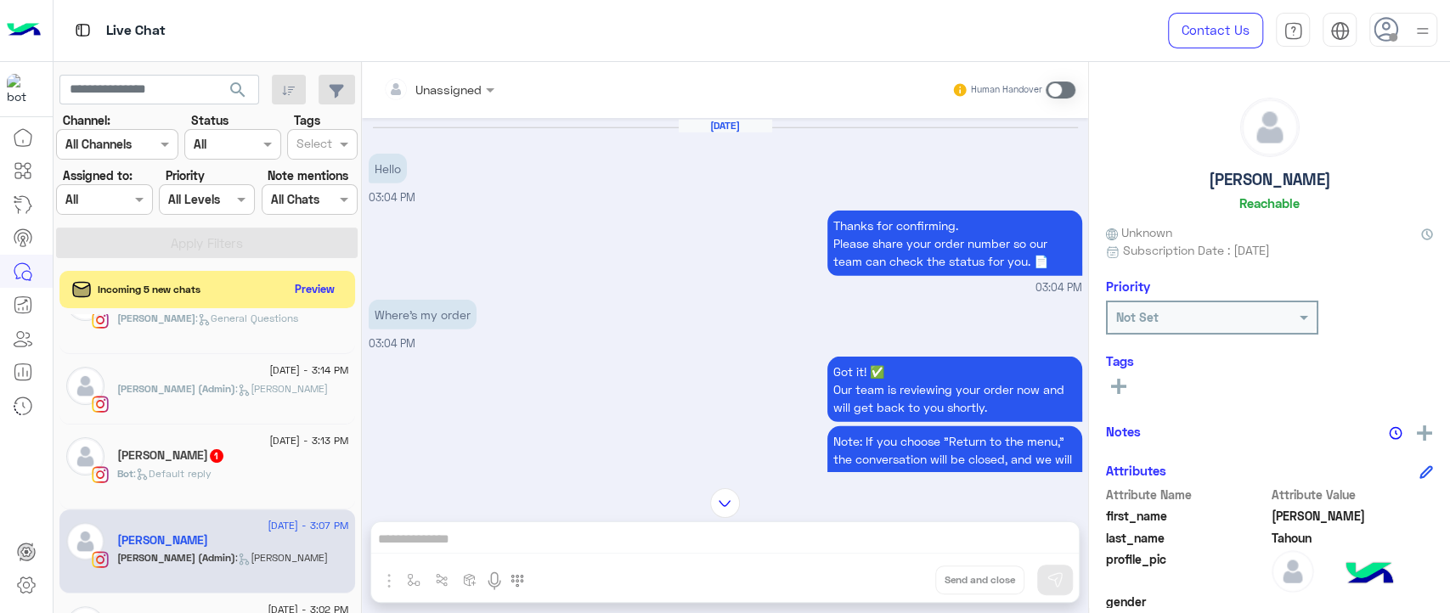
click at [895, 274] on p "Thanks for confirming. Please share your order number so our team can check the…" at bounding box center [954, 243] width 255 height 65
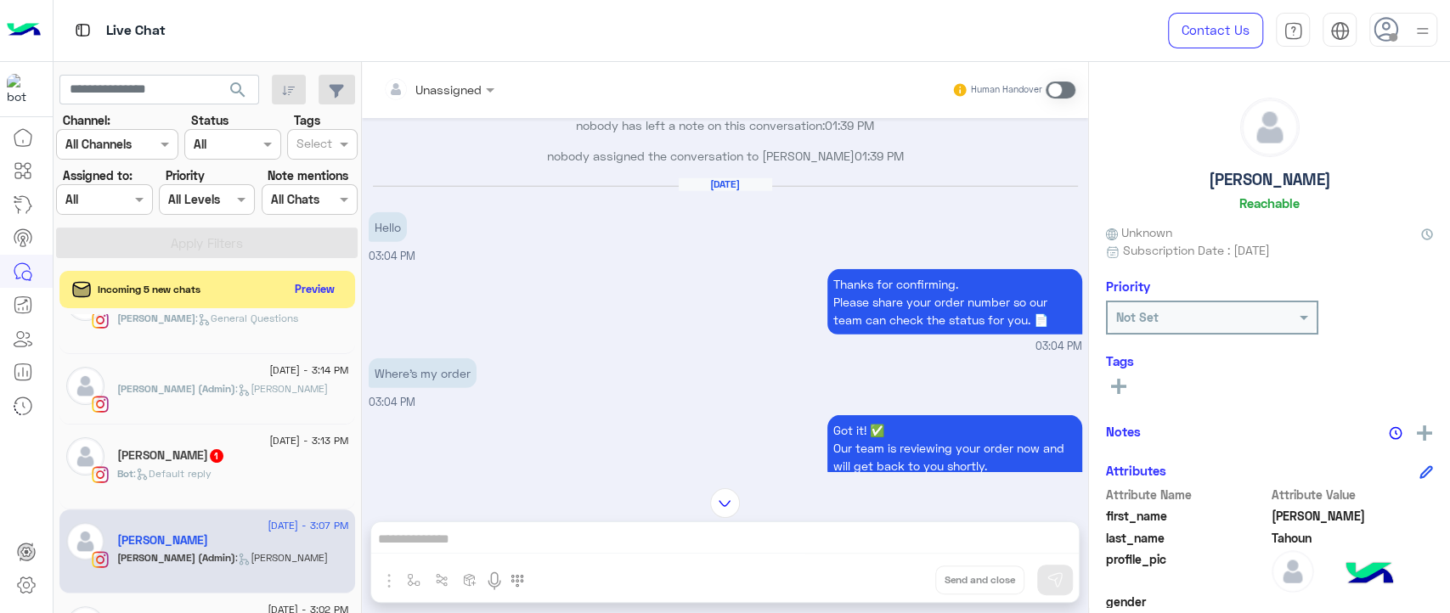
scroll to position [3172, 0]
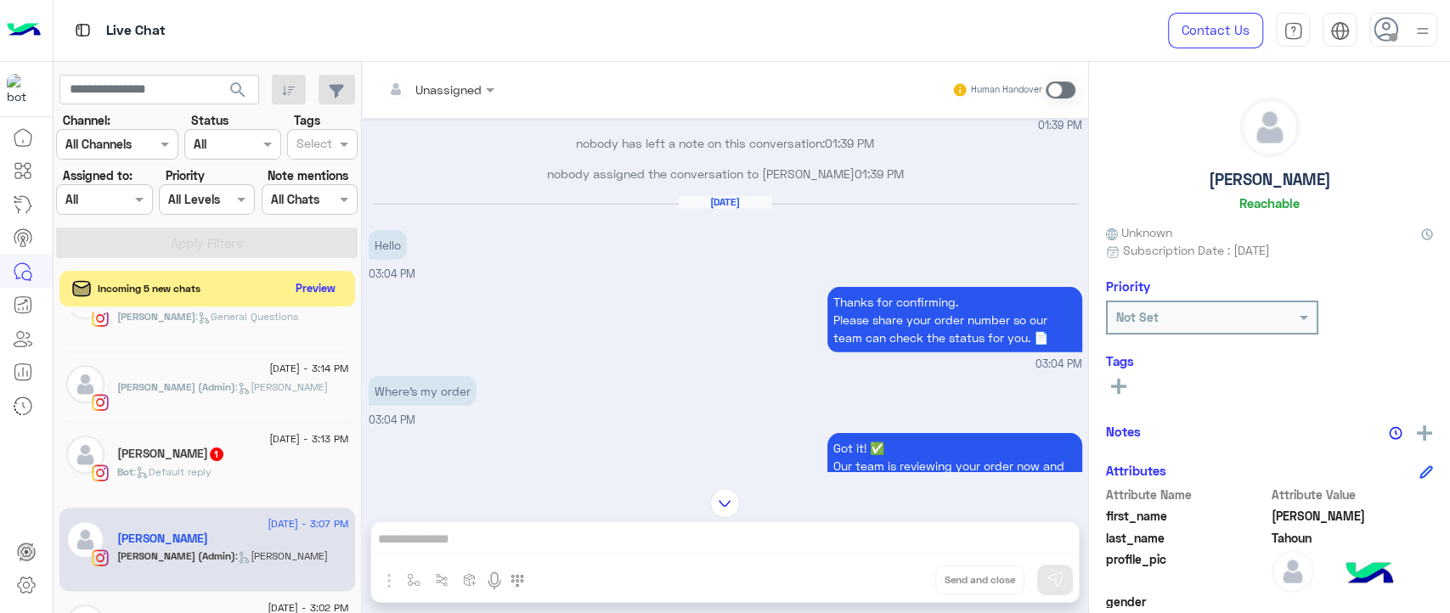
click at [322, 292] on button "Preview" at bounding box center [316, 288] width 53 height 23
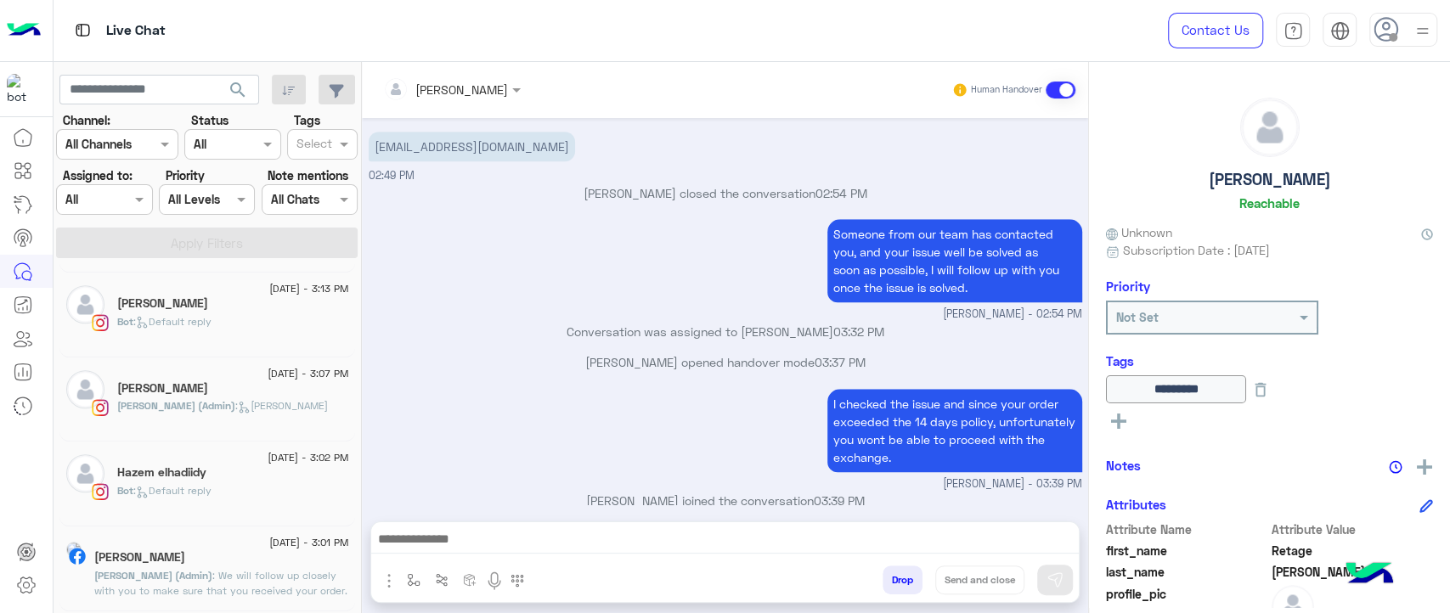
scroll to position [985, 0]
click at [253, 418] on div "Jana (Admin) : Jana close" at bounding box center [233, 412] width 232 height 30
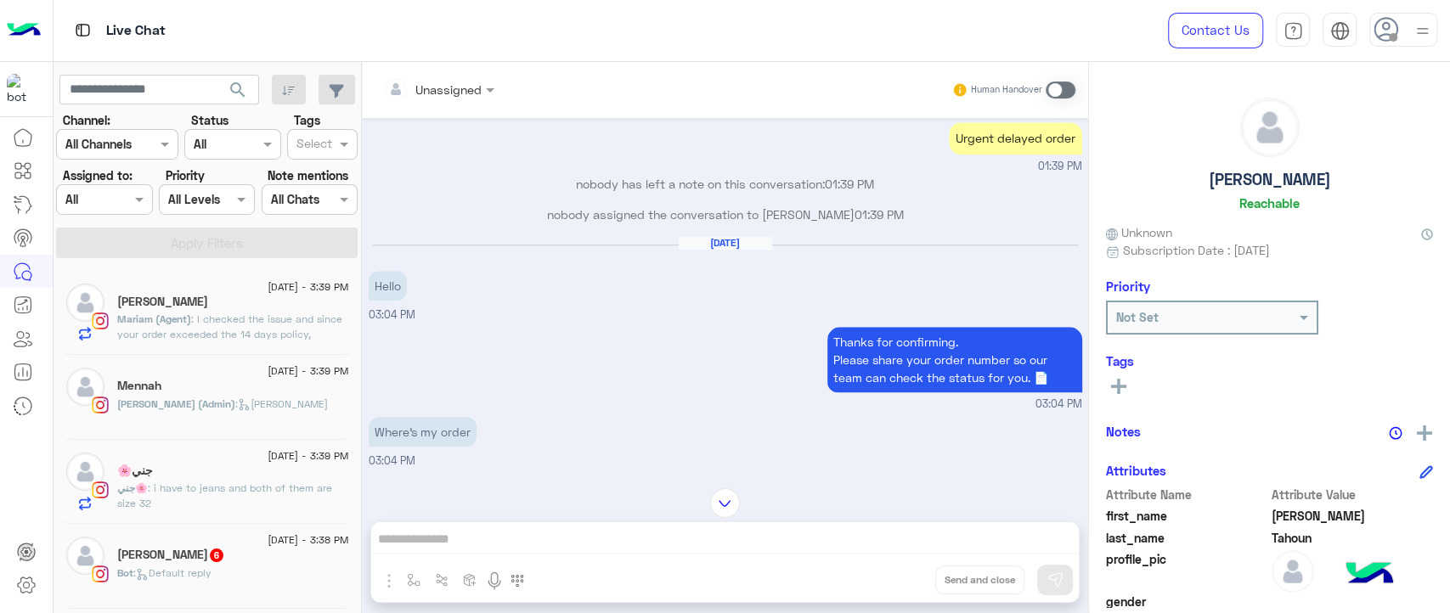
click at [292, 308] on div "Retage mohamed" at bounding box center [233, 304] width 232 height 18
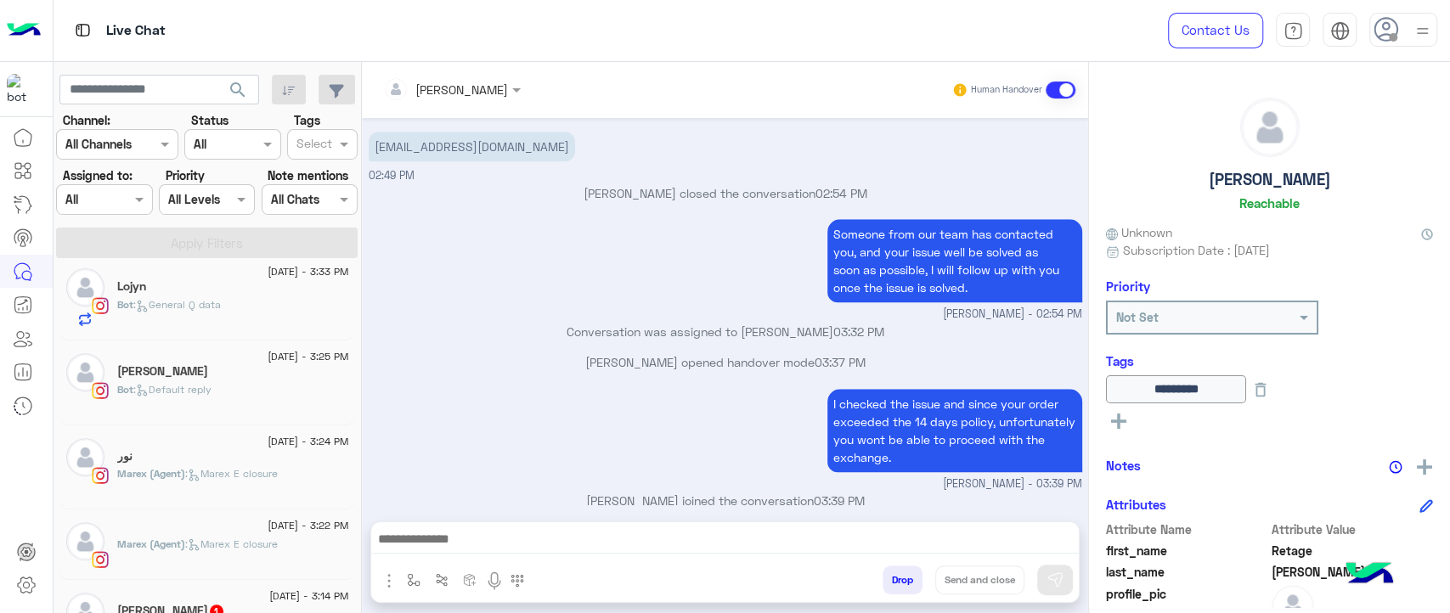
scroll to position [547, 0]
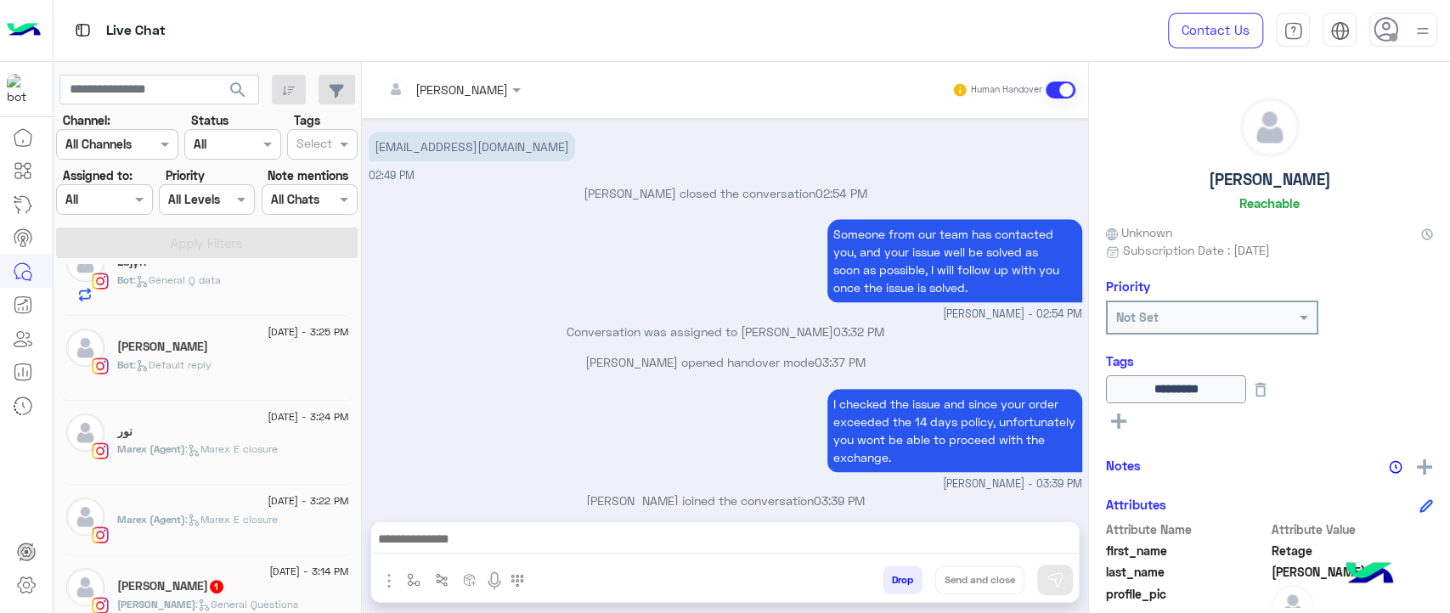
click at [268, 499] on span "12 August - 3:22 PM" at bounding box center [308, 500] width 81 height 15
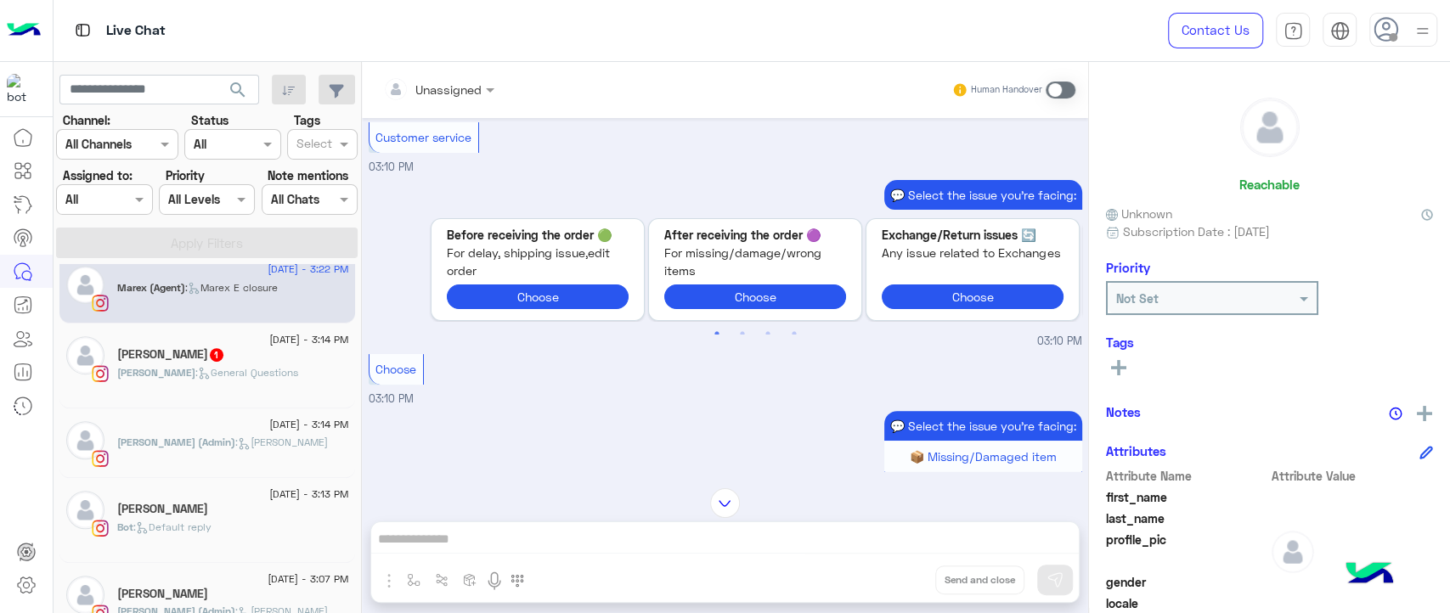
scroll to position [780, 0]
click at [235, 440] on span ": Jana close" at bounding box center [281, 440] width 93 height 13
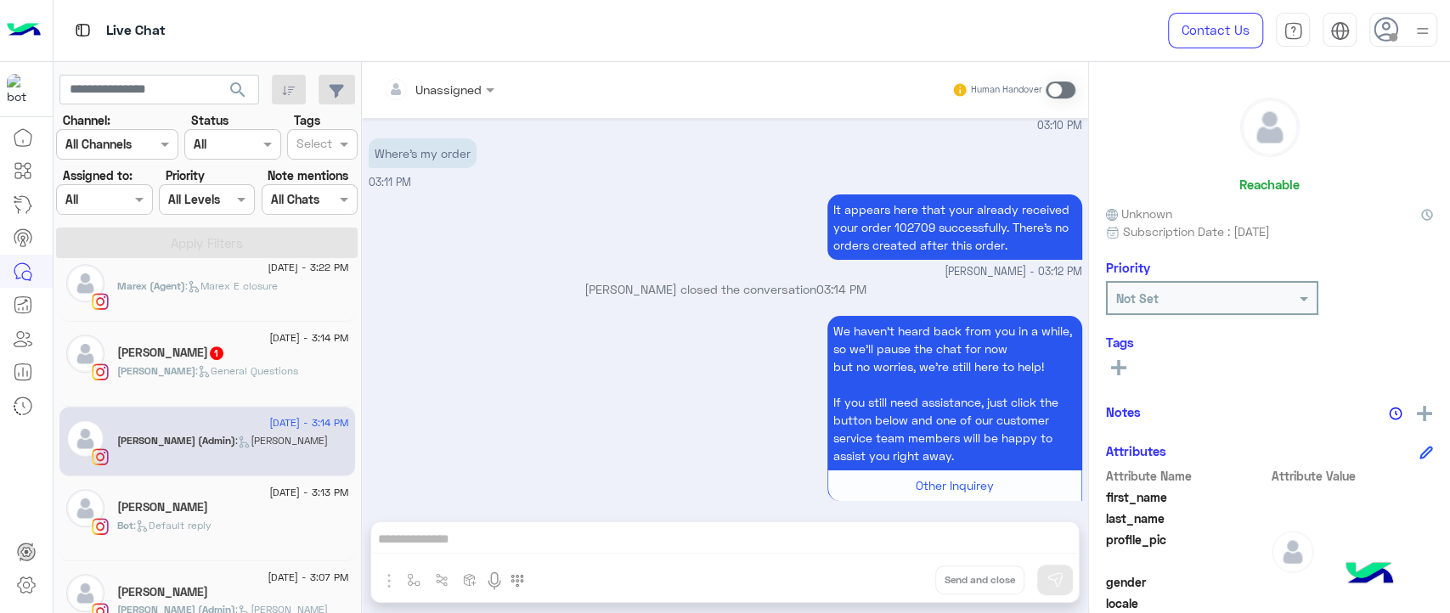
scroll to position [4299, 0]
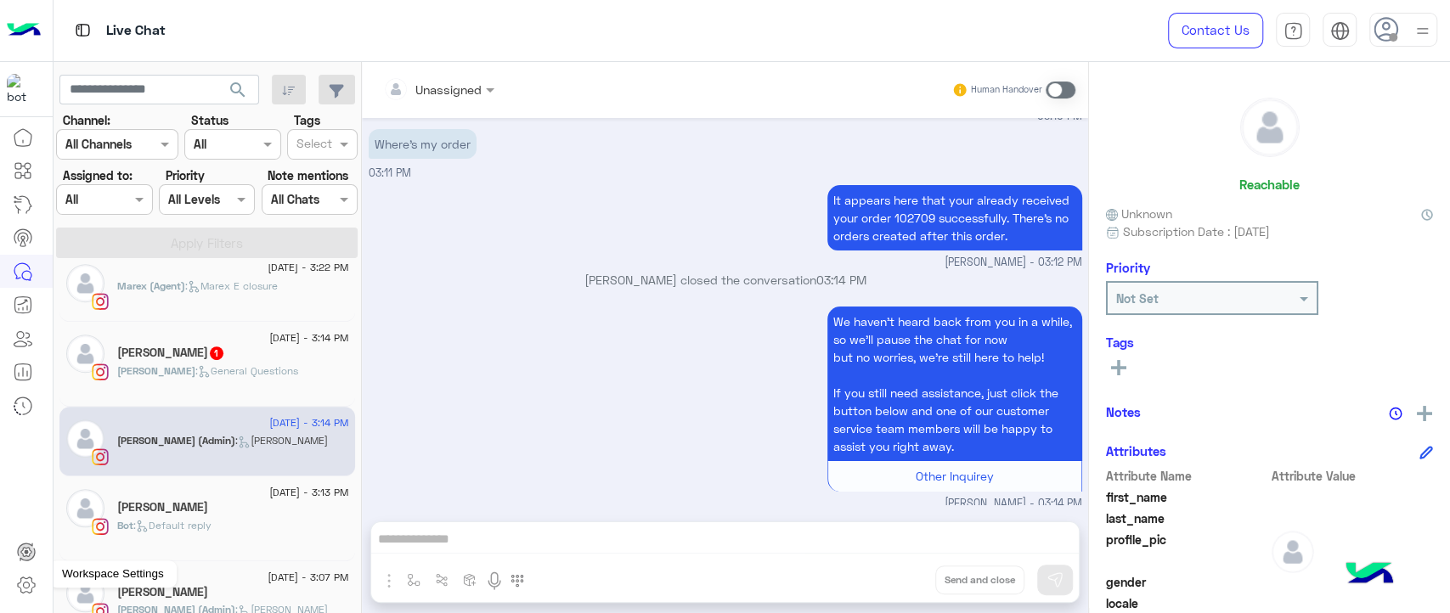
click at [32, 589] on icon at bounding box center [26, 585] width 20 height 20
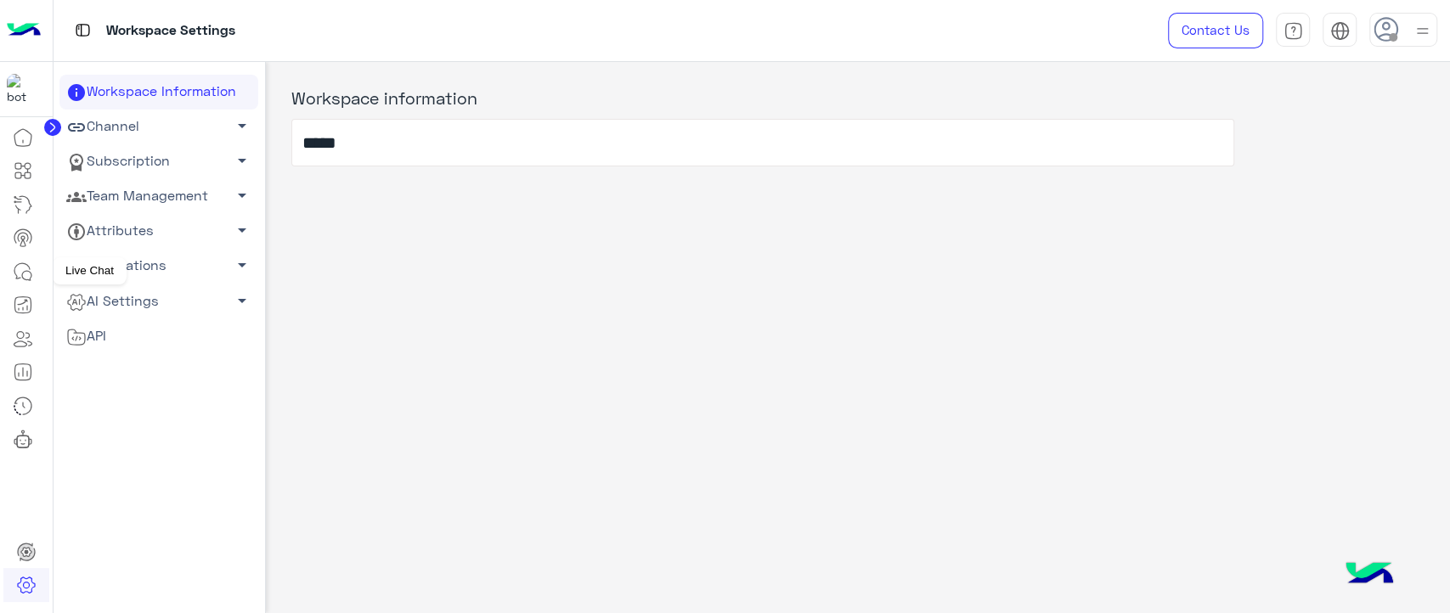
click at [31, 268] on icon at bounding box center [23, 272] width 20 height 20
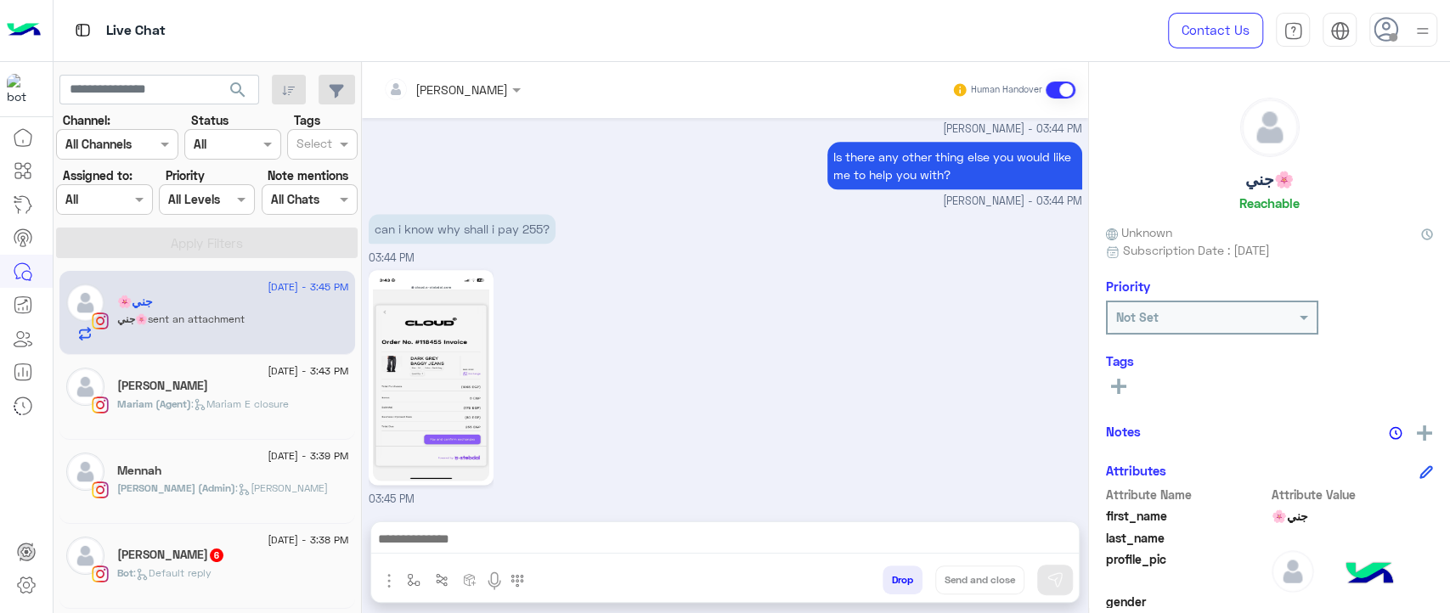
scroll to position [1378, 0]
click at [176, 89] on input "text" at bounding box center [159, 90] width 200 height 31
paste input "**********"
click at [217, 75] on button "search" at bounding box center [238, 93] width 42 height 37
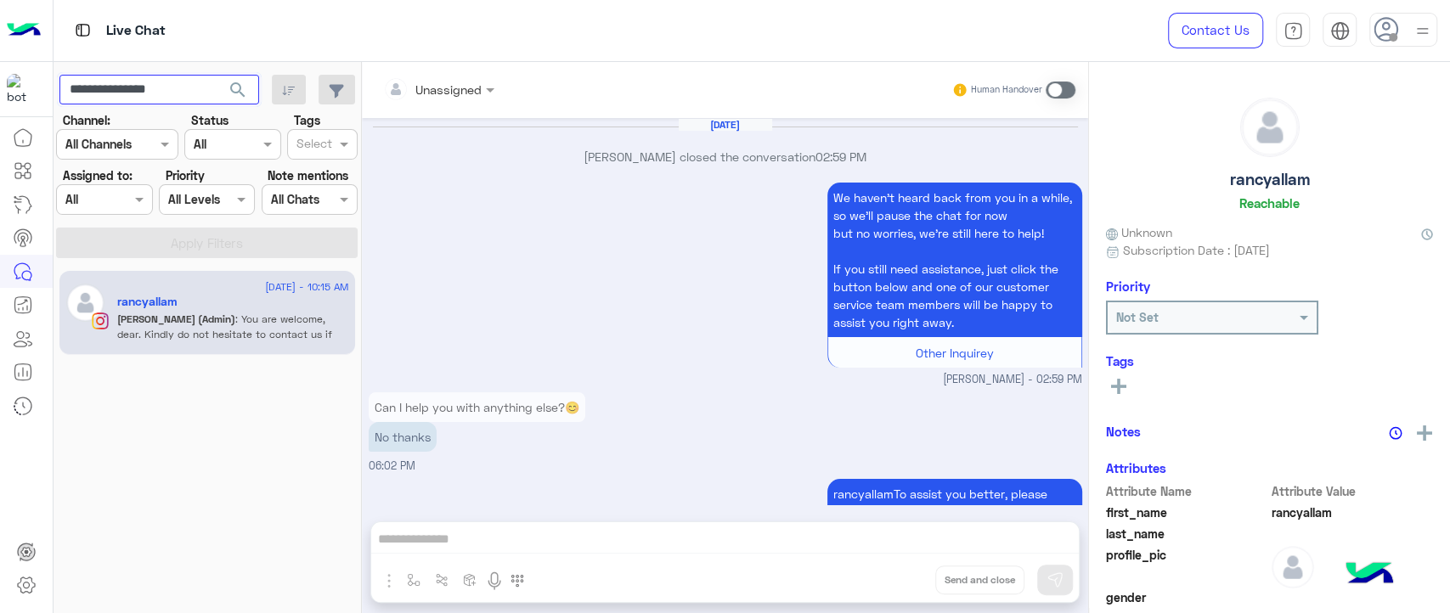
scroll to position [1325, 0]
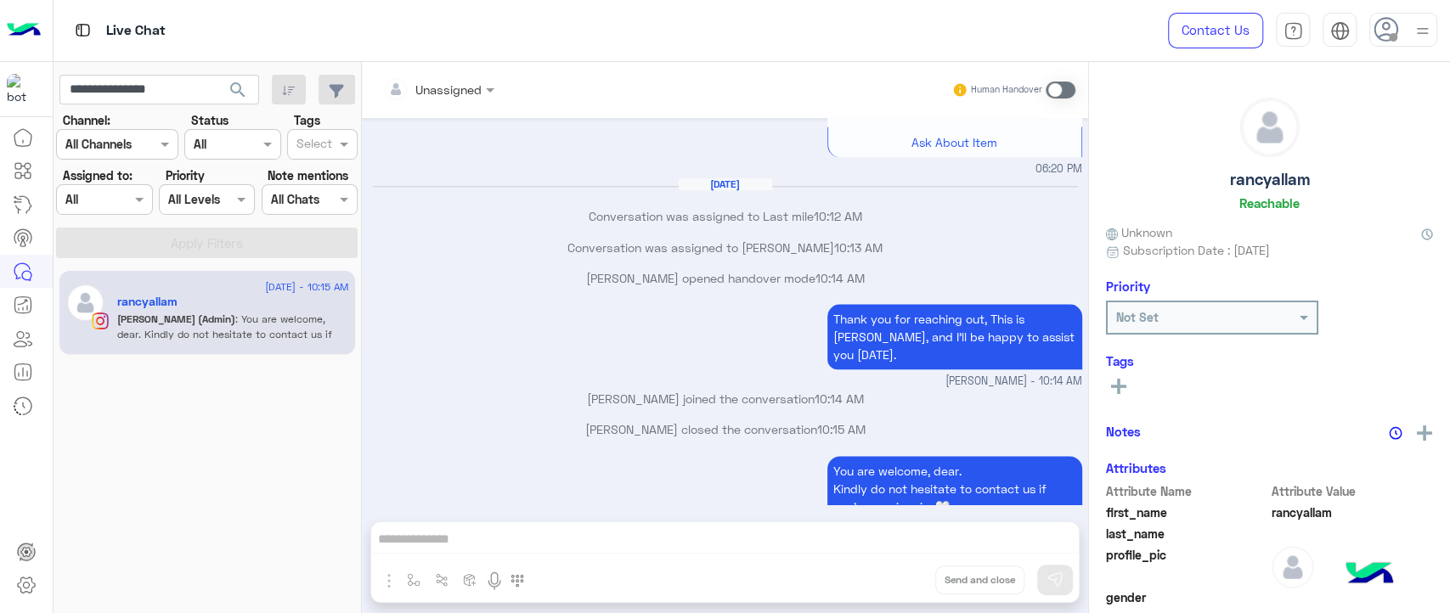
click at [279, 336] on span ": You are welcome, dear. Kindly do not hesitate to contact us if you've any inq…" at bounding box center [224, 334] width 215 height 43
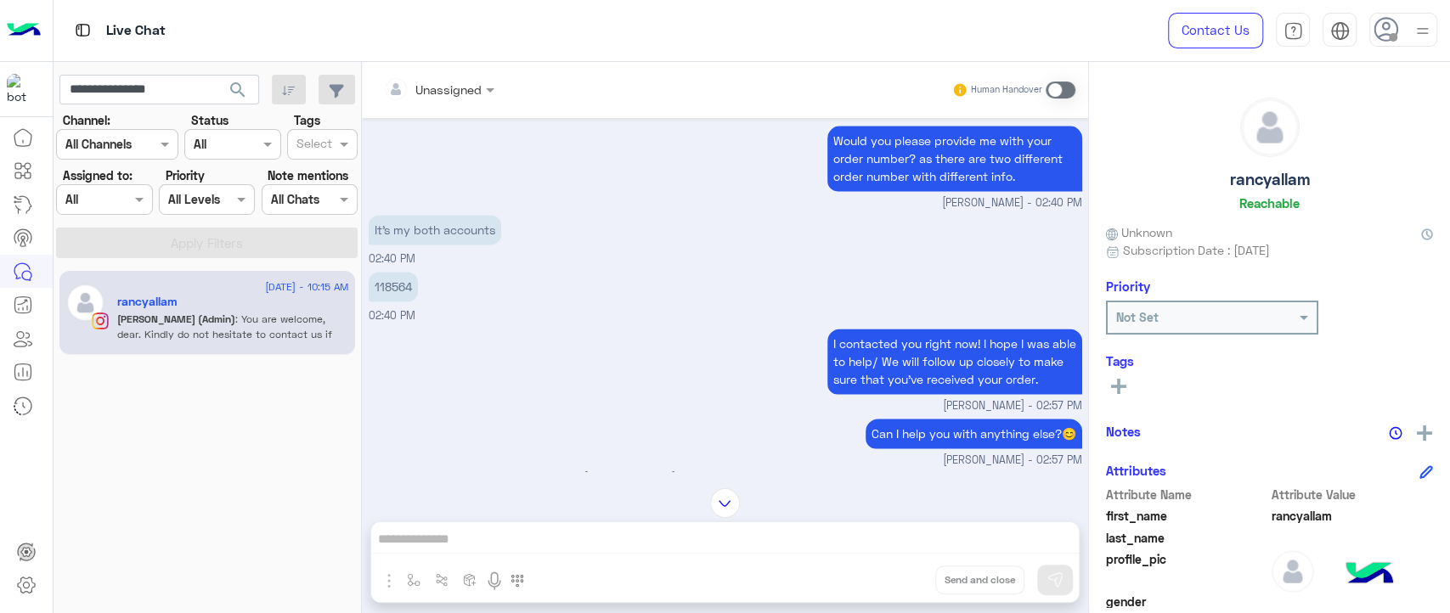
scroll to position [1559, 0]
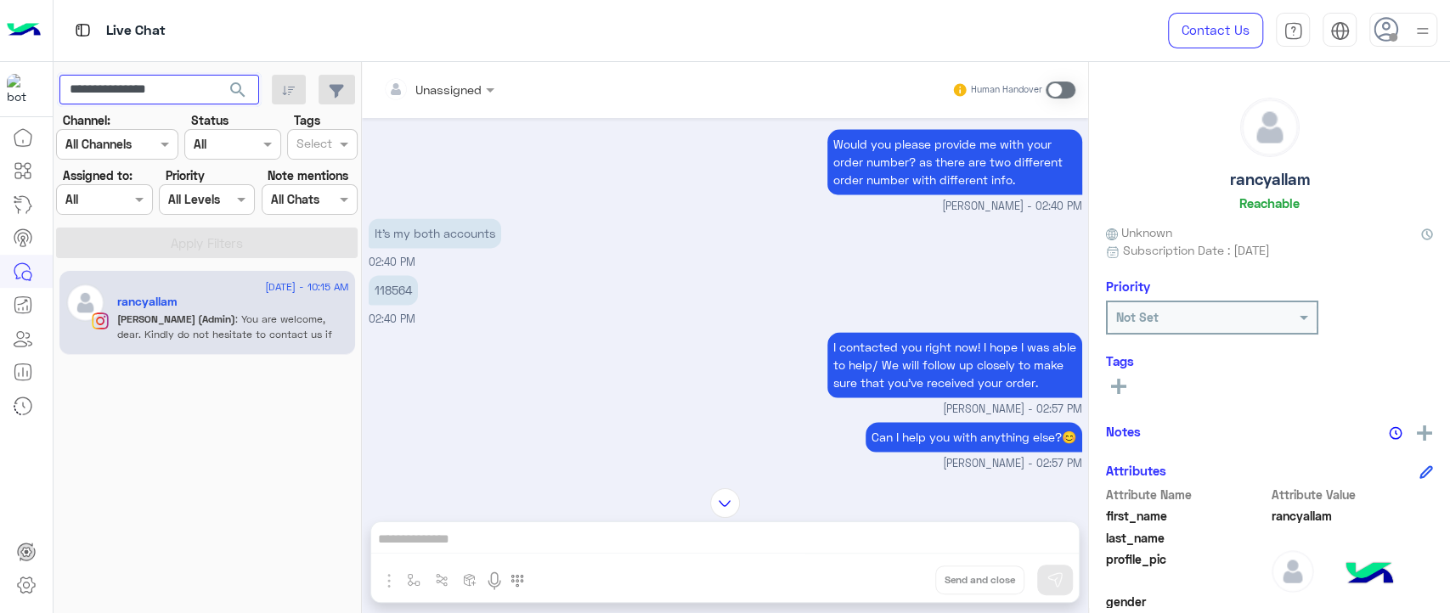
click at [183, 84] on input "**********" at bounding box center [159, 90] width 200 height 31
paste input "*"
click at [217, 75] on button "search" at bounding box center [238, 93] width 42 height 37
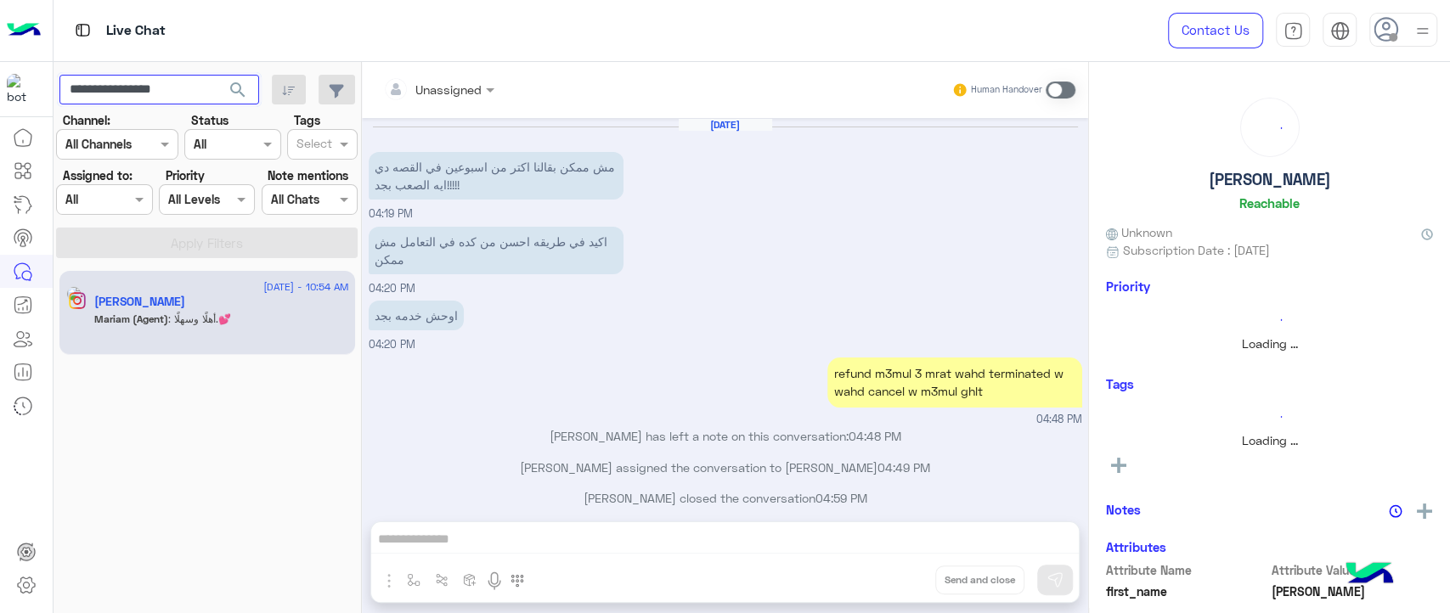
scroll to position [1043, 0]
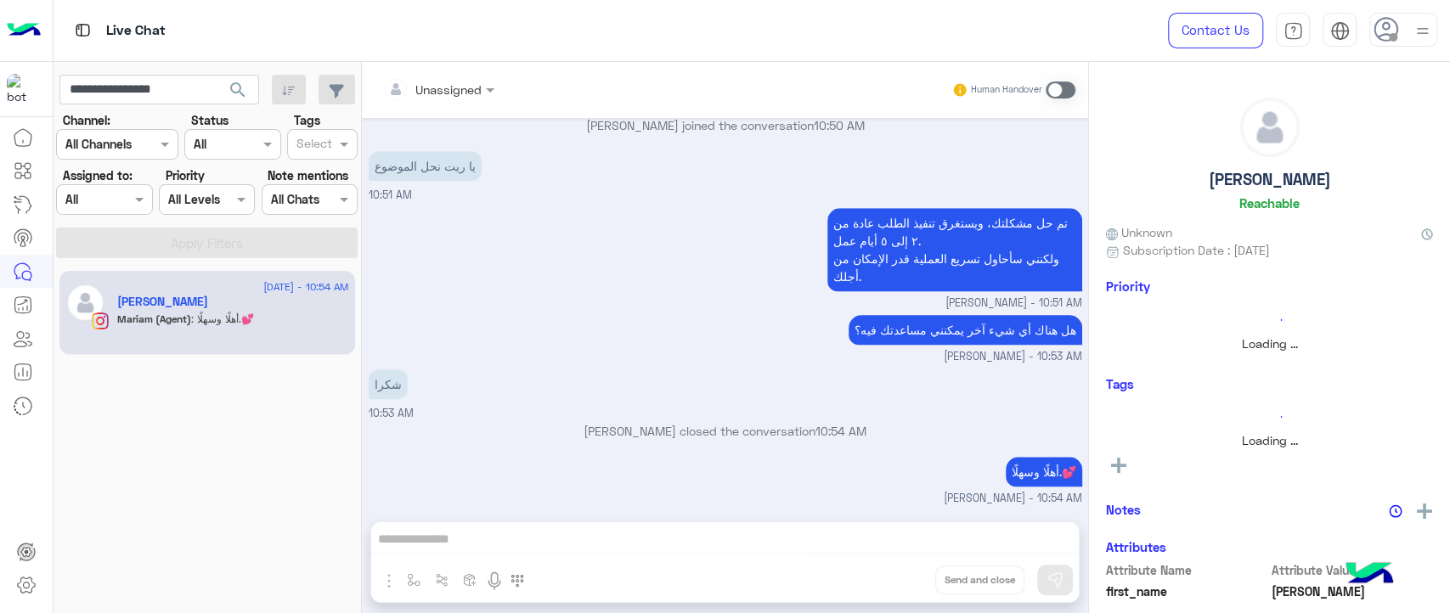
click at [213, 310] on div "Sarah Asaad" at bounding box center [233, 304] width 232 height 18
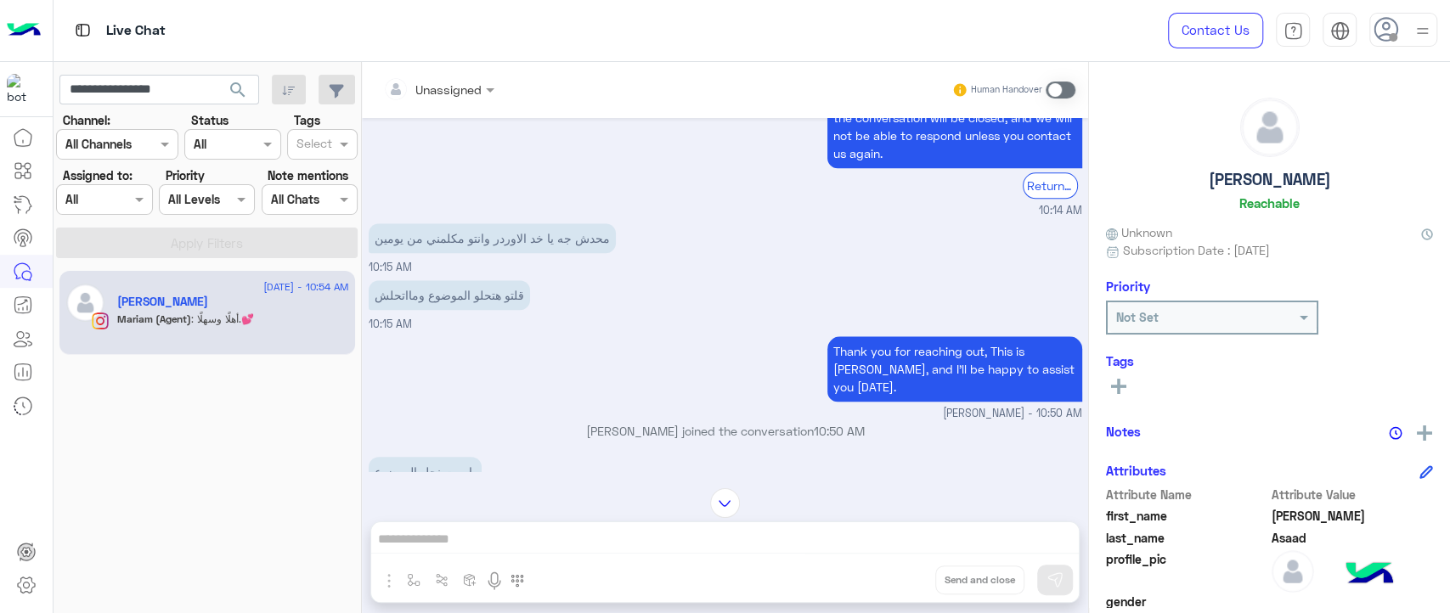
scroll to position [5456, 0]
click at [172, 96] on input "**********" at bounding box center [159, 90] width 200 height 31
paste input "text"
click at [172, 96] on input "**********" at bounding box center [159, 90] width 200 height 31
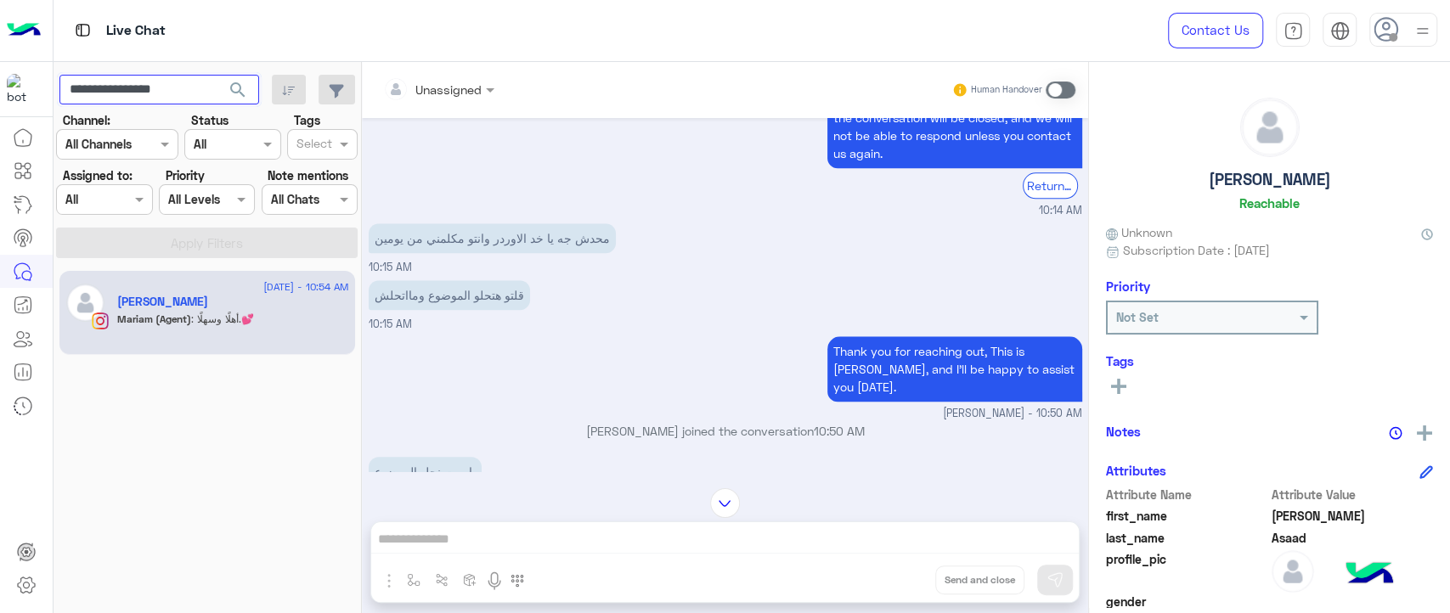
click at [217, 75] on button "search" at bounding box center [238, 93] width 42 height 37
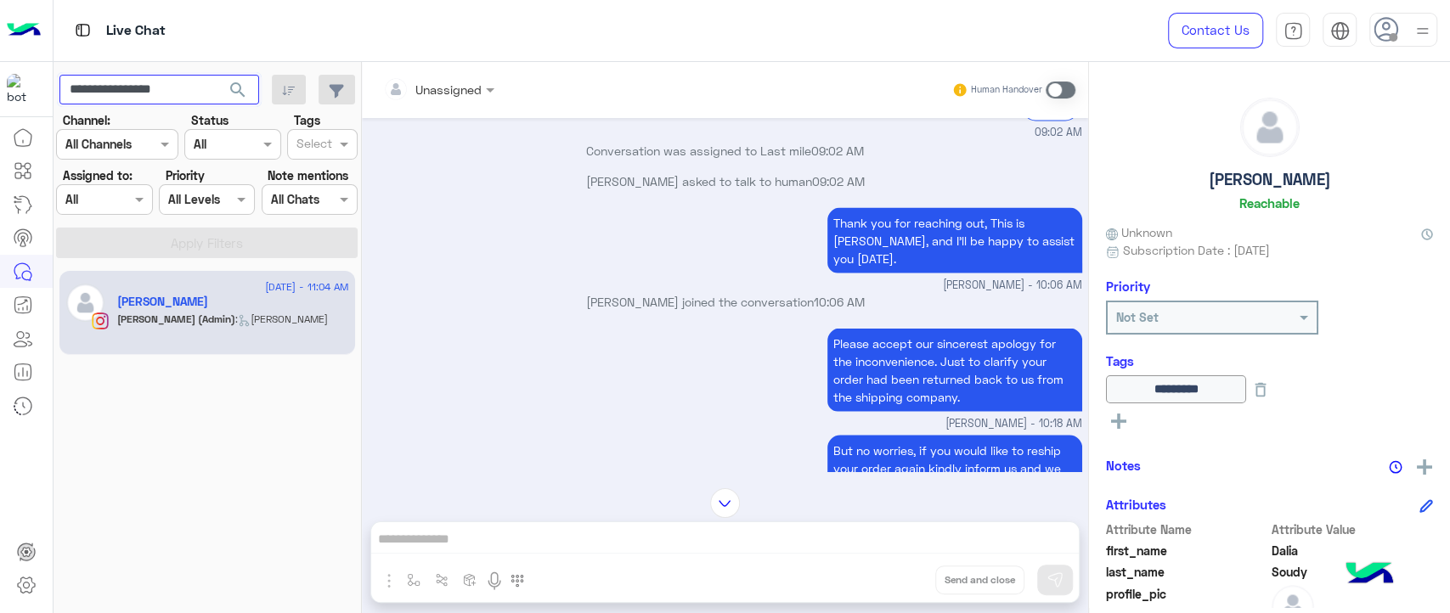
scroll to position [2150, 0]
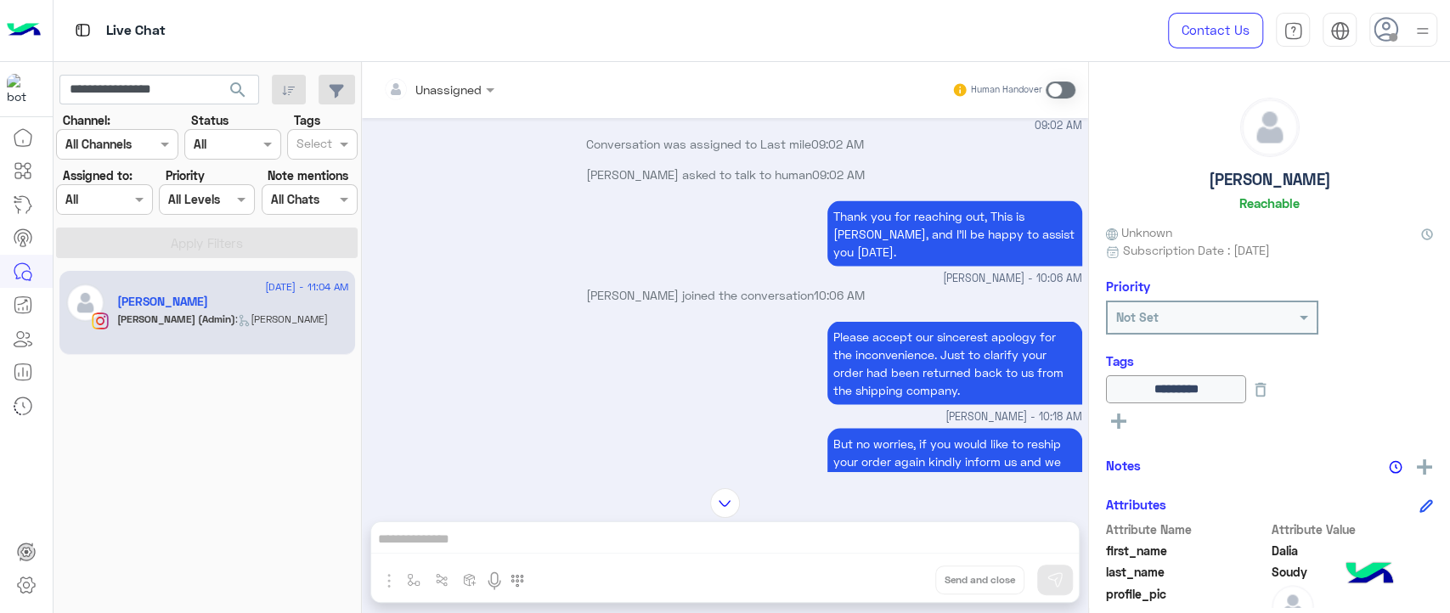
click at [704, 363] on div "Please accept our sincerest apology for the inconvenience. Just to clarify your…" at bounding box center [725, 371] width 713 height 108
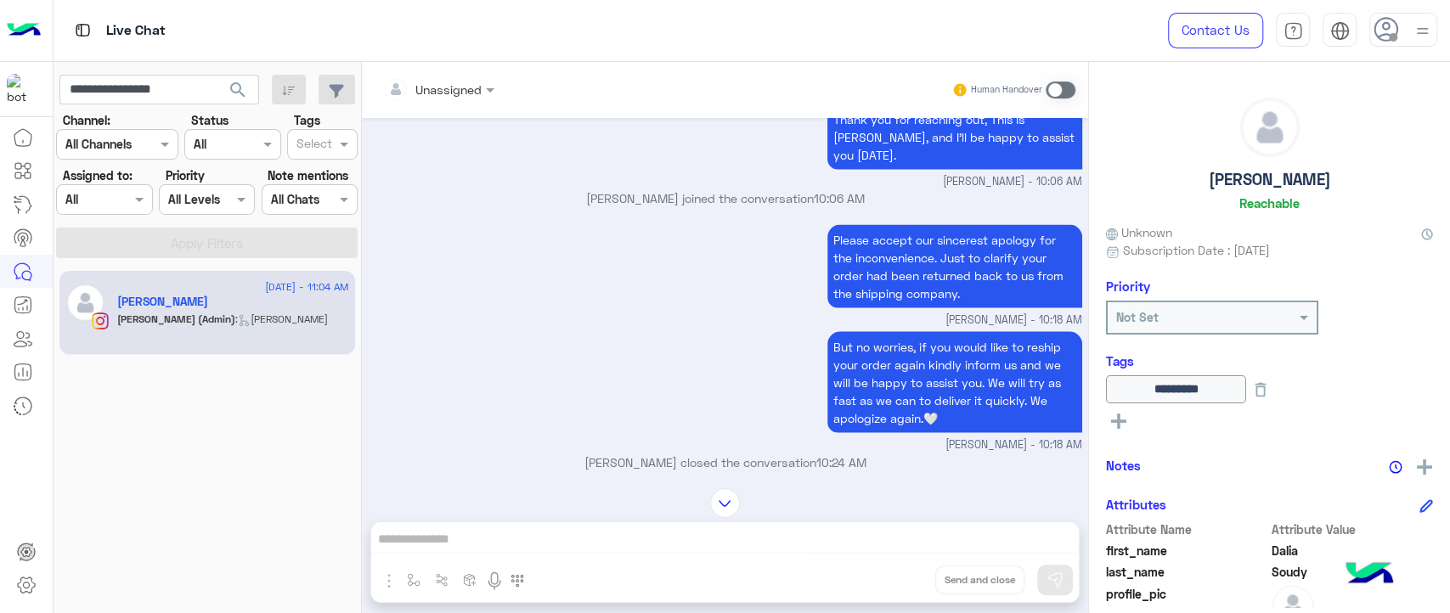
scroll to position [2306, 0]
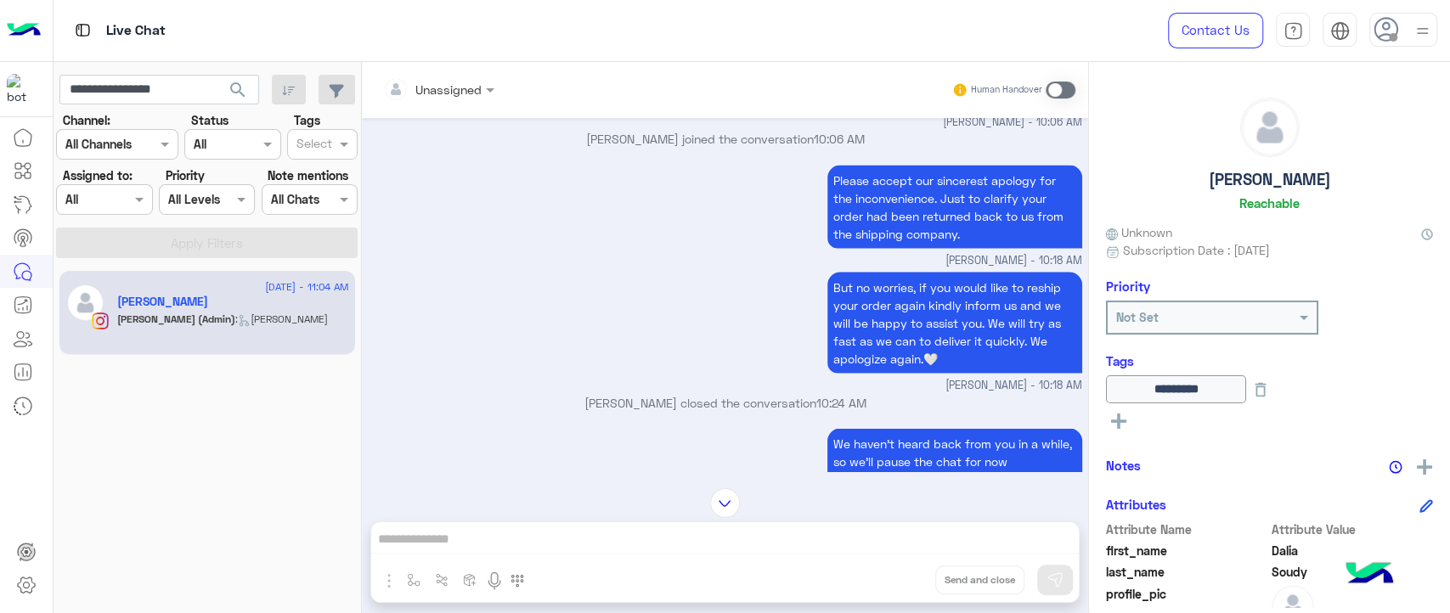
click at [683, 319] on div "But no worries, if you would like to reship your order again kindly inform us a…" at bounding box center [725, 331] width 713 height 126
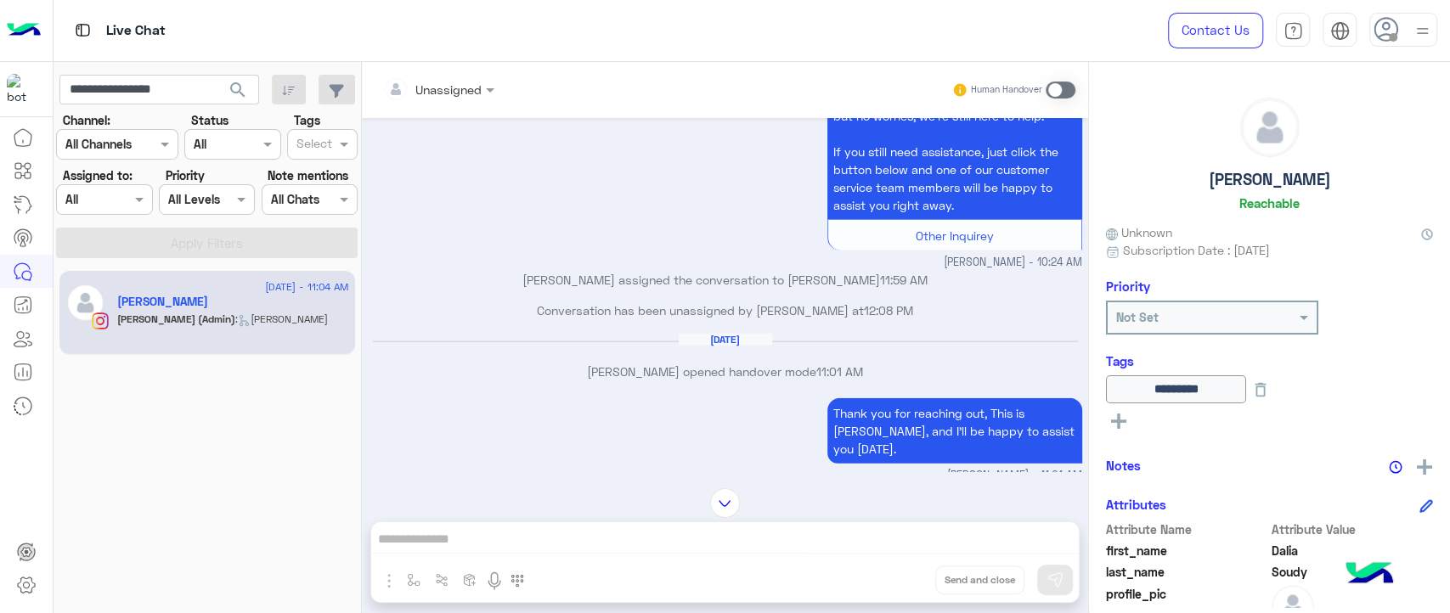
scroll to position [2934, 0]
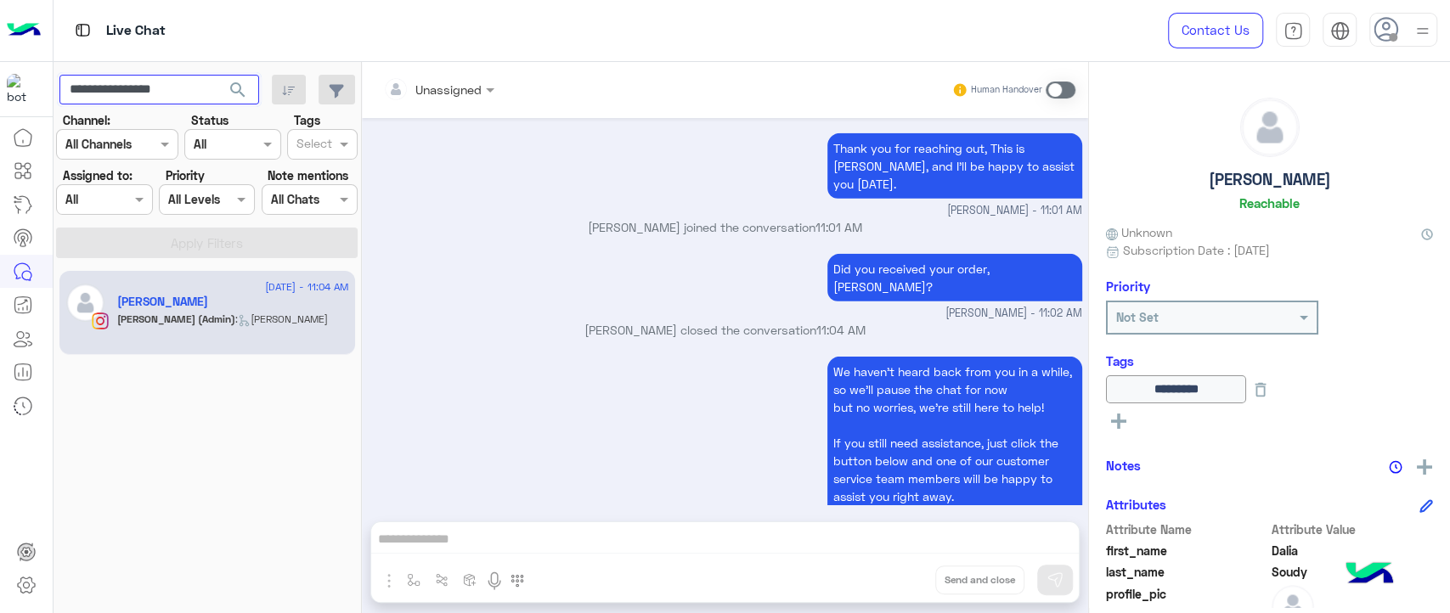
click at [143, 99] on input "**********" at bounding box center [159, 90] width 200 height 31
paste input "text"
click at [217, 75] on button "search" at bounding box center [238, 93] width 42 height 37
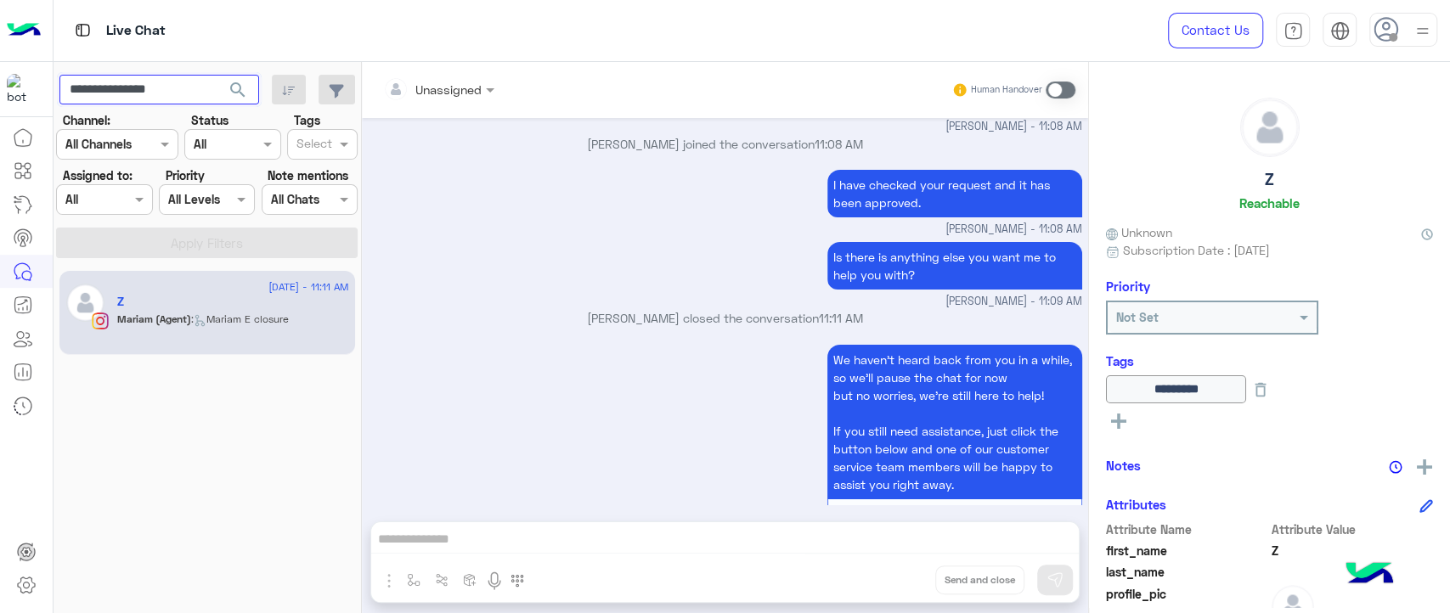
scroll to position [8462, 0]
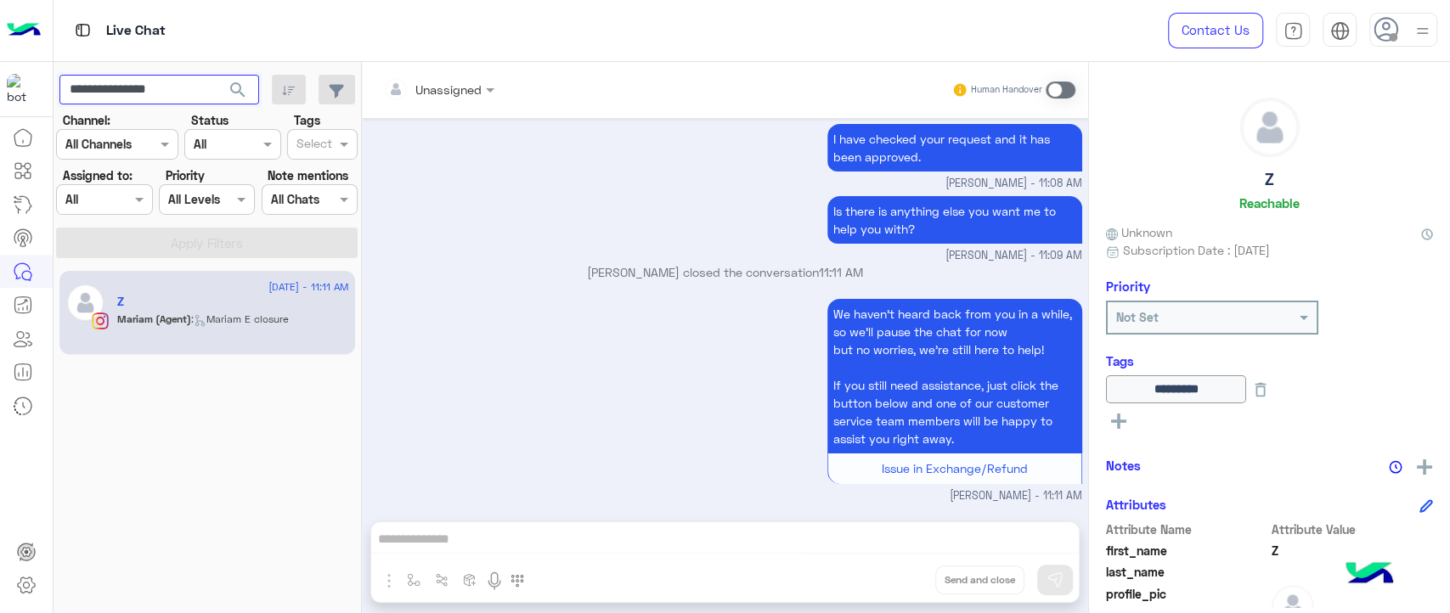
click at [144, 85] on input "**********" at bounding box center [159, 90] width 200 height 31
paste input "*"
type input "**********"
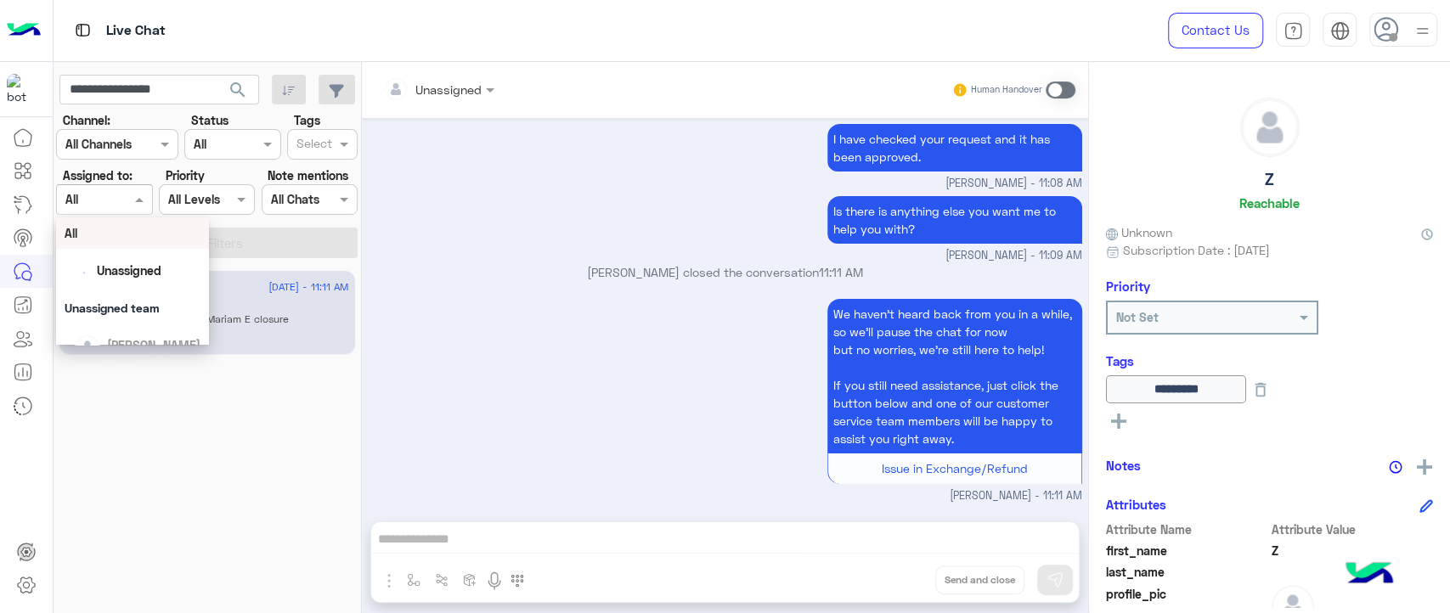
click at [117, 198] on div at bounding box center [104, 199] width 94 height 20
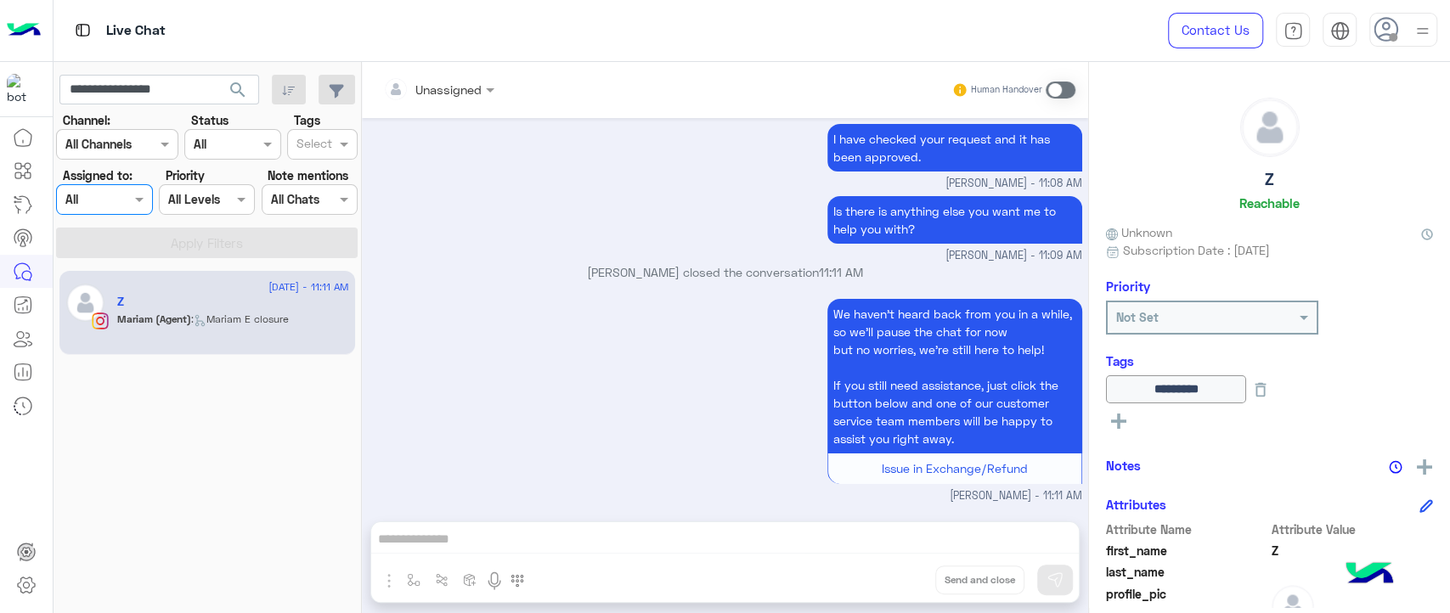
click at [121, 201] on div at bounding box center [104, 199] width 94 height 20
click at [242, 88] on span "search" at bounding box center [238, 90] width 20 height 20
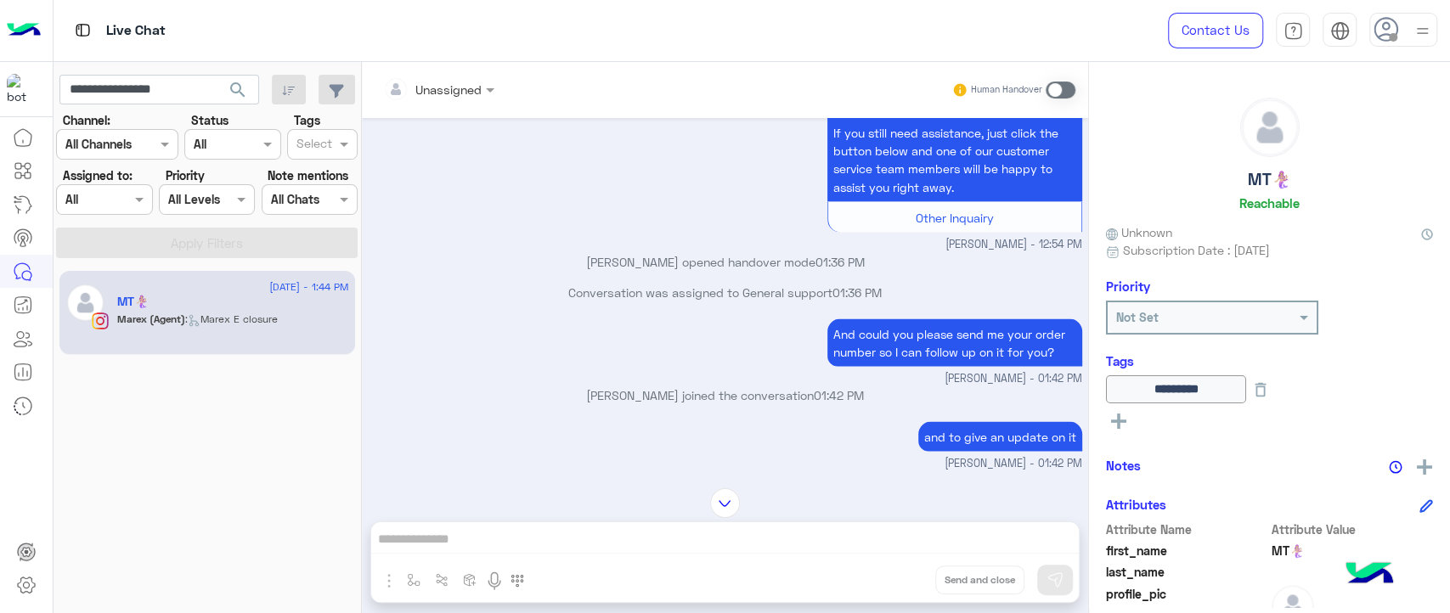
scroll to position [2091, 0]
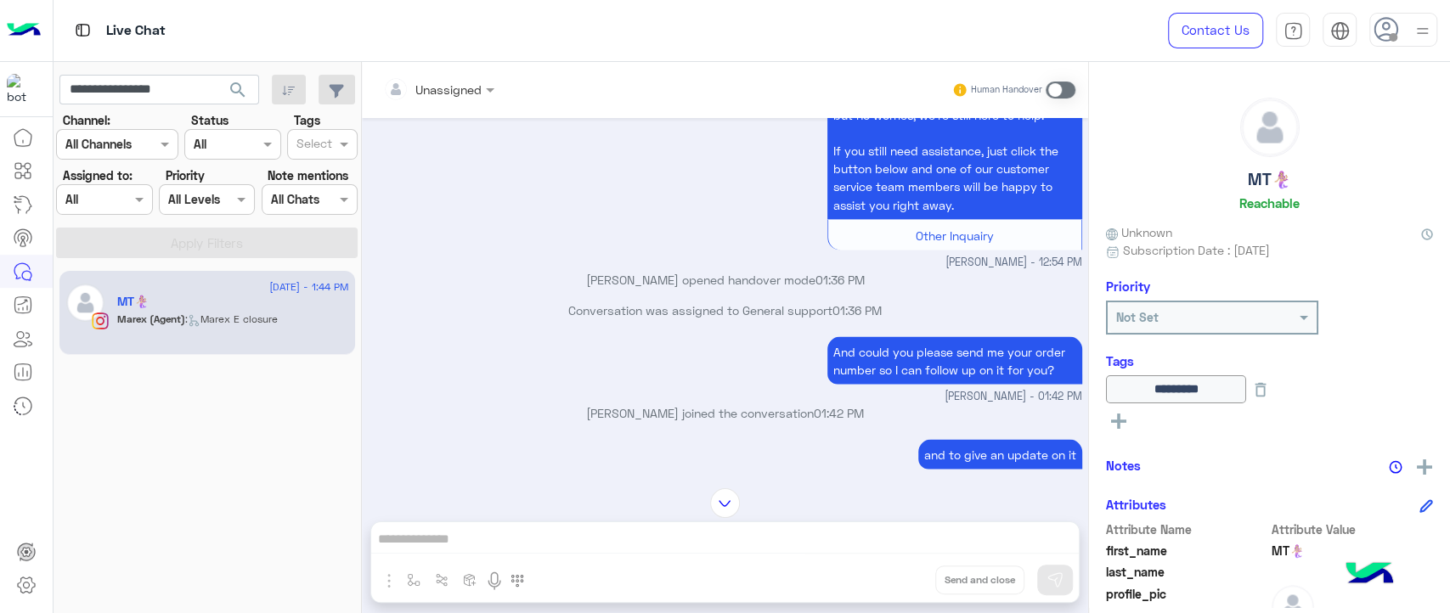
click at [856, 356] on p "And could you please send me your order number so I can follow up on it for you?" at bounding box center [954, 360] width 255 height 48
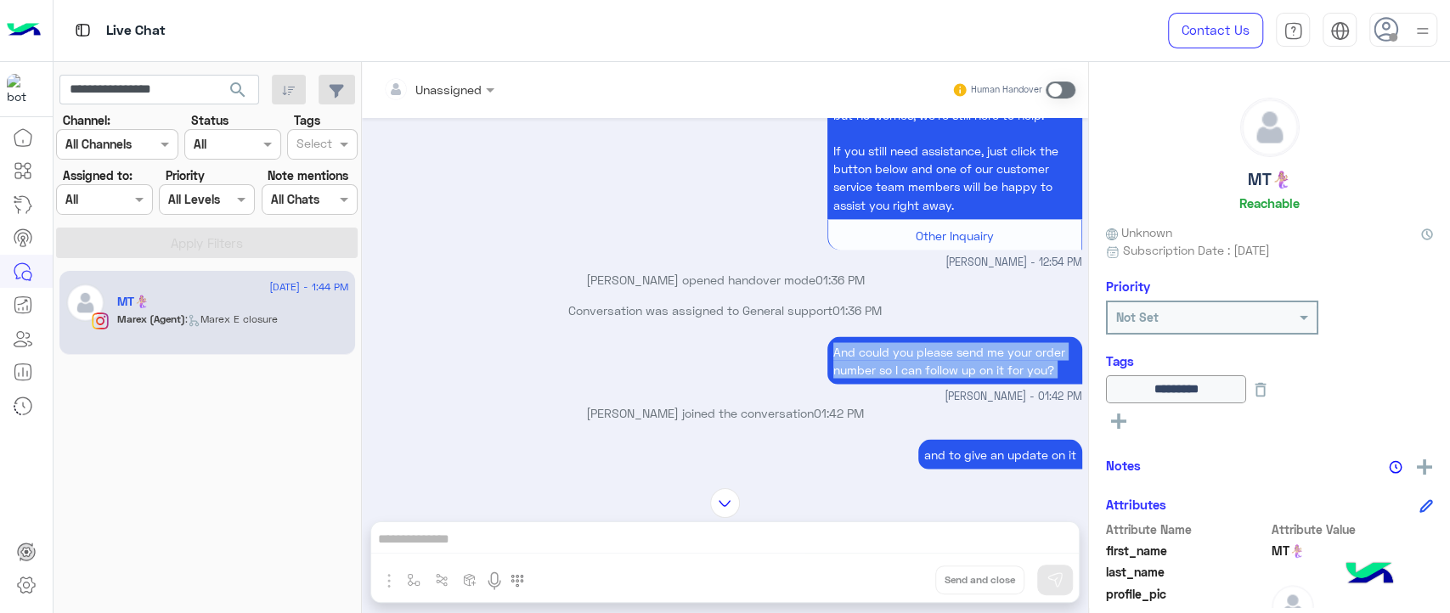
click at [856, 356] on p "And could you please send me your order number so I can follow up on it for you?" at bounding box center [954, 360] width 255 height 48
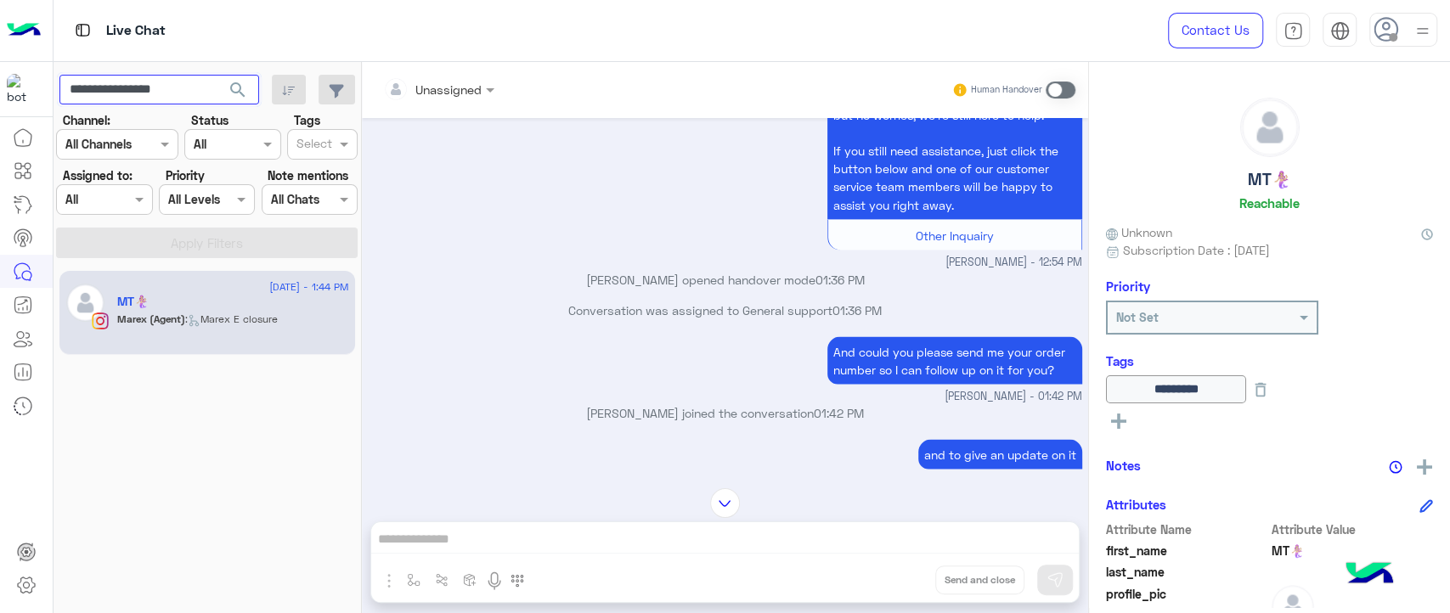
click at [170, 90] on input "**********" at bounding box center [159, 90] width 200 height 31
click at [232, 87] on span "search" at bounding box center [238, 90] width 20 height 20
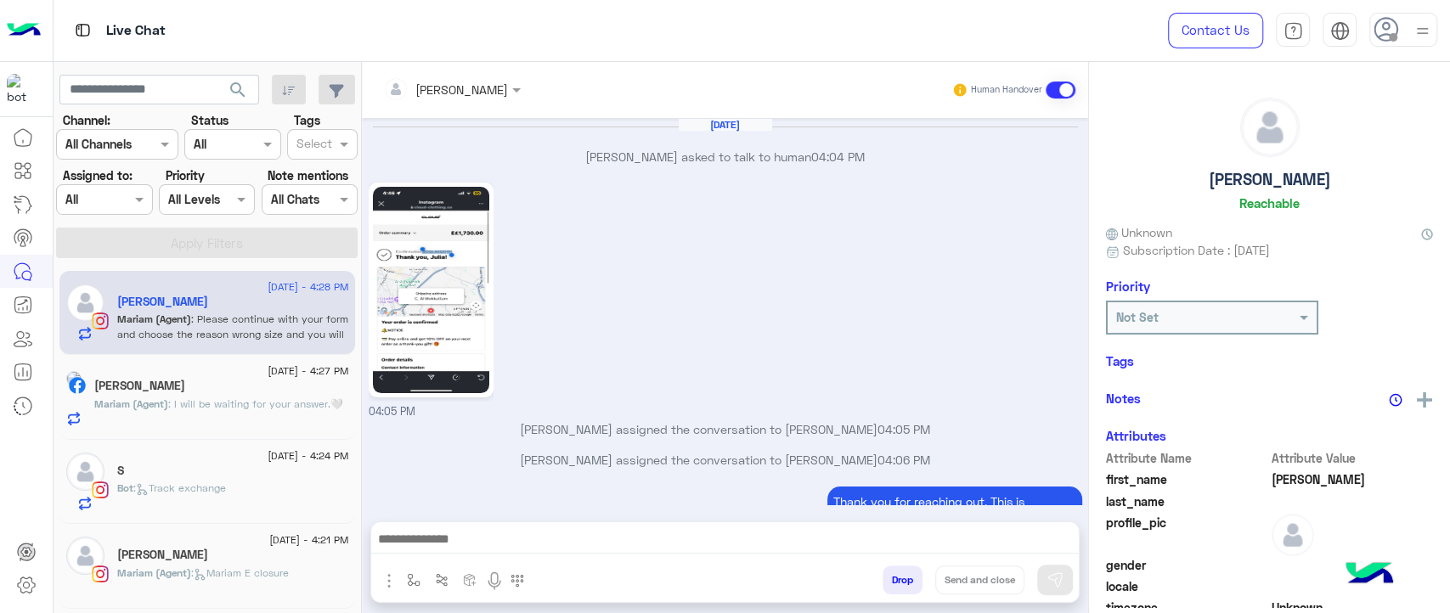
scroll to position [1140, 0]
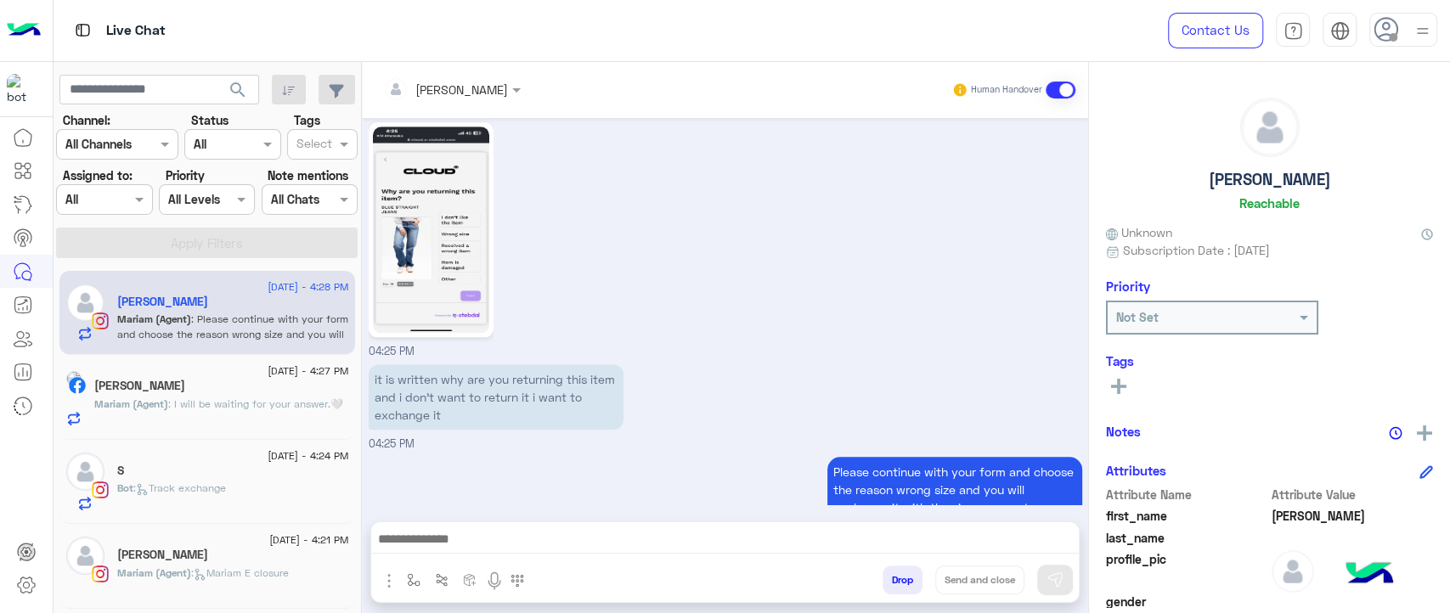
click at [203, 318] on span ": Please continue with your form and choose the reason wrong size and you will …" at bounding box center [232, 334] width 231 height 43
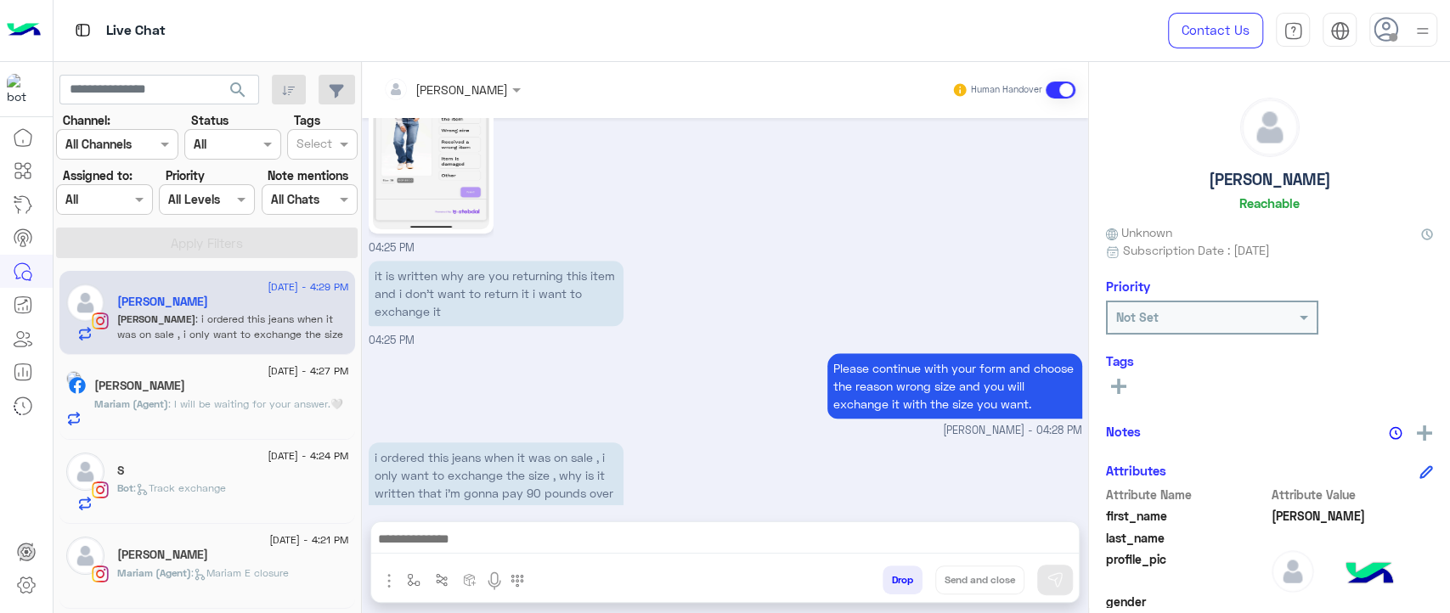
scroll to position [5211, 0]
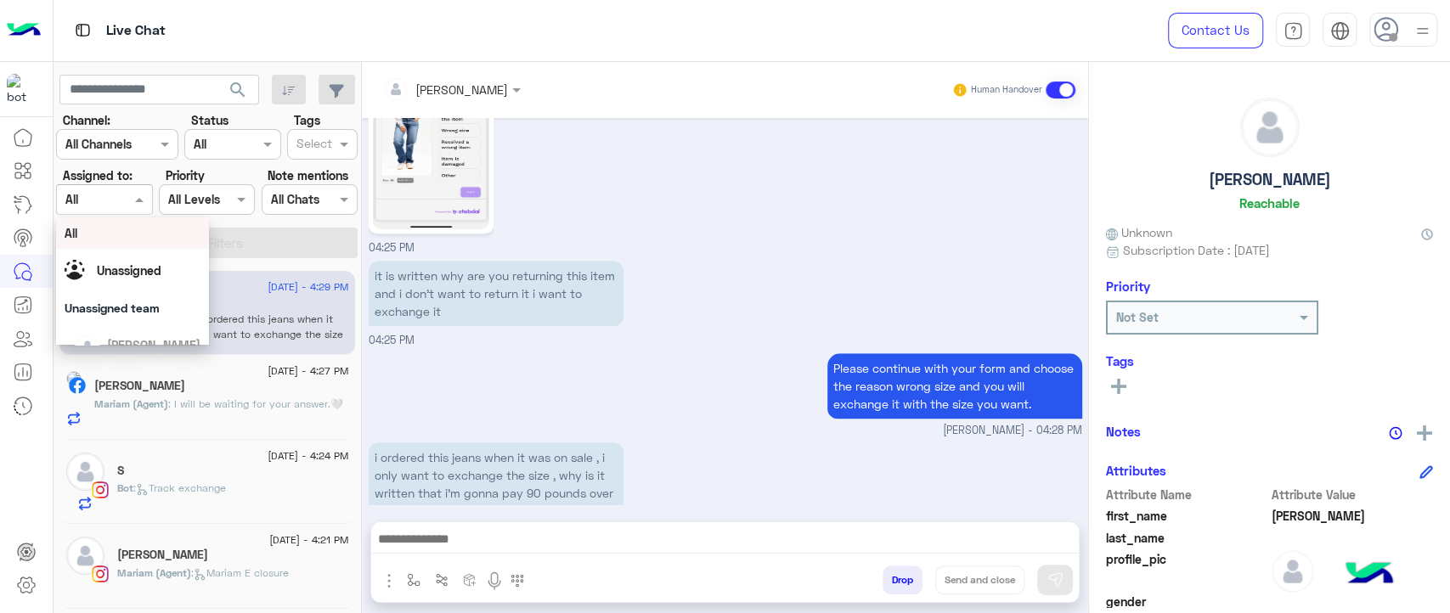
click at [134, 198] on span at bounding box center [141, 199] width 21 height 18
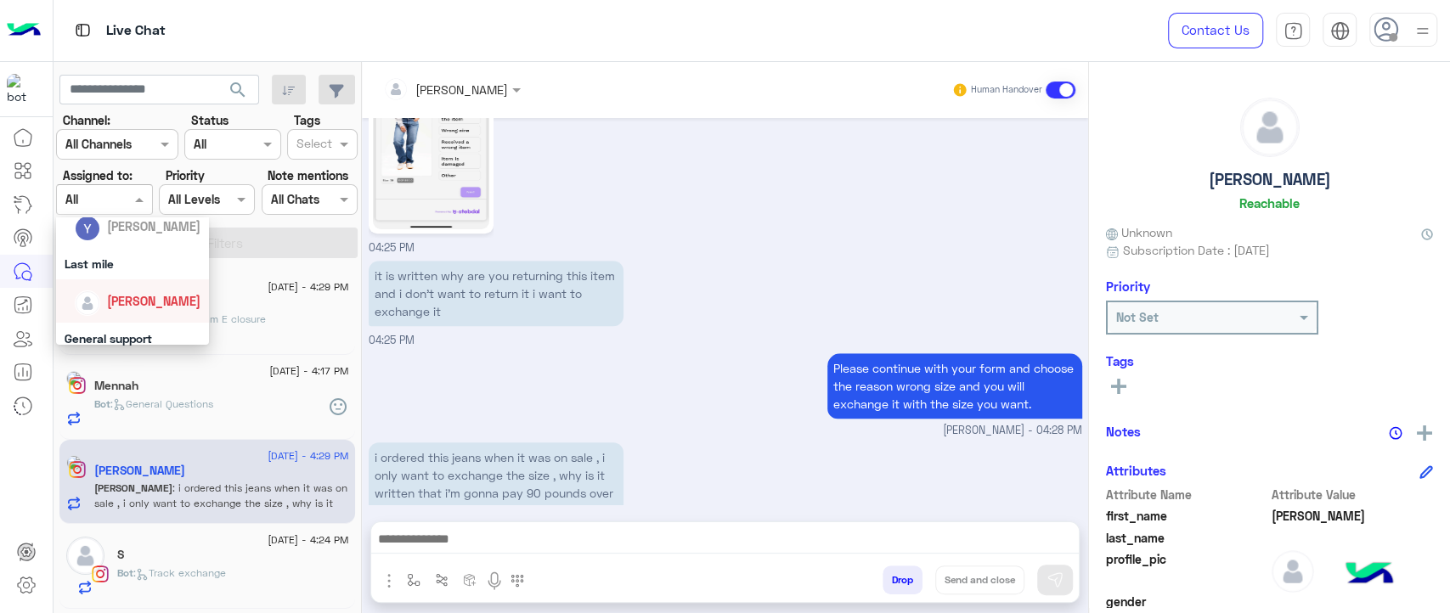
scroll to position [251, 0]
click at [127, 302] on span "Jana Aboelseoud" at bounding box center [153, 299] width 93 height 14
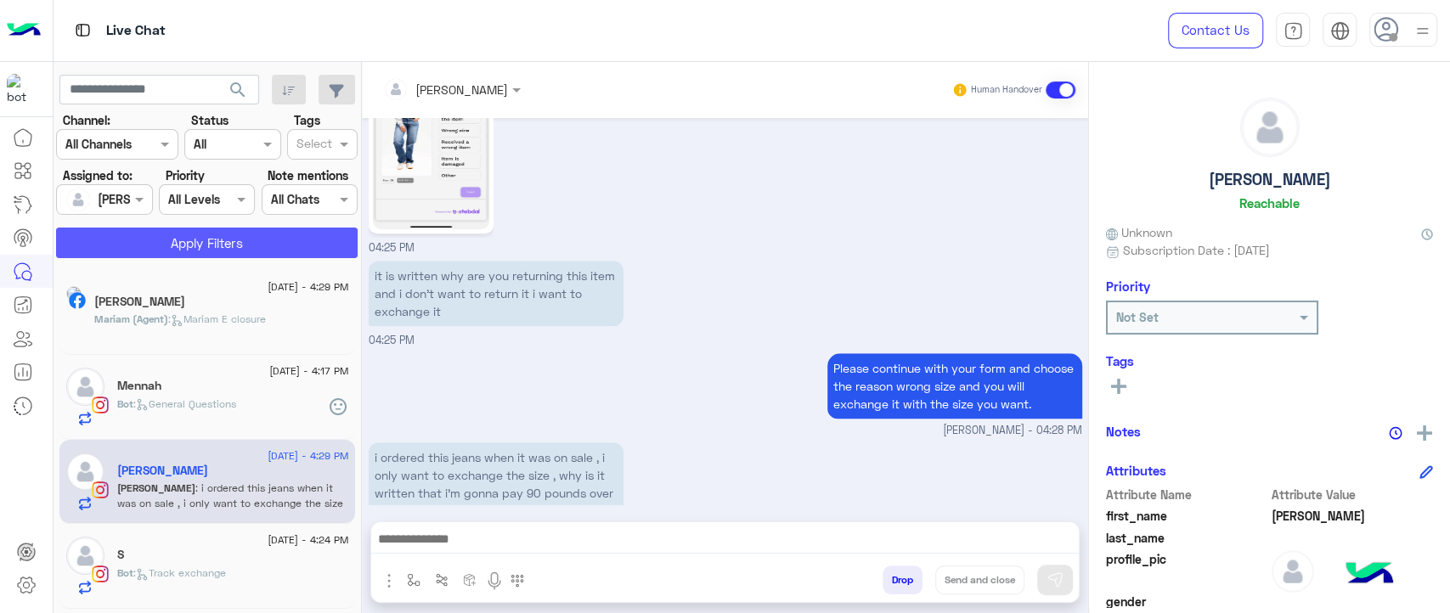
click at [181, 244] on button "Apply Filters" at bounding box center [206, 243] width 301 height 31
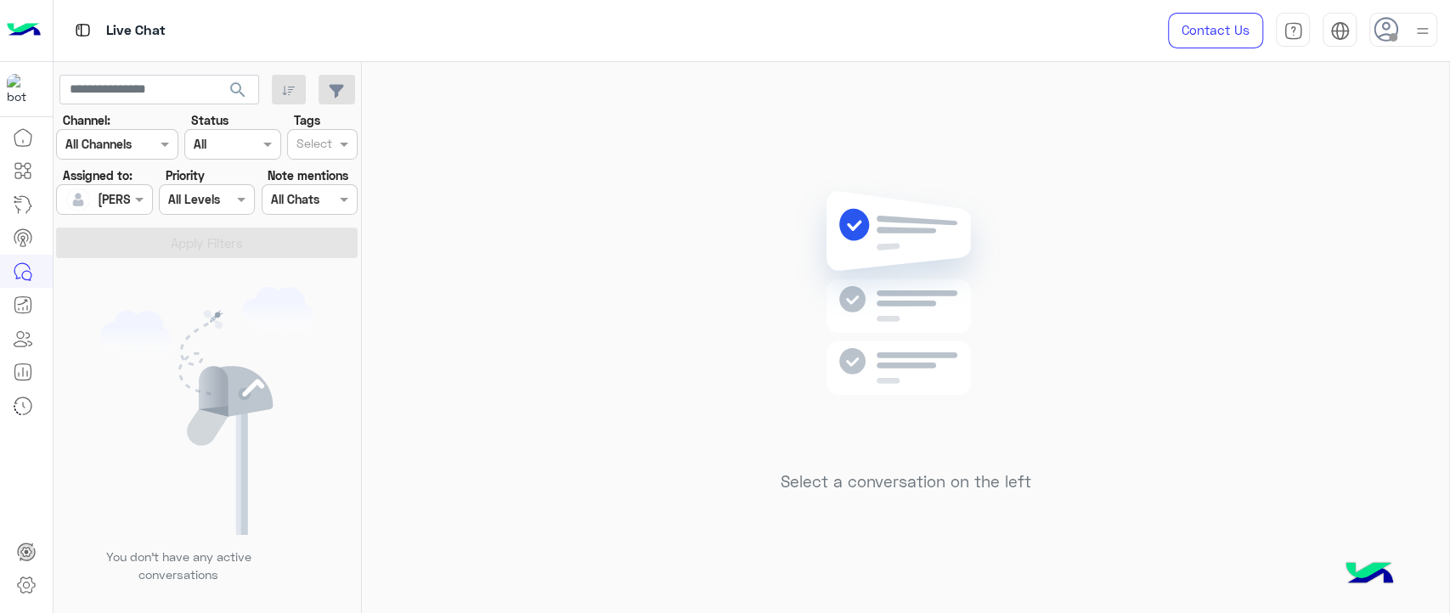
click at [140, 213] on div "Assigned on Jana Aboelseoud" at bounding box center [104, 199] width 96 height 31
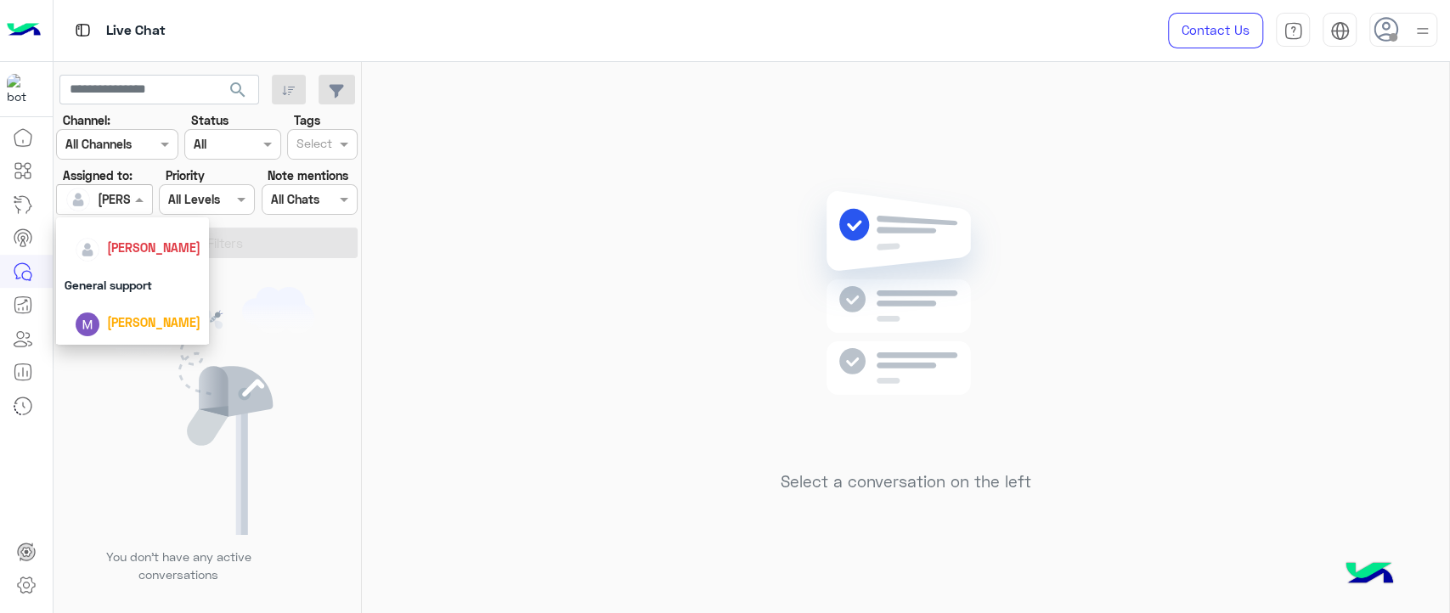
scroll to position [307, 0]
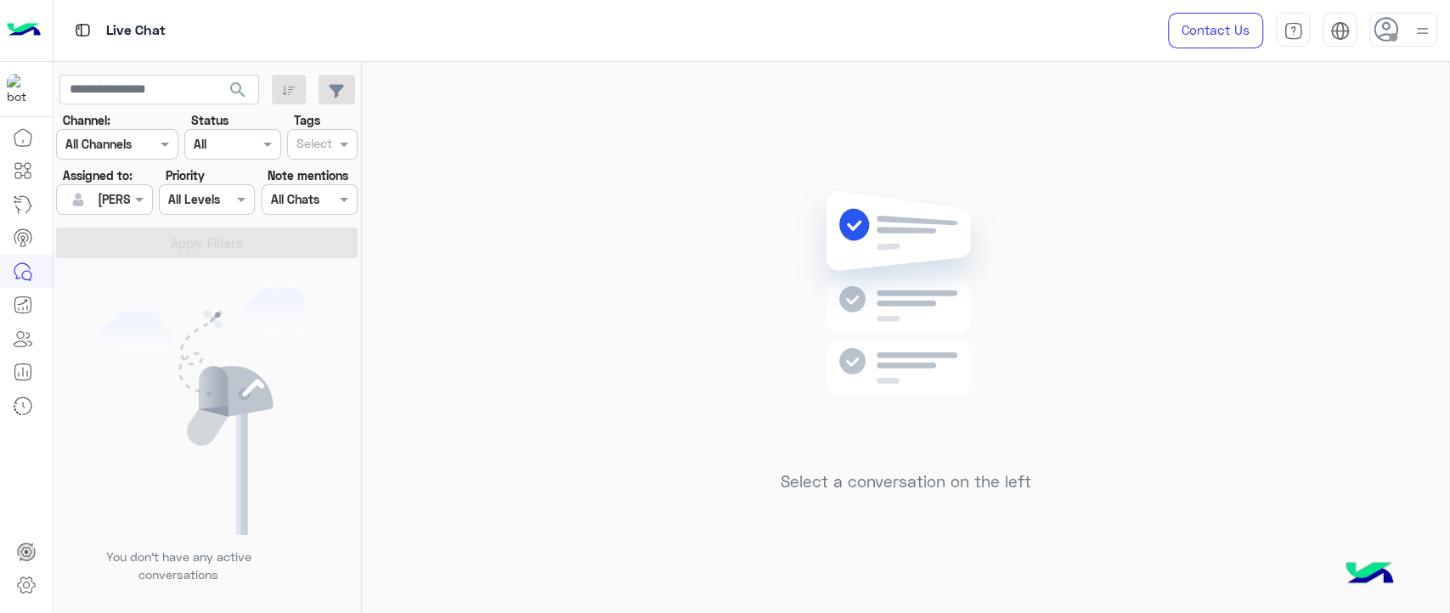
click at [264, 268] on div "You don’t have any active conversations" at bounding box center [208, 441] width 308 height 355
click at [110, 199] on div at bounding box center [104, 199] width 94 height 20
click at [109, 231] on div "All" at bounding box center [133, 233] width 136 height 18
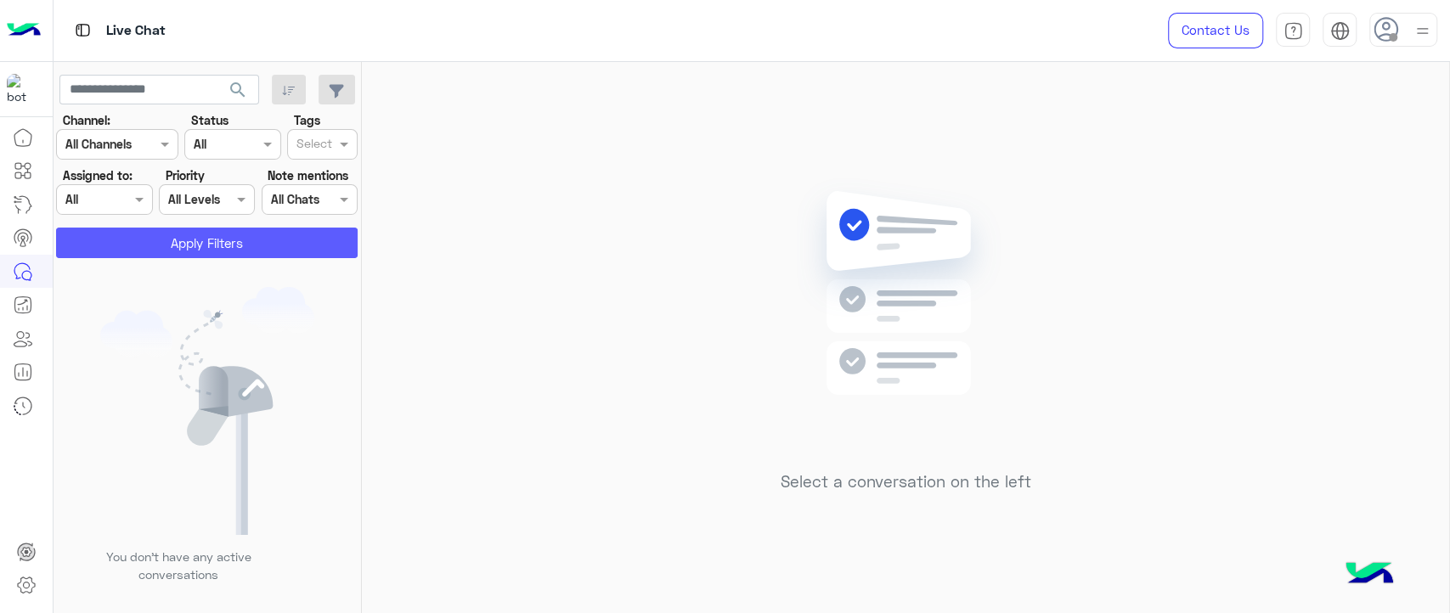
click at [109, 231] on button "Apply Filters" at bounding box center [206, 243] width 301 height 31
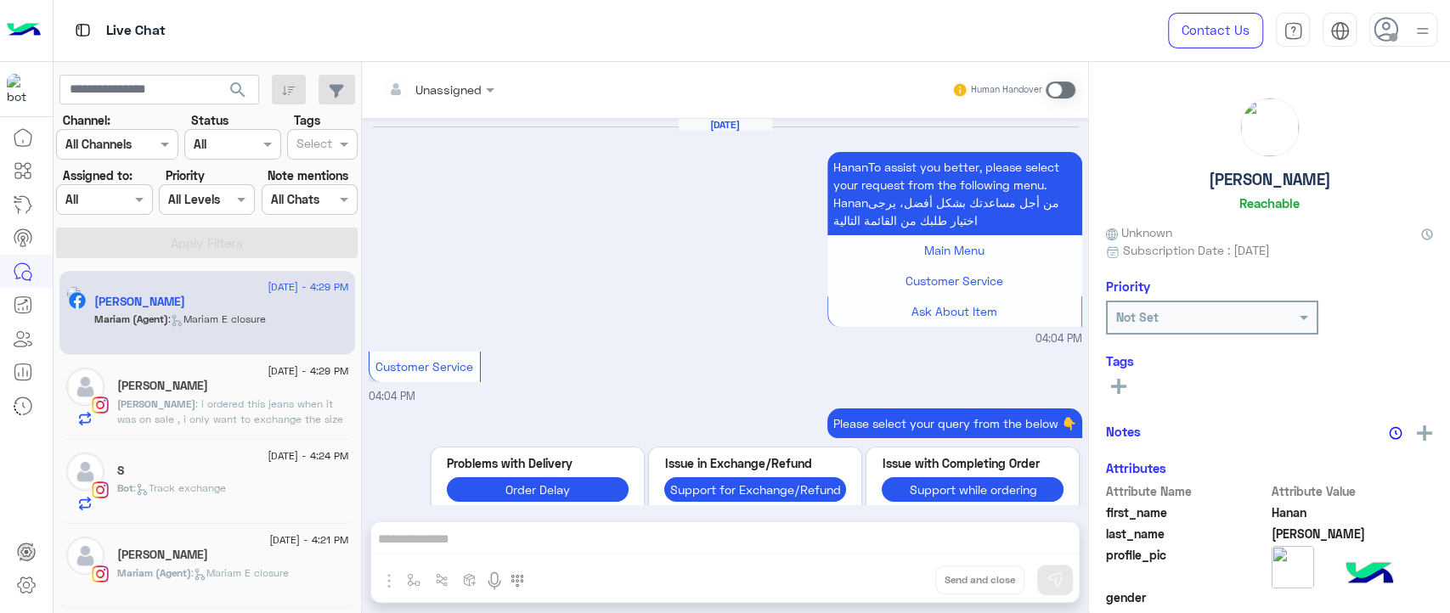
scroll to position [1455, 0]
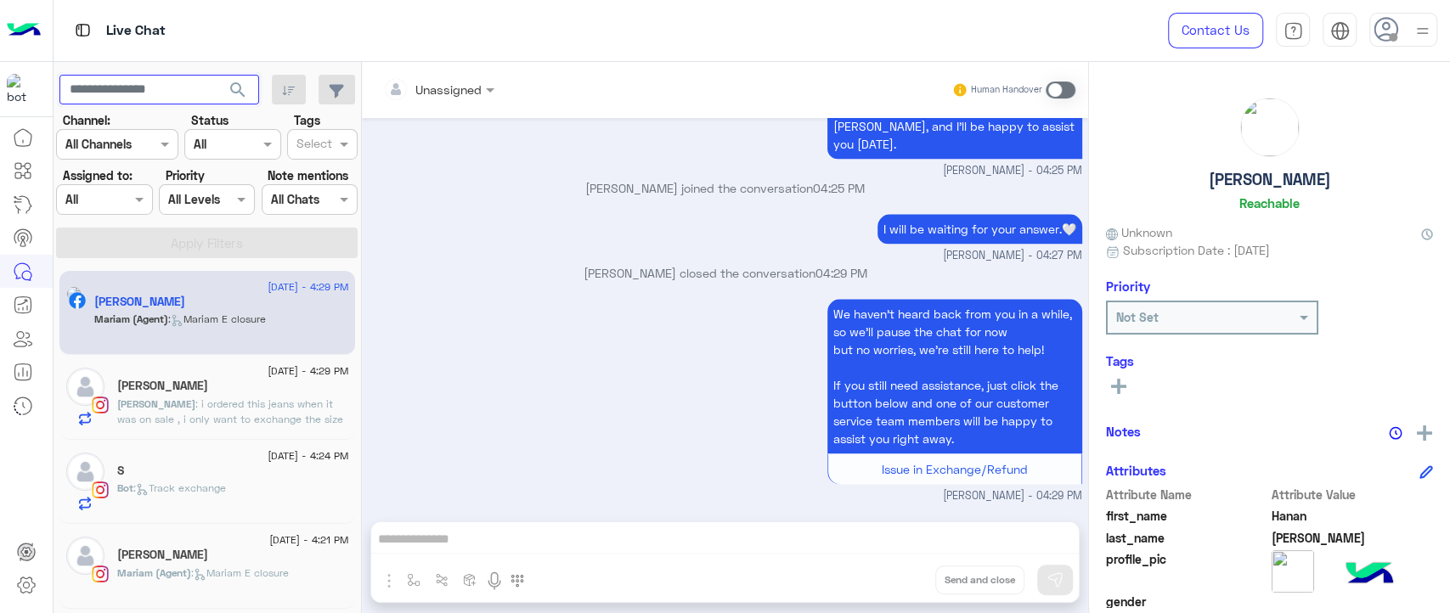
click at [126, 99] on input "text" at bounding box center [159, 90] width 200 height 31
click at [548, 296] on div "We haven’t heard back from you in a while, so we’ll pause the chat for now but …" at bounding box center [725, 400] width 713 height 210
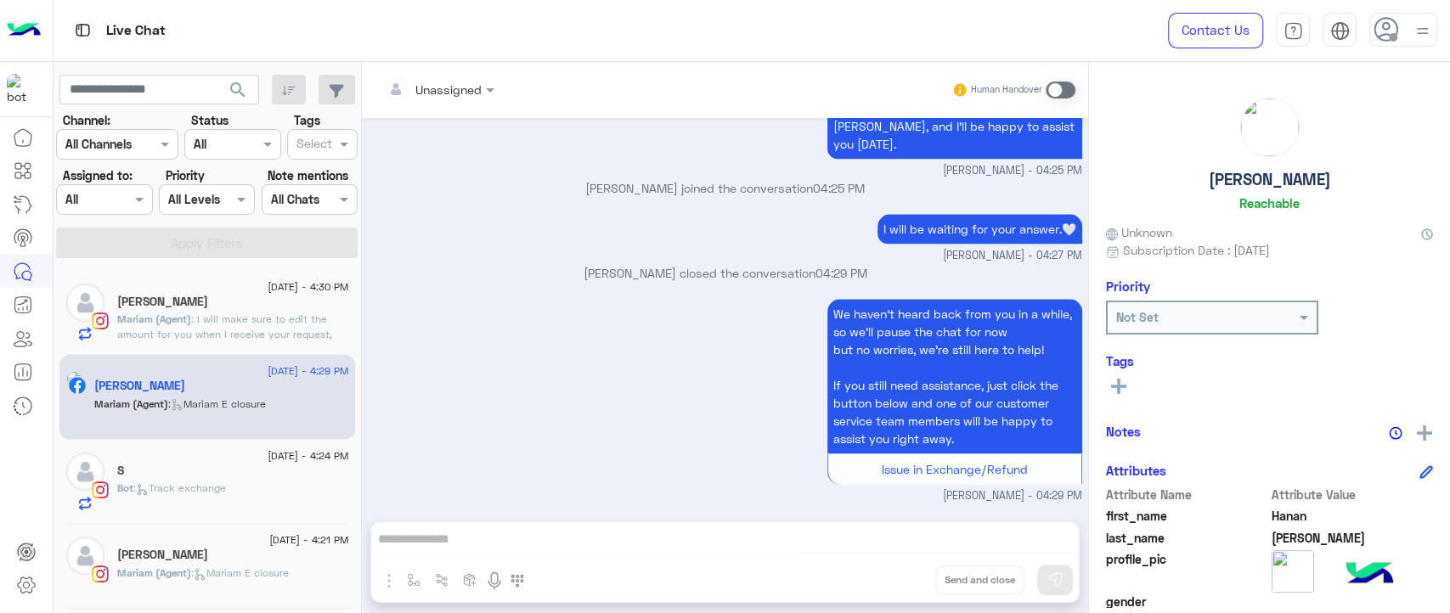
click at [280, 302] on div "julia" at bounding box center [233, 304] width 232 height 18
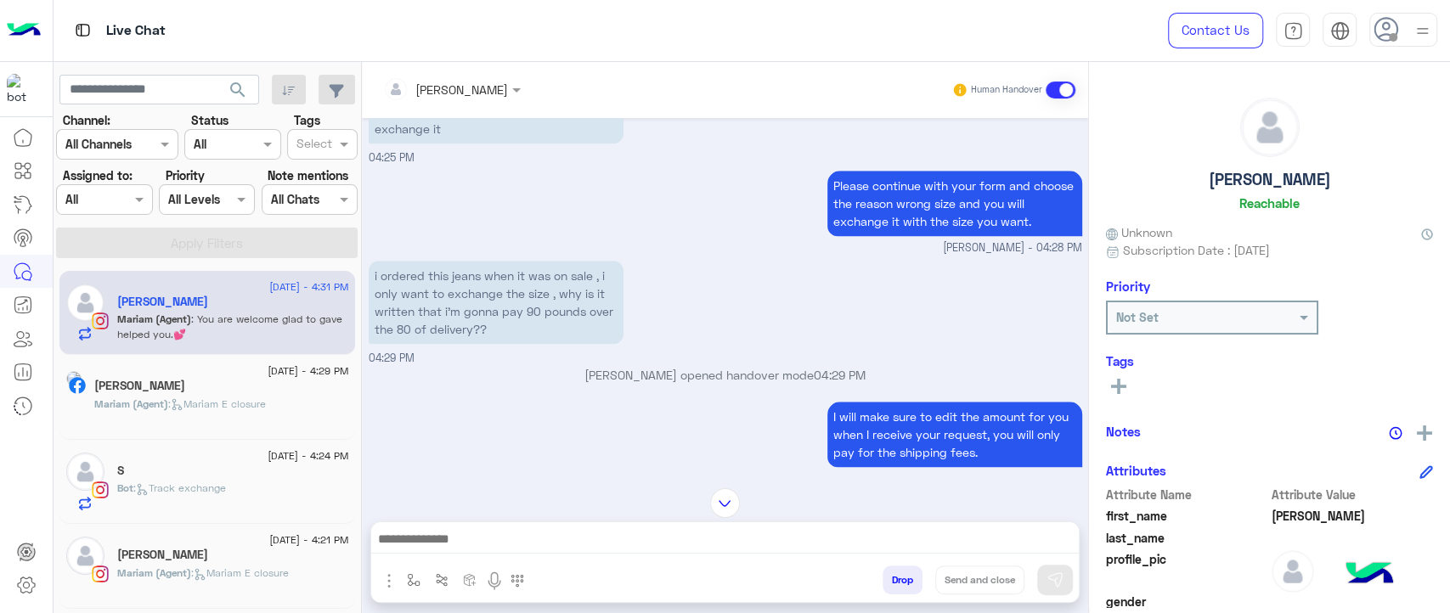
scroll to position [1102, 0]
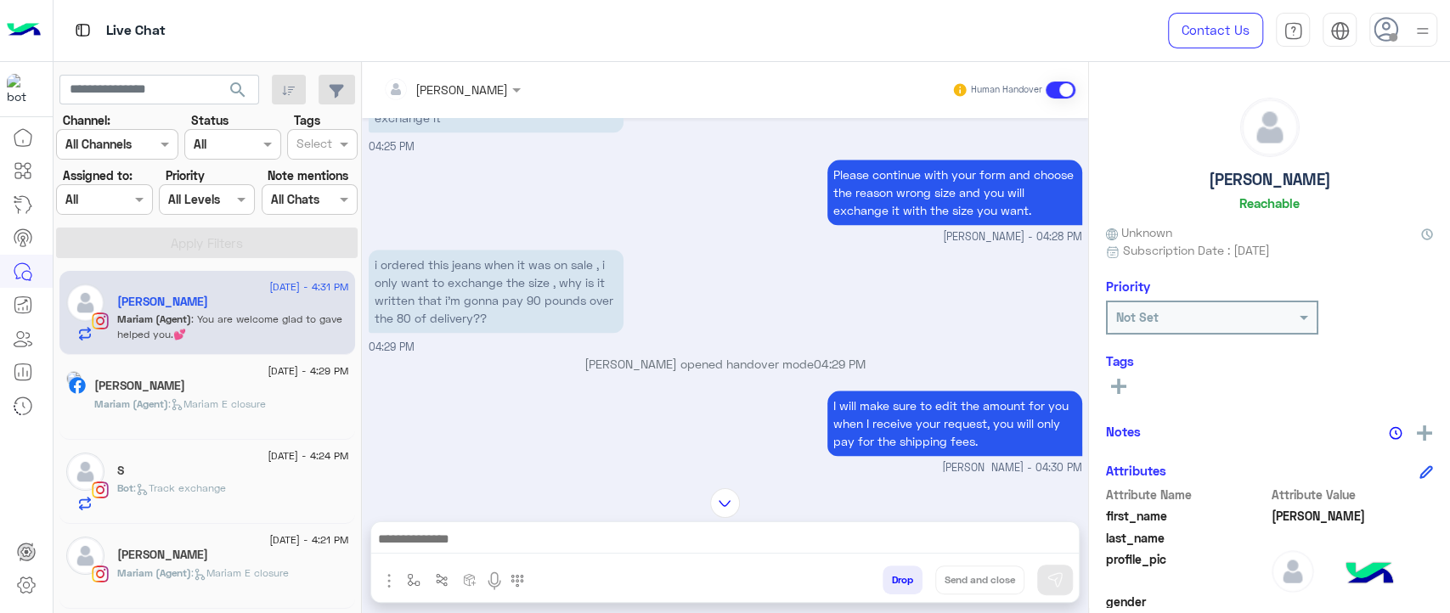
click at [266, 407] on span ": Mariam E closure" at bounding box center [217, 403] width 98 height 13
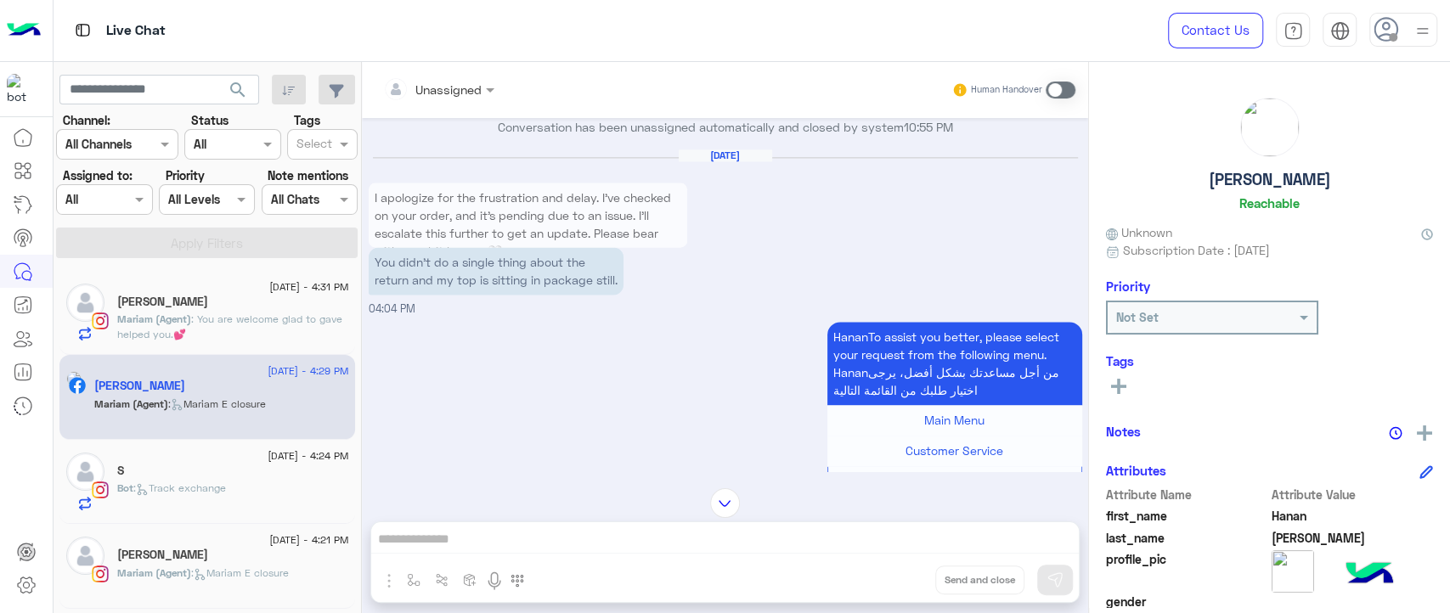
scroll to position [1548, 0]
click at [587, 217] on p "I apologize for the frustration and delay. I've checked on your order, and it's…" at bounding box center [528, 222] width 318 height 83
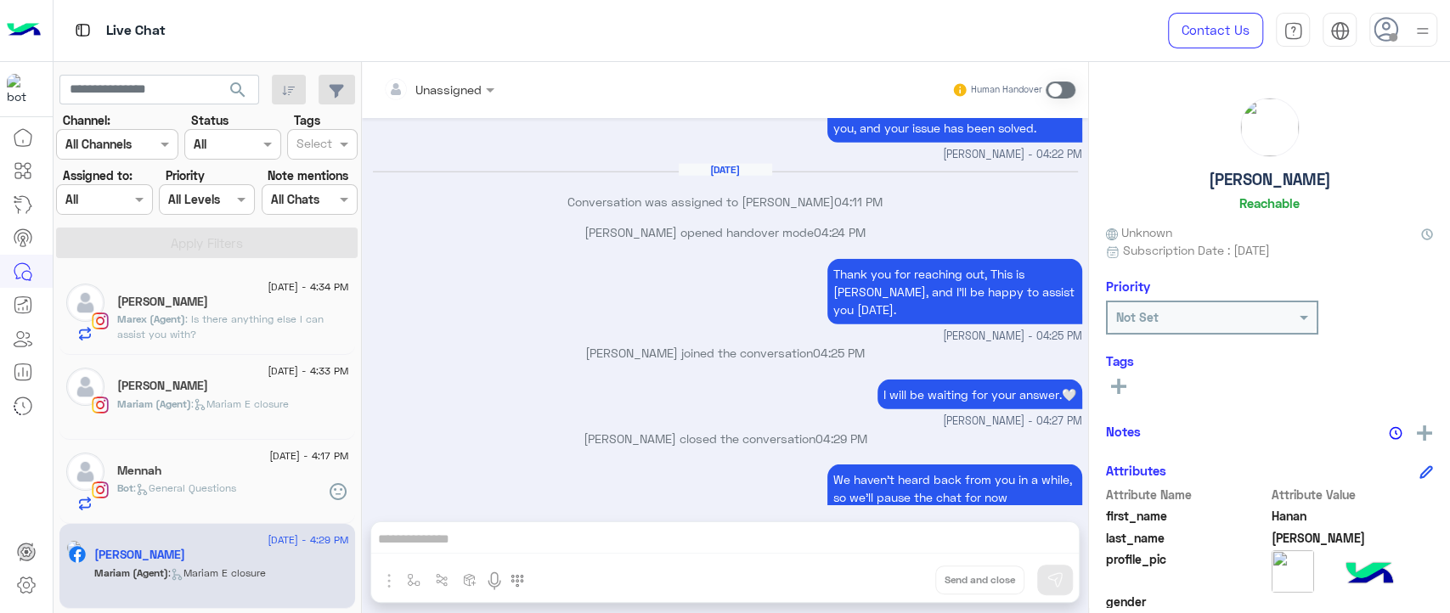
scroll to position [3187, 0]
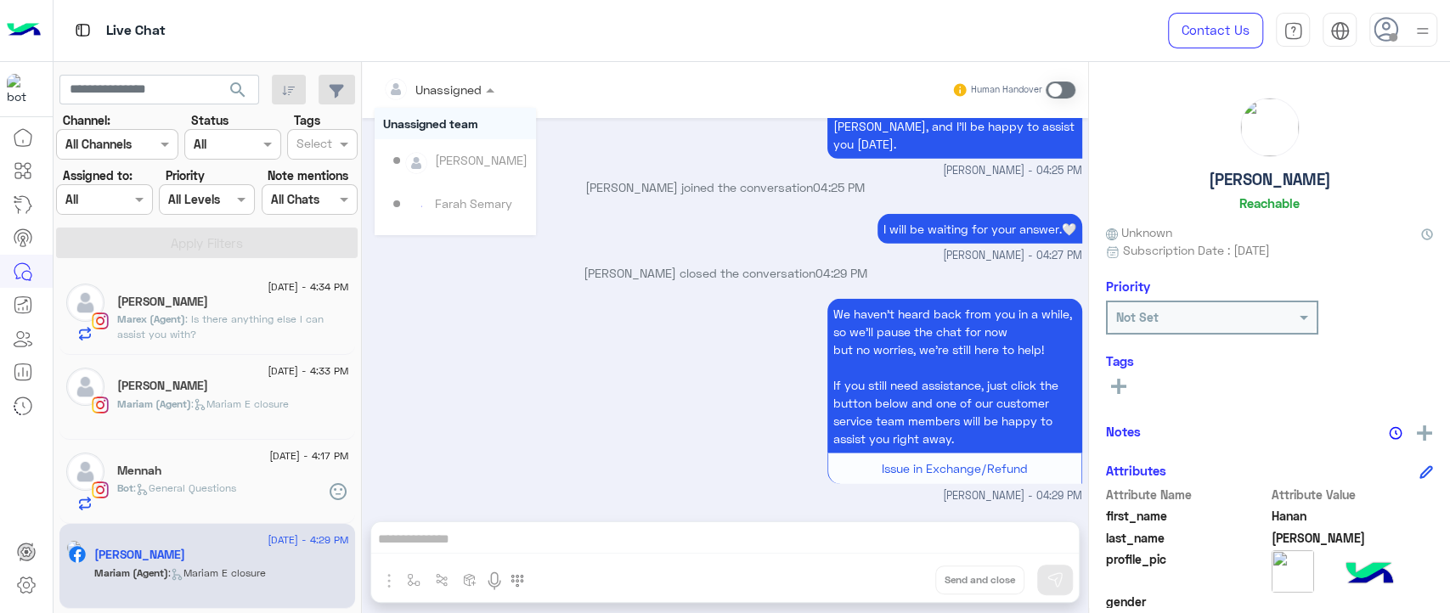
click at [440, 81] on input "text" at bounding box center [417, 90] width 69 height 18
click at [459, 162] on div "[PERSON_NAME]" at bounding box center [481, 162] width 93 height 18
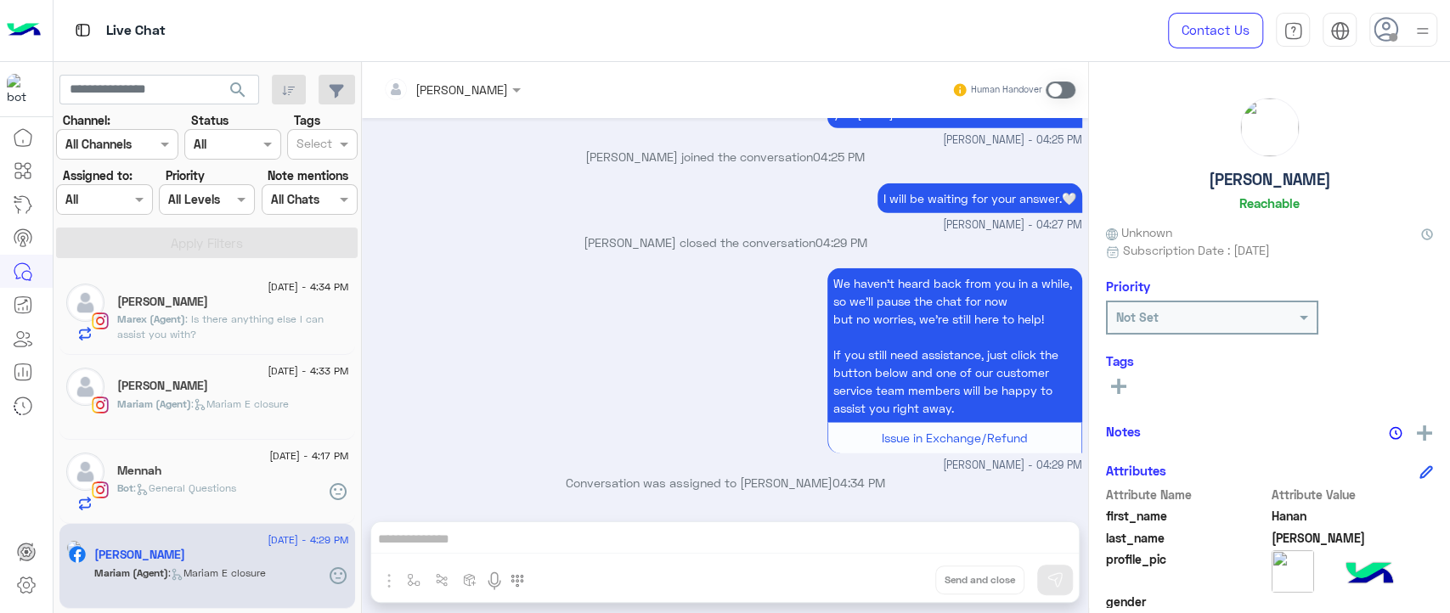
scroll to position [0, 0]
click at [690, 481] on p "Conversation was assigned to Heba Elmahdy 04:34 PM" at bounding box center [725, 483] width 713 height 18
click at [1061, 88] on span at bounding box center [1060, 90] width 30 height 17
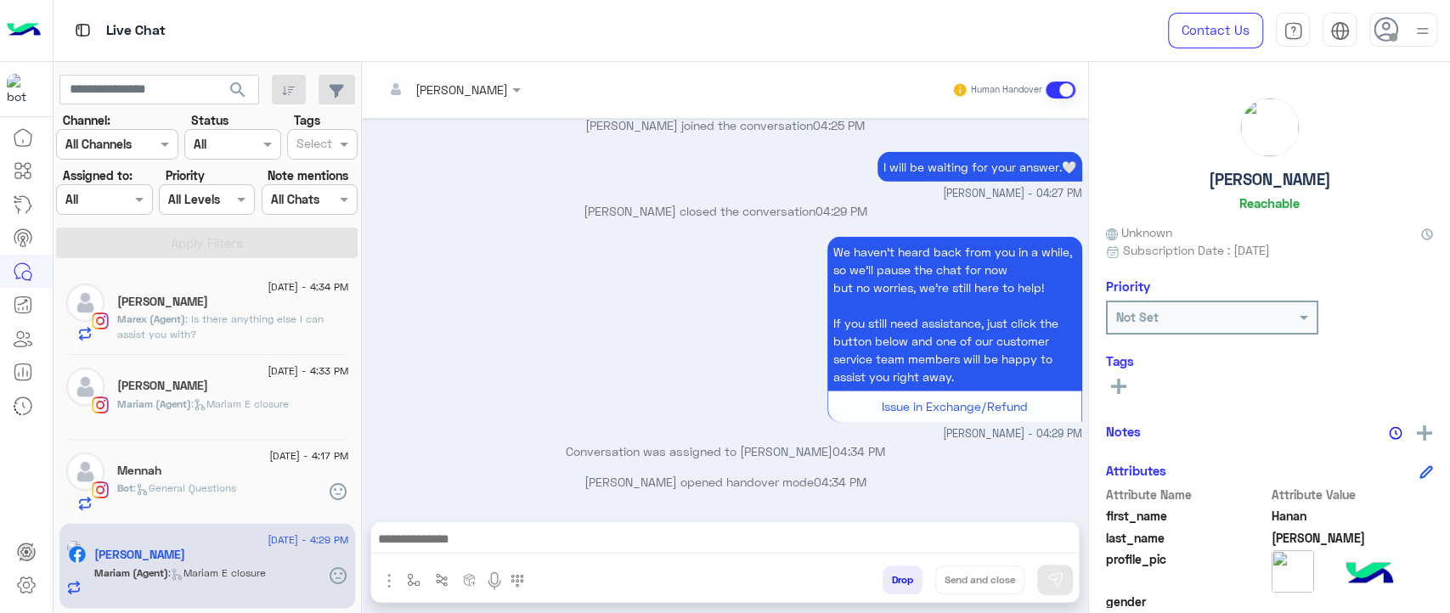
scroll to position [3249, 0]
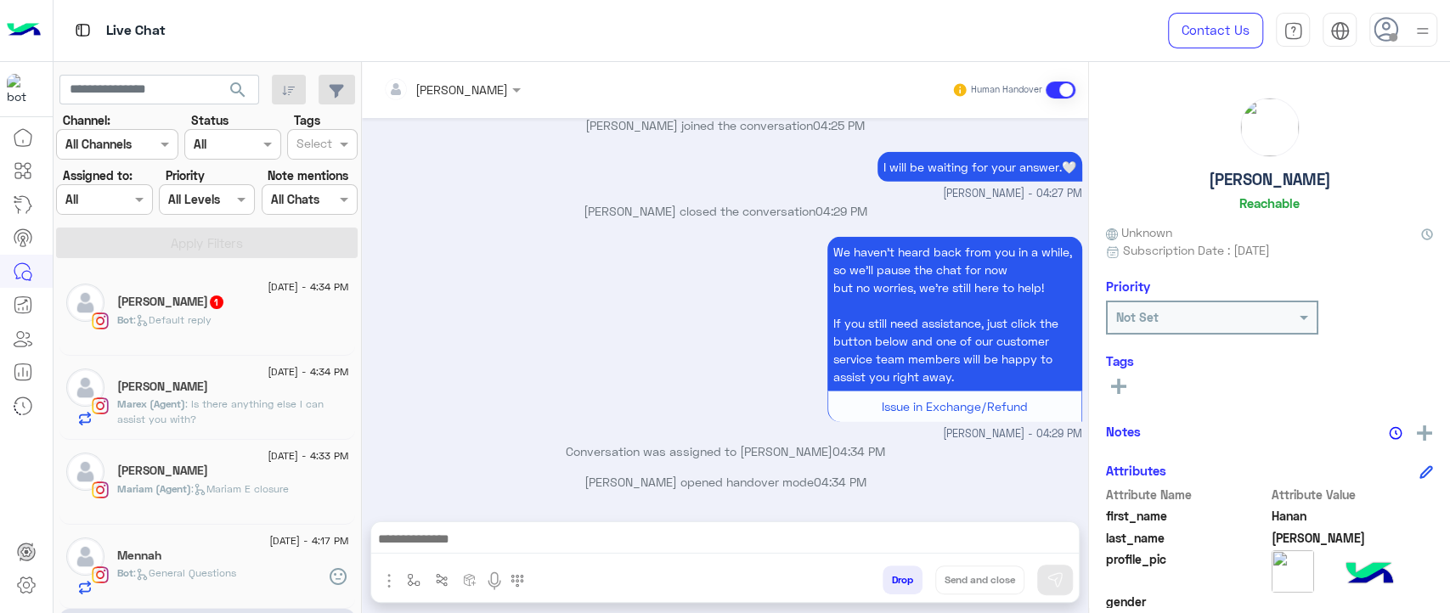
click at [1058, 89] on span at bounding box center [1060, 90] width 30 height 17
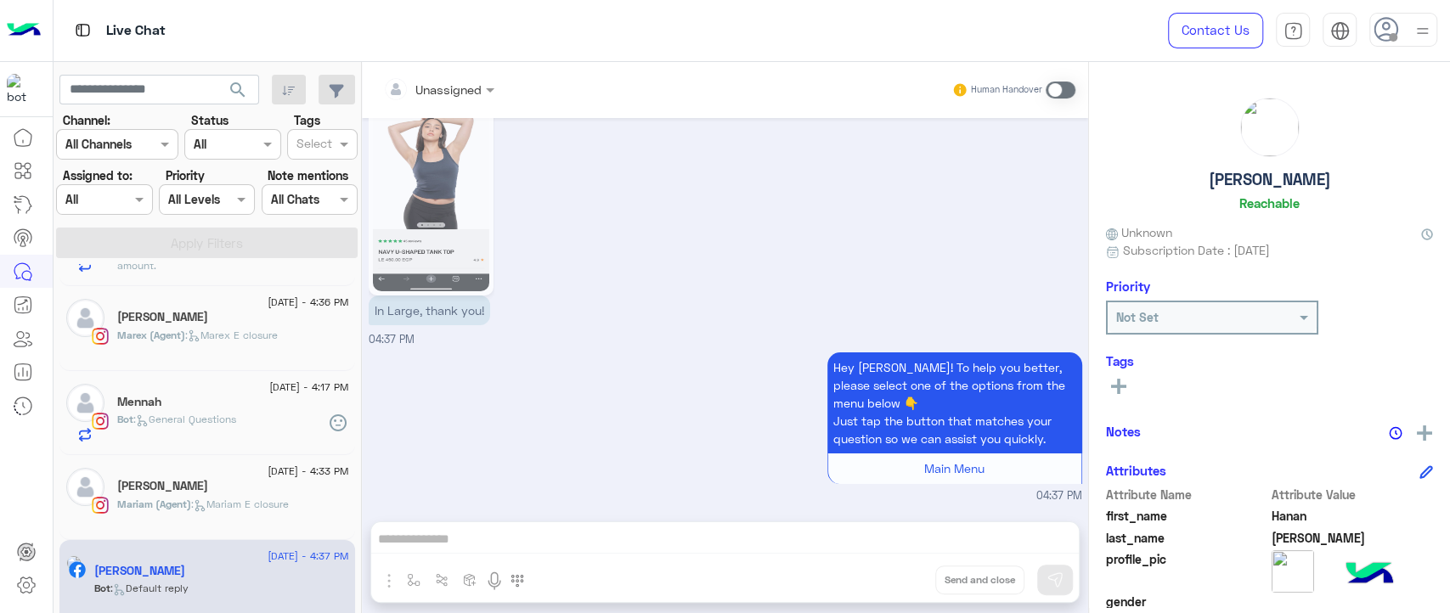
scroll to position [70, 0]
click at [591, 361] on div "Hey Hanan! To help you better, please select one of the options from the menu b…" at bounding box center [725, 426] width 713 height 156
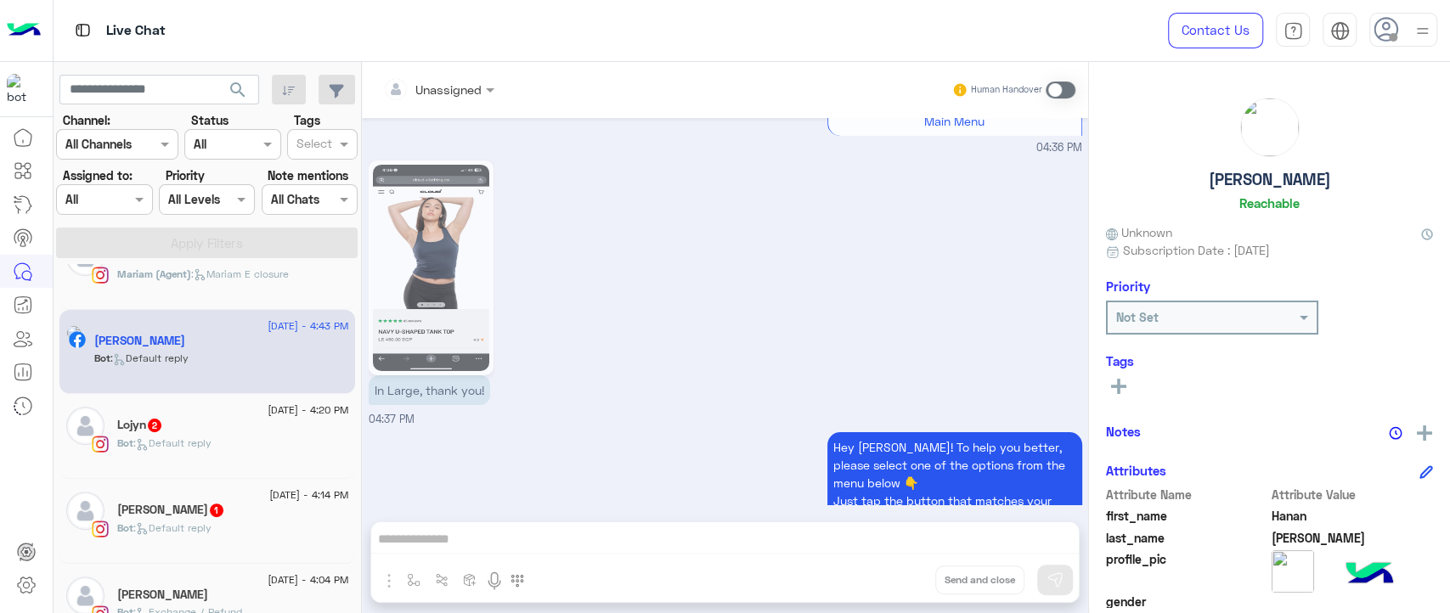
scroll to position [4318, 0]
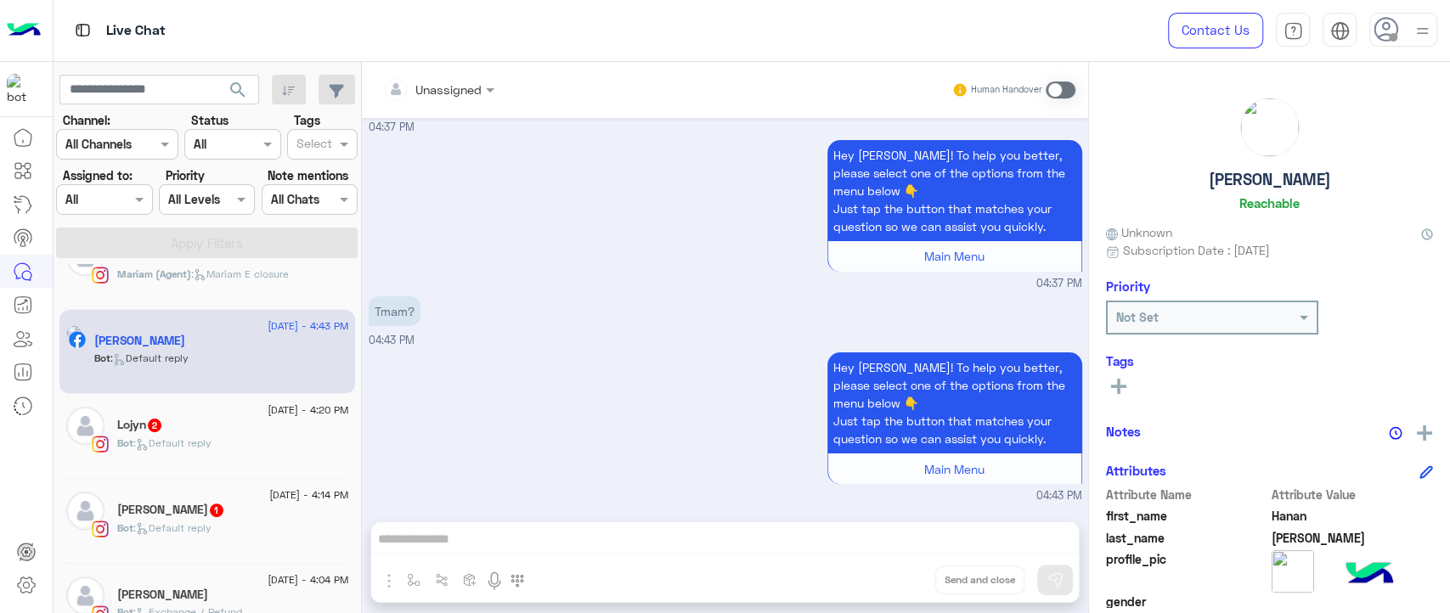
click at [565, 245] on div "Hey Hanan! To help you better, please select one of the options from the menu b…" at bounding box center [725, 214] width 713 height 156
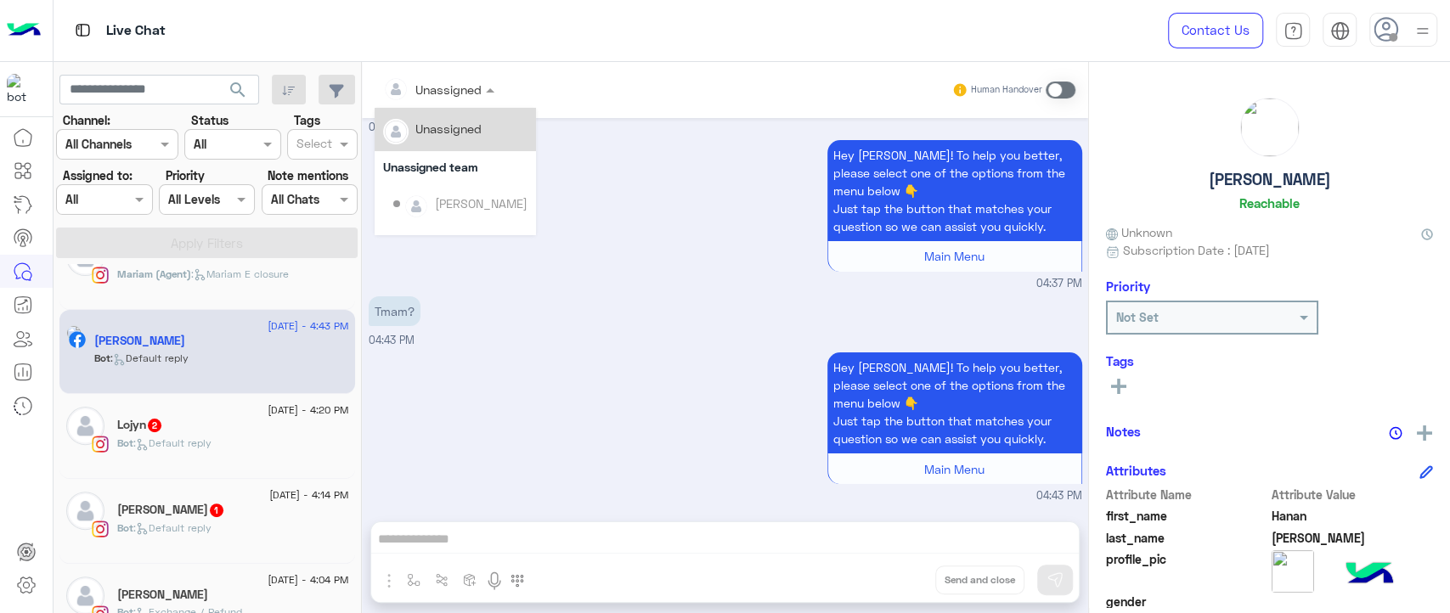
click at [449, 94] on input "text" at bounding box center [417, 90] width 69 height 18
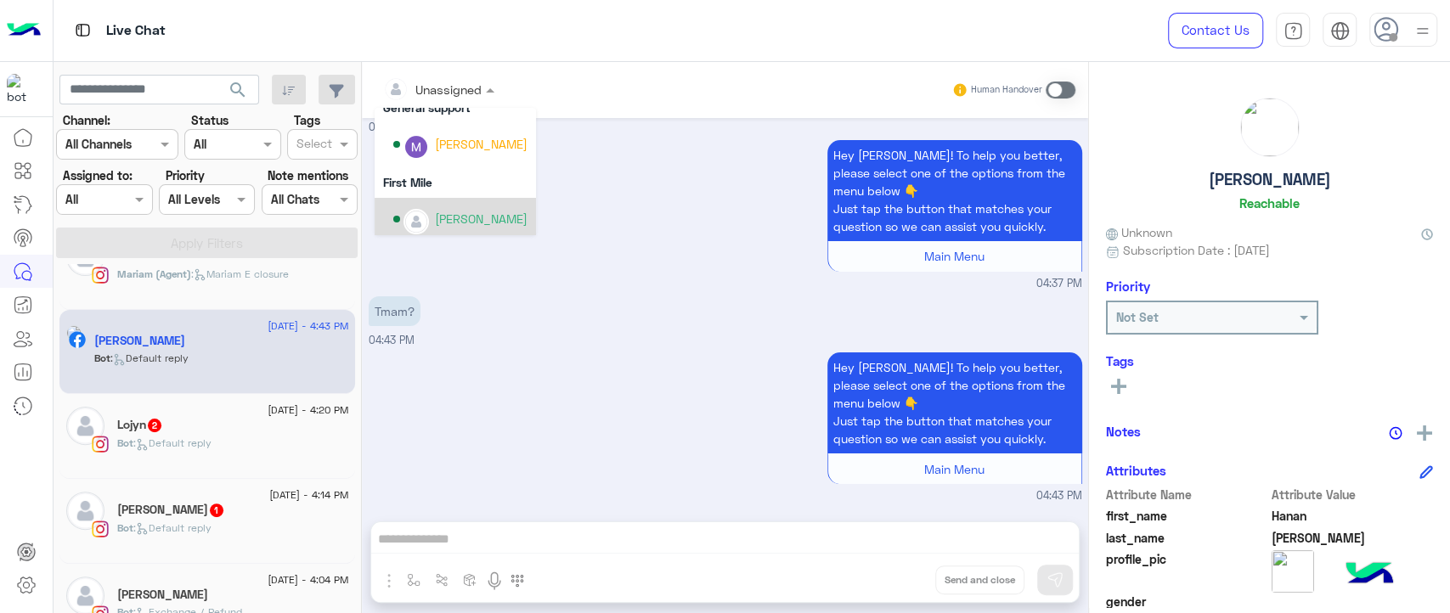
scroll to position [345, 0]
click at [491, 208] on div "[PERSON_NAME]" at bounding box center [481, 213] width 93 height 18
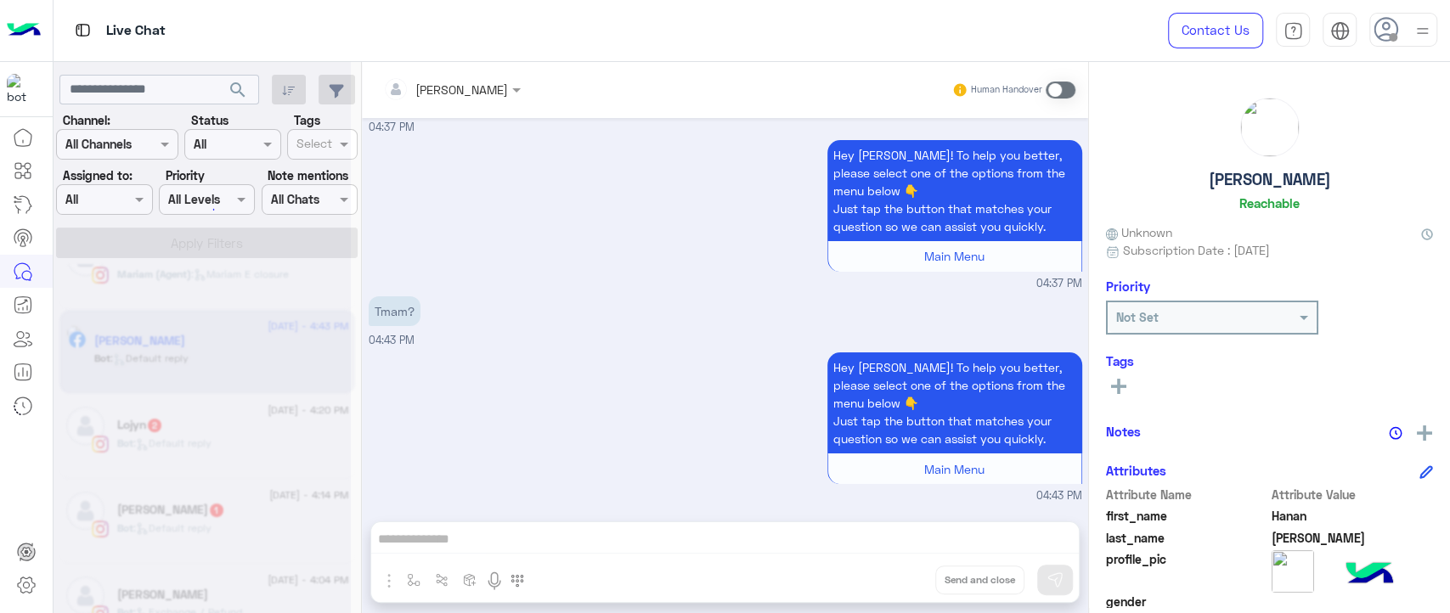
scroll to position [4348, 0]
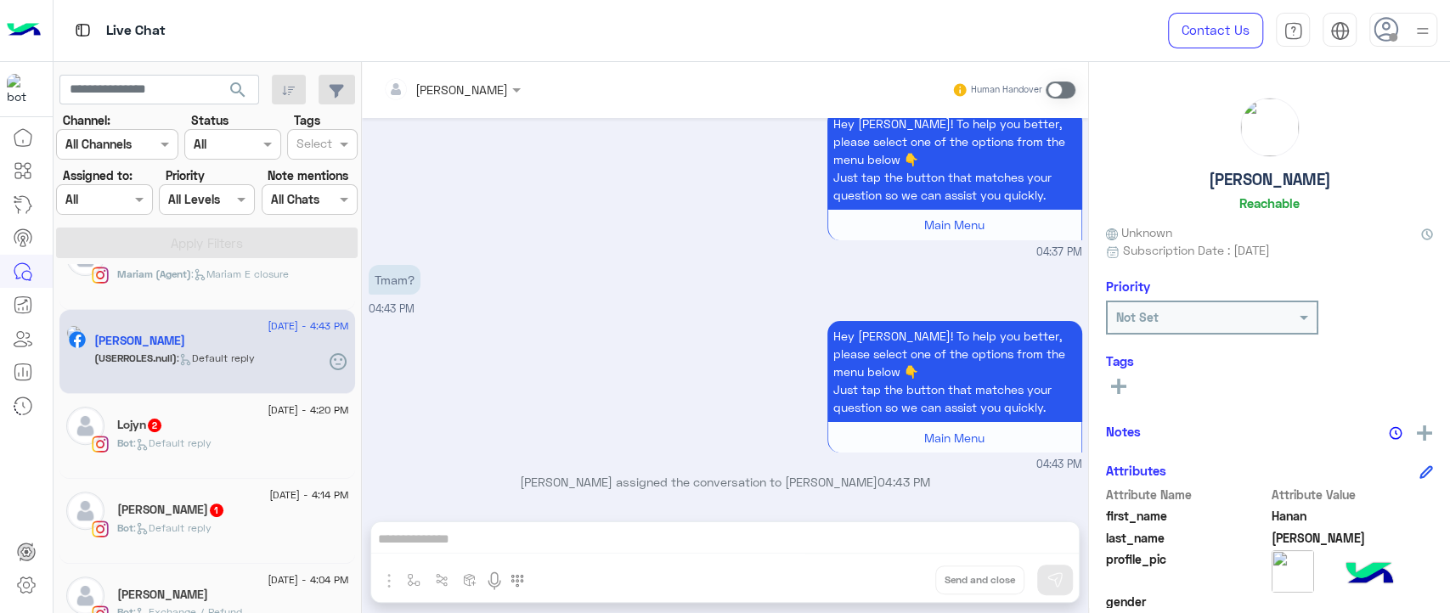
click at [1056, 87] on span at bounding box center [1060, 90] width 30 height 17
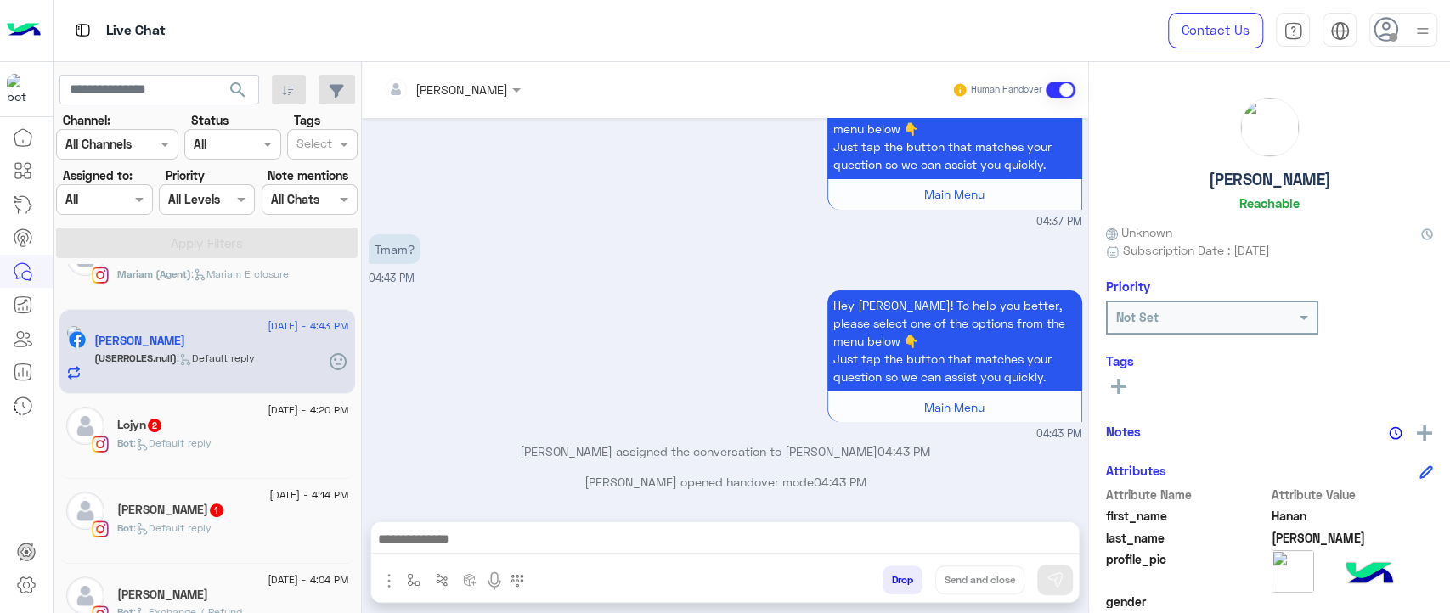
scroll to position [4379, 0]
click at [660, 239] on div "Tmam? 04:43 PM" at bounding box center [725, 258] width 713 height 57
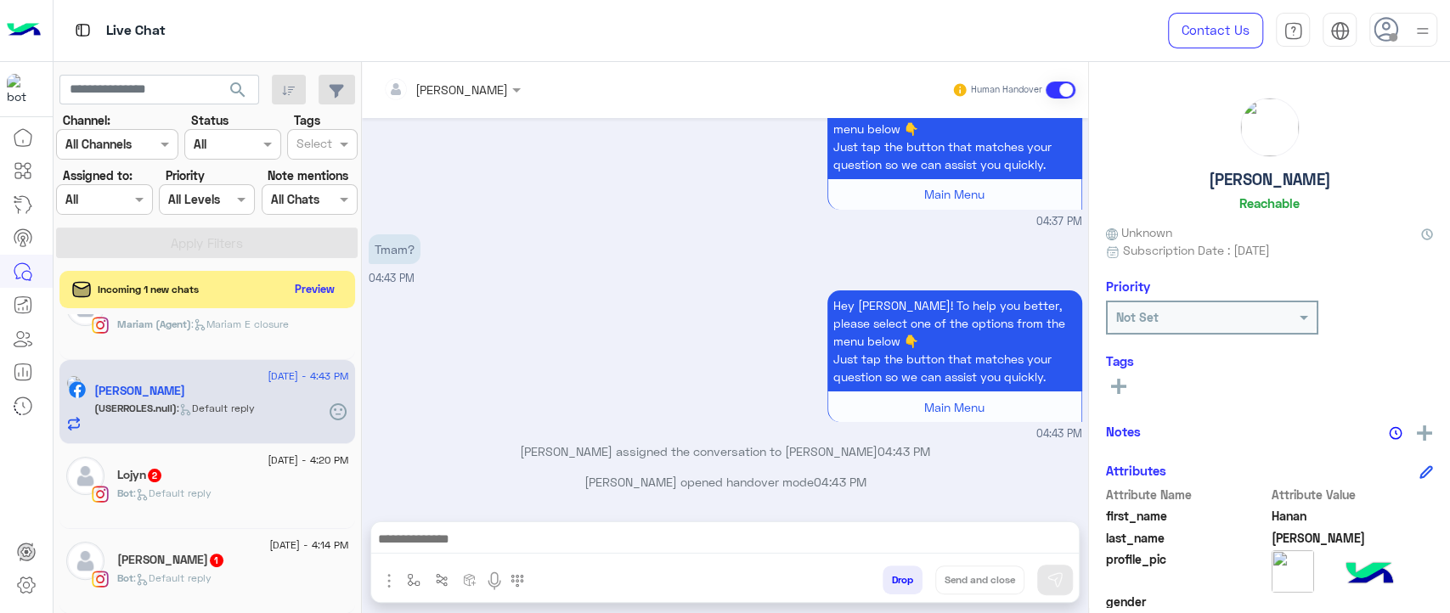
click at [707, 314] on div "Hey Hanan! To help you better, please select one of the options from the menu b…" at bounding box center [725, 364] width 713 height 156
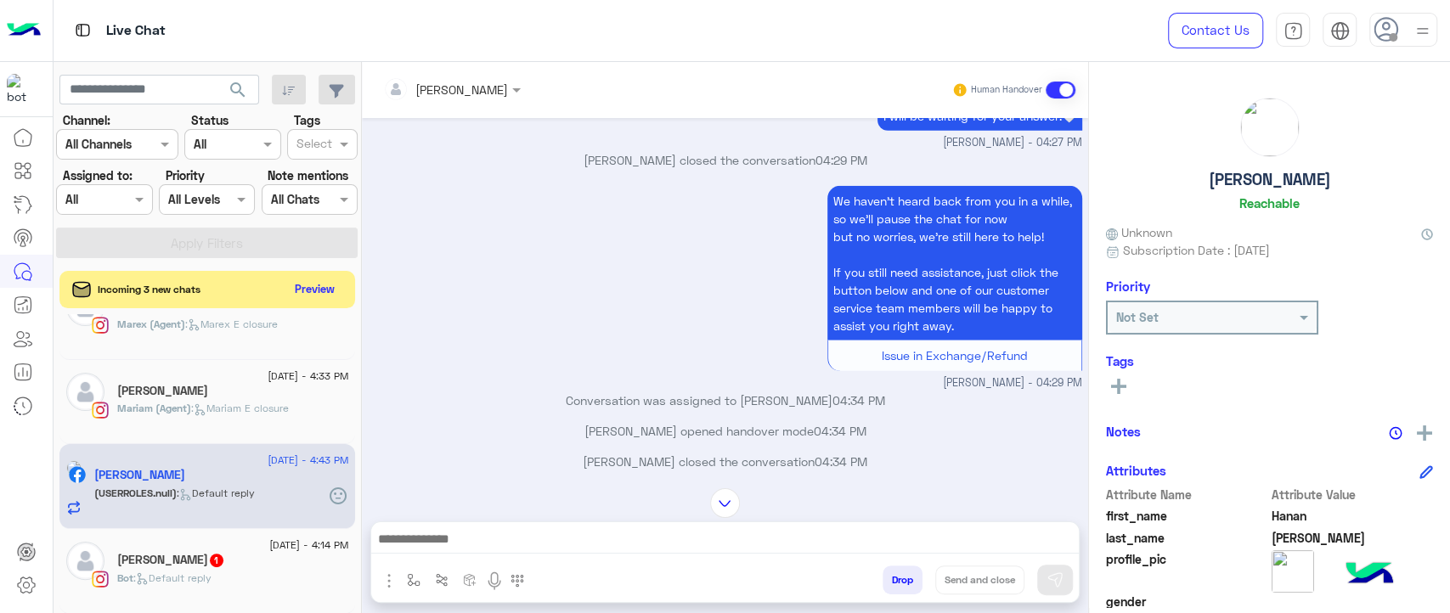
scroll to position [3271, 0]
click at [792, 351] on div "We haven’t heard back from you in a while, so we’ll pause the chat for now but …" at bounding box center [725, 284] width 713 height 210
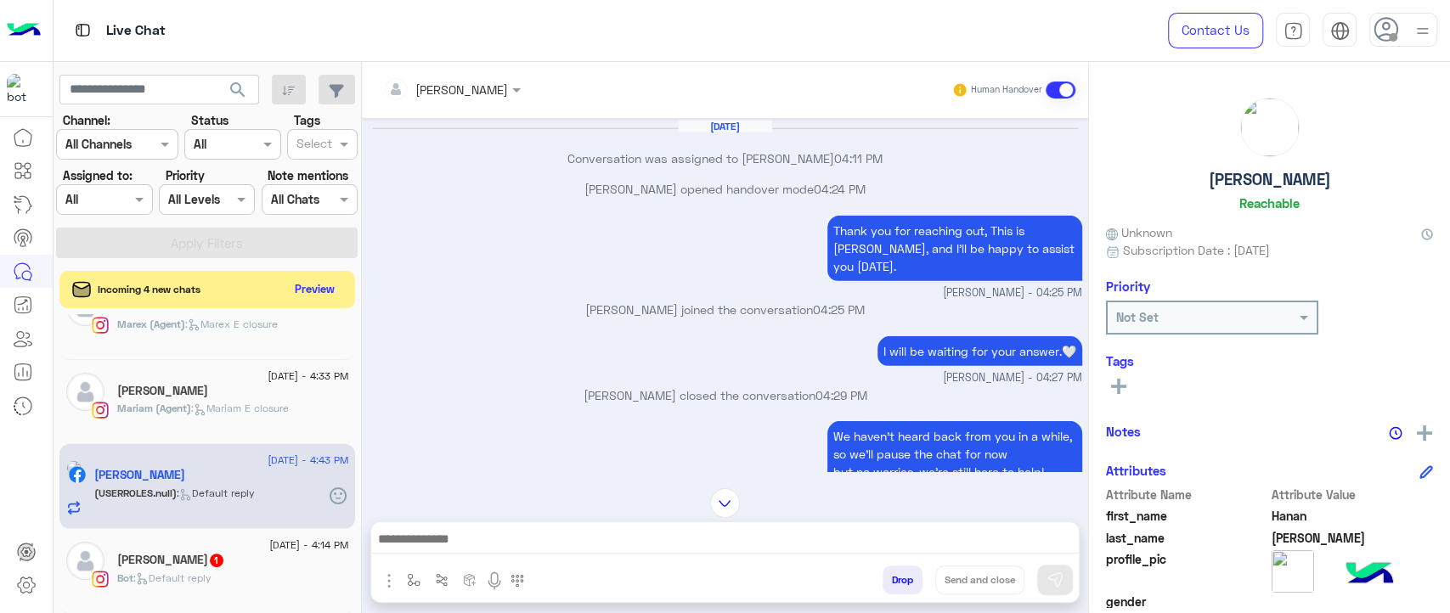
scroll to position [3033, 0]
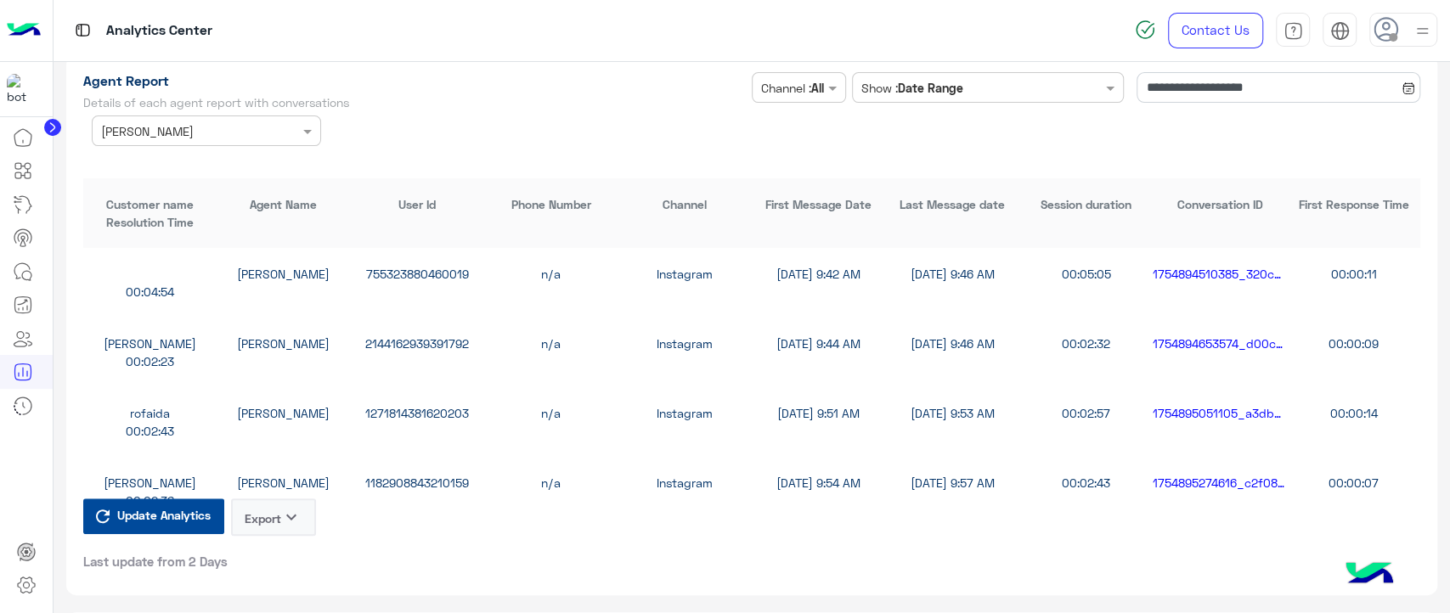
scroll to position [4675, 0]
